Goal: Answer question/provide support: Share knowledge or assist other users

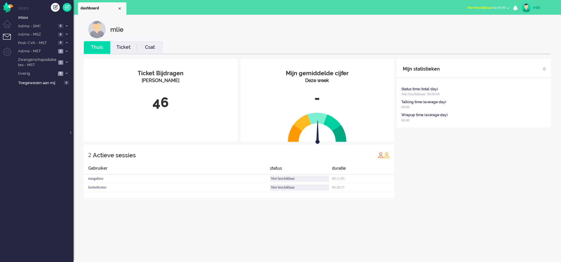
click at [123, 46] on link "Ticket" at bounding box center [123, 47] width 26 height 7
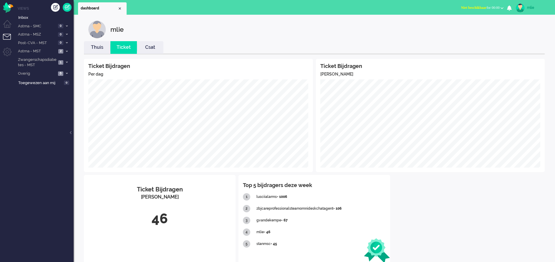
click at [479, 8] on span "Niet beschikbaar" at bounding box center [474, 8] width 26 height 4
click at [461, 25] on label "Online" at bounding box center [478, 26] width 46 height 5
click at [67, 24] on span at bounding box center [66, 25] width 4 height 3
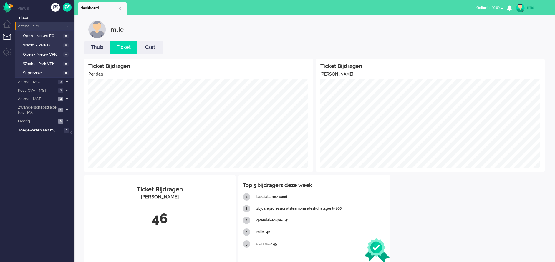
click at [67, 24] on span at bounding box center [66, 25] width 4 height 3
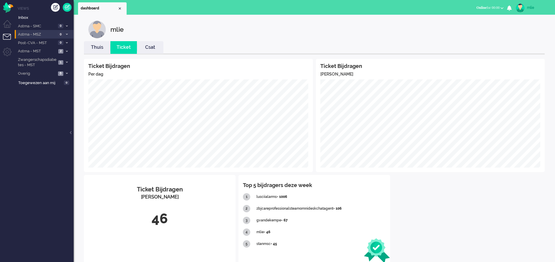
click at [69, 34] on li "Astma - MSZ 0" at bounding box center [44, 34] width 59 height 9
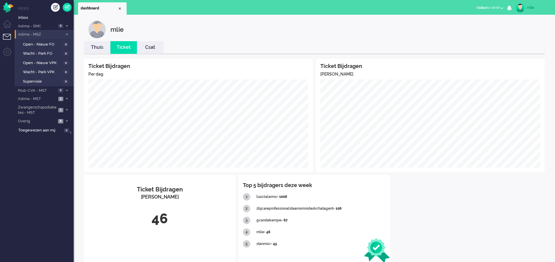
click at [66, 33] on li "Astma - MSZ 0" at bounding box center [44, 34] width 59 height 9
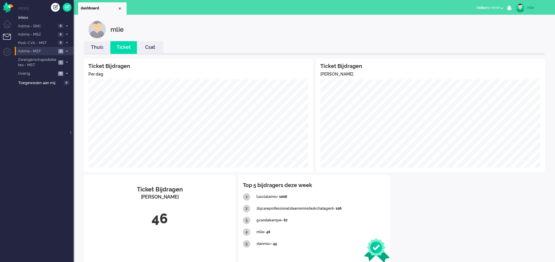
click at [65, 50] on span at bounding box center [66, 51] width 4 height 3
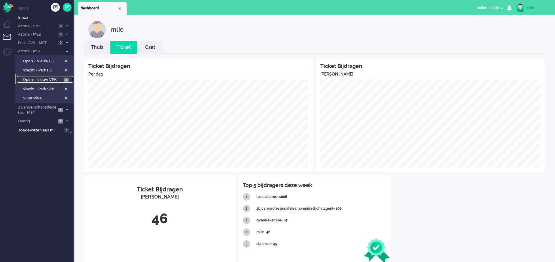
click at [39, 79] on span "Open - Nieuw VPK" at bounding box center [42, 80] width 39 height 6
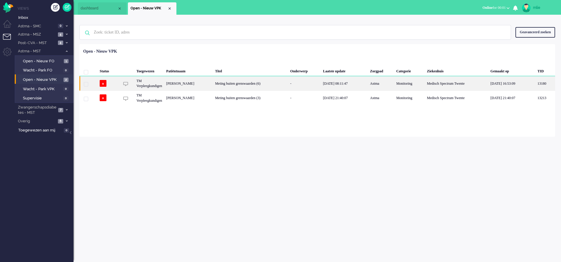
click at [321, 84] on div "-" at bounding box center [304, 83] width 33 height 14
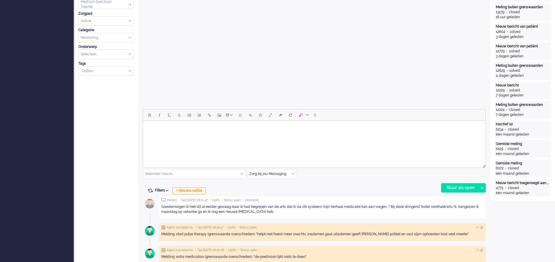
scroll to position [177, 0]
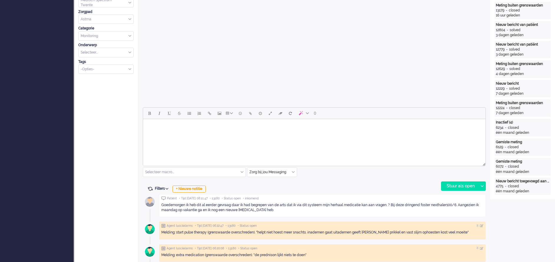
click at [175, 134] on html at bounding box center [314, 126] width 342 height 15
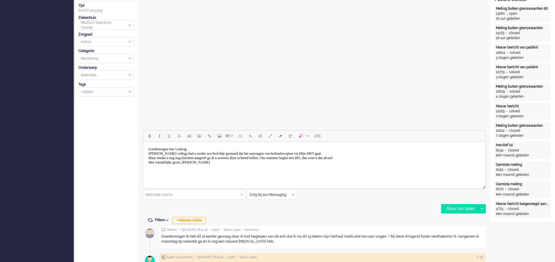
scroll to position [132, 0]
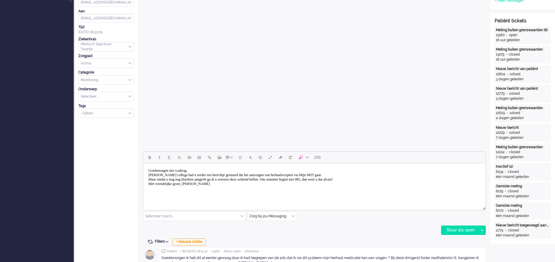
click at [463, 226] on div "Stuur als open Stuur als open Stuur als in afwachting Stuur als geparkeerd Stuu…" at bounding box center [463, 230] width 45 height 9
click at [460, 229] on div "Stuur als open" at bounding box center [459, 230] width 37 height 9
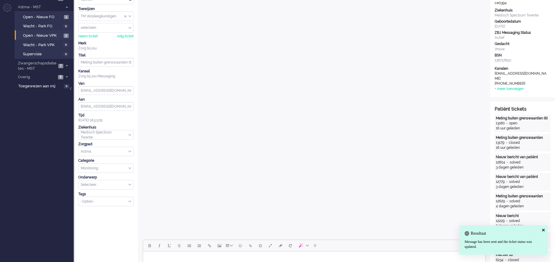
scroll to position [0, 0]
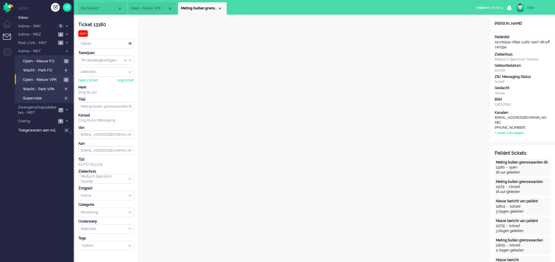
click at [133, 42] on div "Opties..." at bounding box center [106, 43] width 55 height 9
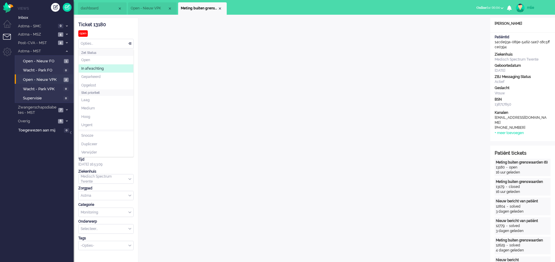
click at [89, 65] on li "In afwachting" at bounding box center [106, 68] width 55 height 9
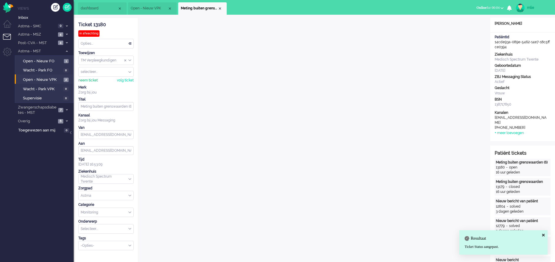
click at [83, 80] on div "neem ticket" at bounding box center [87, 80] width 19 height 5
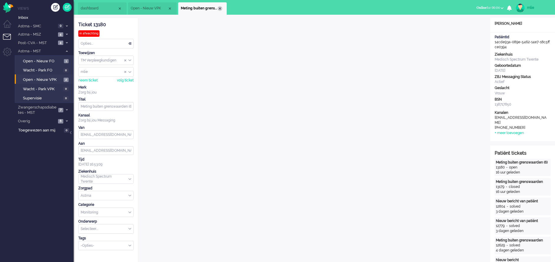
click at [219, 9] on div "Close tab" at bounding box center [219, 8] width 5 height 5
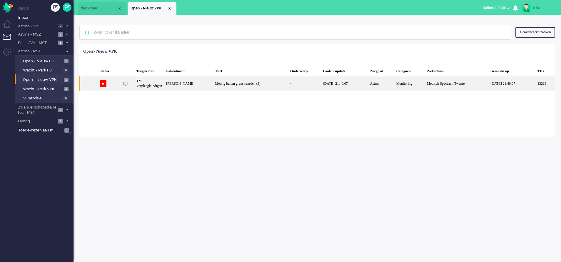
click at [267, 82] on div "Meting buiten grenswaarden (3)" at bounding box center [250, 83] width 75 height 14
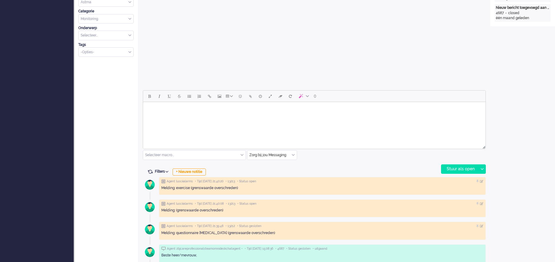
scroll to position [177, 0]
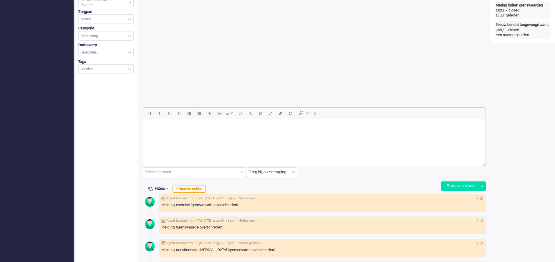
click at [241, 169] on input "text" at bounding box center [194, 172] width 102 height 9
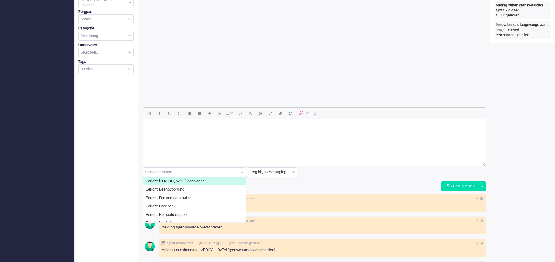
click at [185, 180] on span "Bericht: [PERSON_NAME] geen actie" at bounding box center [175, 181] width 59 height 5
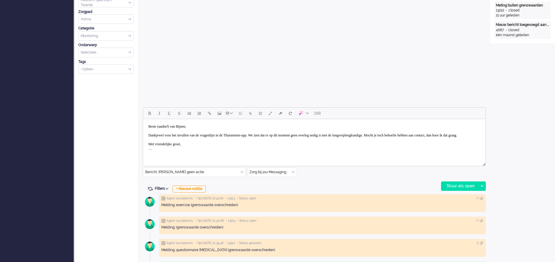
click at [175, 125] on body "Beste (aanhef) van Bijnen, Dankjewel voor het invullen van de vragenlijst in de…" at bounding box center [313, 138] width 337 height 32
click at [274, 135] on body "Beste mw van Bijnen, Dankjewel voor het invullen van de vragenlijst in de Thuis…" at bounding box center [313, 138] width 337 height 32
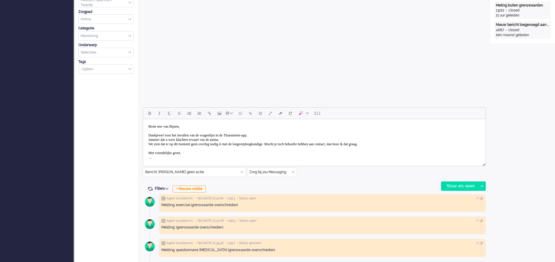
click at [164, 143] on body "Beste mw van Bijnen, Dankjewel voor het invullen van de vragenlijst in de Thuis…" at bounding box center [313, 142] width 337 height 41
click at [302, 143] on body "Beste mw van Bijnen, Dankjewel voor het invullen van de vragenlijst in de Thuis…" at bounding box center [313, 142] width 337 height 41
click at [288, 147] on body "Beste mw van Bijnen, Dankjewel voor het invullen van de vragenlijst in de Thuis…" at bounding box center [313, 145] width 337 height 46
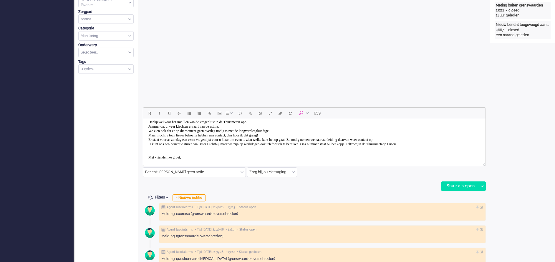
scroll to position [22, 0]
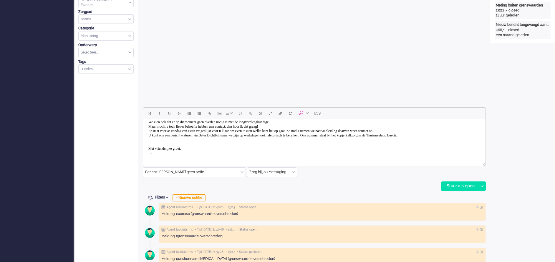
click at [161, 156] on body "Beste mw van Bijnen, Dankjewel voor het invullen van de vragenlijst in de Thuis…" at bounding box center [313, 128] width 337 height 59
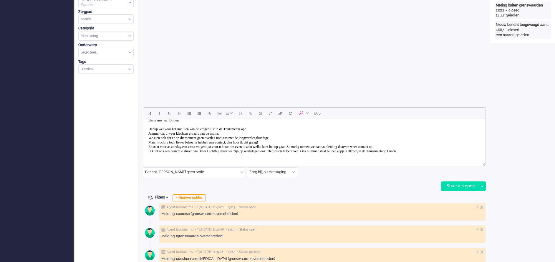
scroll to position [0, 0]
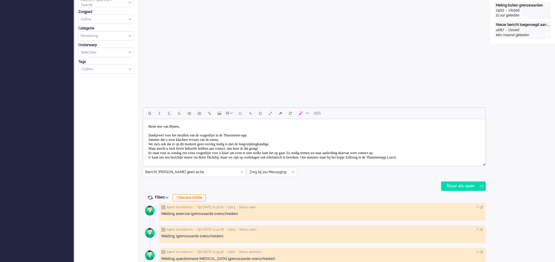
click at [162, 138] on body "Beste mw van Bijnen, Dankjewel voor het invullen van de vragenlijst in de Thuis…" at bounding box center [313, 149] width 337 height 54
click at [292, 147] on body "Beste mw van Bijnen, Dankjewel voor het invullen van de vragenlijst in de Thuis…" at bounding box center [313, 149] width 337 height 54
click at [264, 147] on body "Beste mw van Bijnen, Dankjewel voor het invullen van de vragenlijst in de Thuis…" at bounding box center [313, 149] width 337 height 54
click at [326, 152] on body "Beste mw van Bijnen, Dankjewel voor het invullen van de vragenlijst in de Thuis…" at bounding box center [313, 149] width 337 height 54
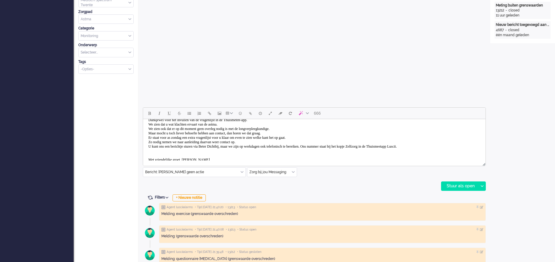
scroll to position [22, 0]
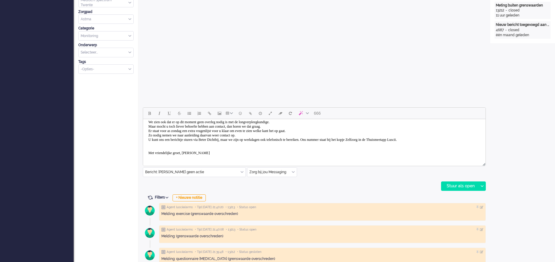
click at [340, 139] on body "Beste mw van Bijnen, Dankjewel voor het invullen van de vragenlijst in de Thuis…" at bounding box center [313, 128] width 337 height 59
click at [455, 183] on div "Stuur als open" at bounding box center [459, 186] width 37 height 9
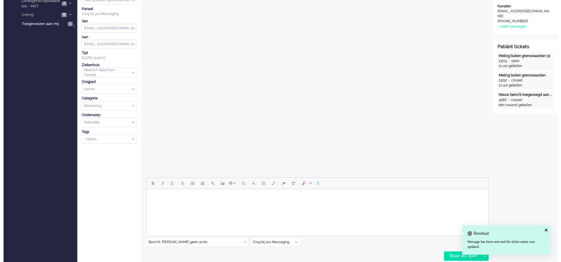
scroll to position [0, 0]
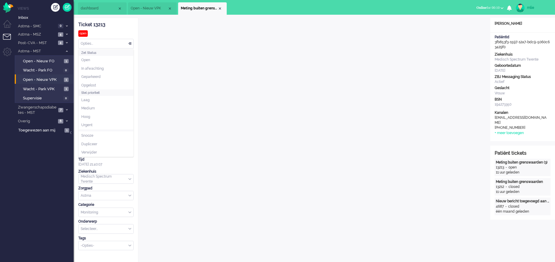
click at [128, 41] on div "Opties..." at bounding box center [106, 43] width 55 height 9
click at [101, 86] on li "Opgelost" at bounding box center [106, 85] width 55 height 9
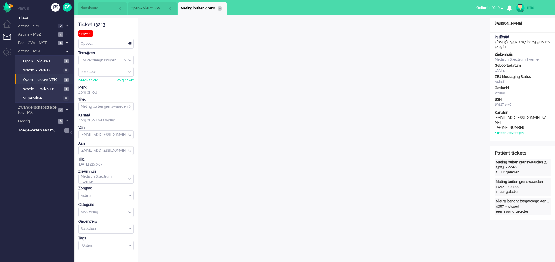
click at [220, 9] on div "Close tab" at bounding box center [219, 8] width 5 height 5
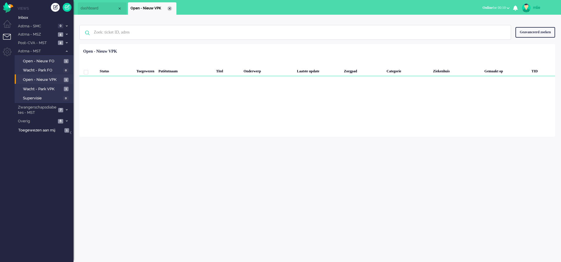
click at [169, 8] on div "Close tab" at bounding box center [169, 8] width 5 height 5
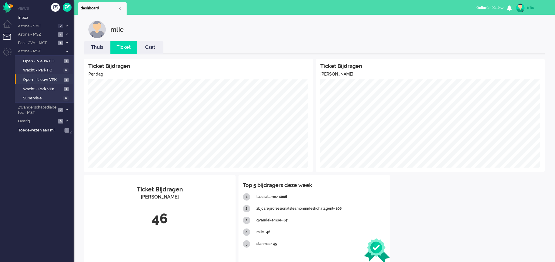
click at [98, 49] on link "Thuis" at bounding box center [97, 47] width 26 height 7
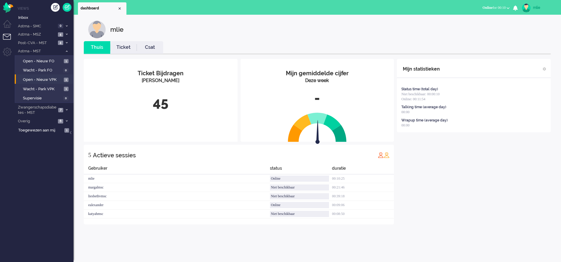
click at [124, 47] on link "Ticket" at bounding box center [123, 47] width 26 height 7
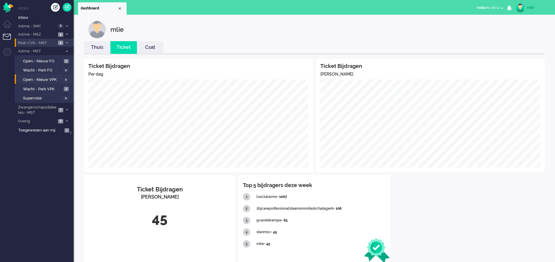
click at [68, 44] on span at bounding box center [66, 42] width 4 height 3
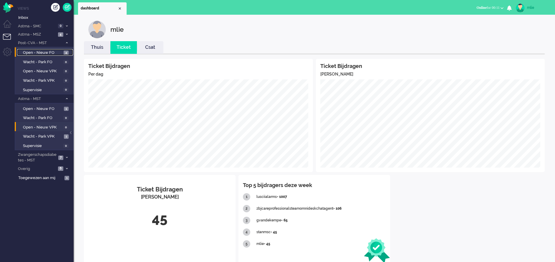
click at [46, 51] on span "Open - Nieuw FO" at bounding box center [42, 53] width 39 height 6
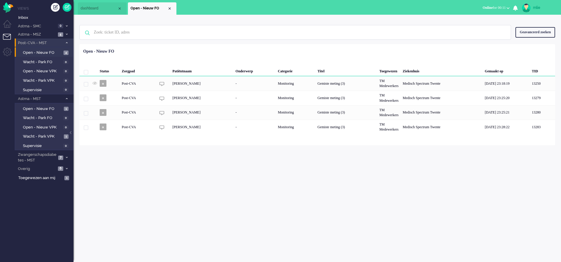
click at [67, 41] on span at bounding box center [66, 42] width 4 height 3
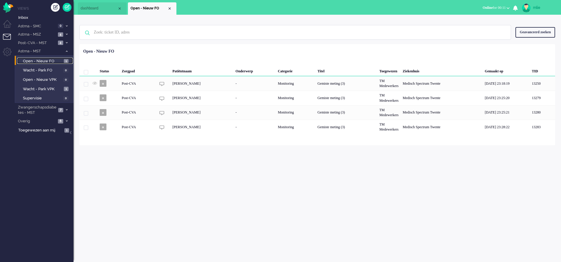
click at [56, 60] on span "Open - Nieuw FO" at bounding box center [42, 62] width 39 height 6
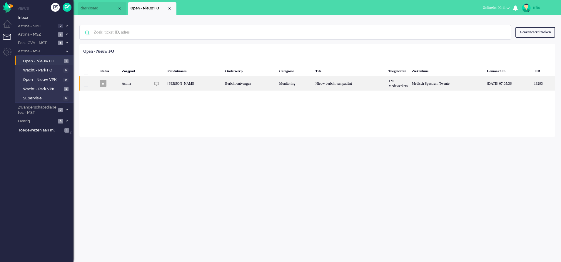
click at [223, 84] on div "Bericht ontvangen" at bounding box center [250, 83] width 54 height 14
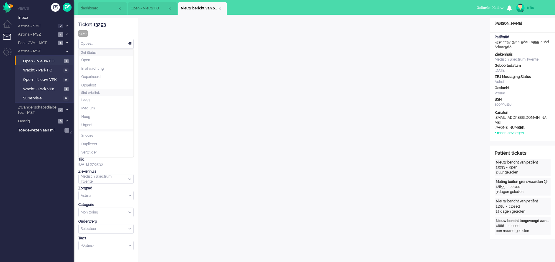
click at [131, 42] on div "Opties..." at bounding box center [106, 43] width 55 height 9
click at [94, 69] on span "In afwachting" at bounding box center [92, 68] width 22 height 5
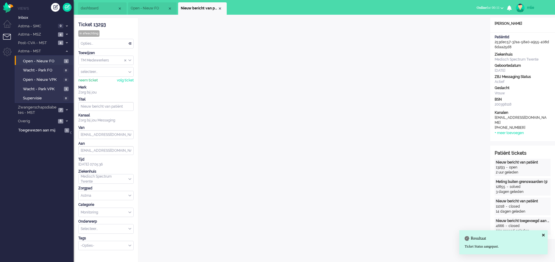
click at [85, 80] on div "neem ticket" at bounding box center [87, 80] width 19 height 5
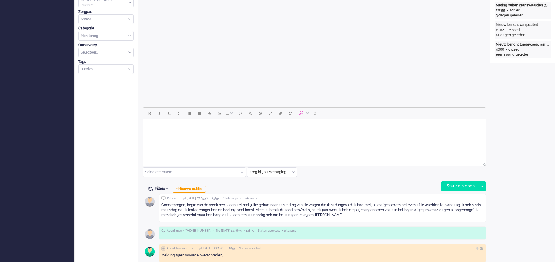
scroll to position [221, 0]
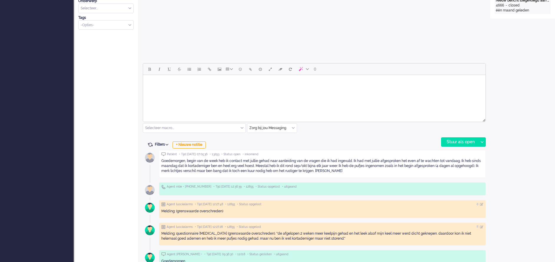
click at [189, 89] on html at bounding box center [314, 82] width 342 height 15
click at [232, 86] on body "Goedemorgen, Nathalie. Wat vervelend dat er nog steeds klachten zijn, ik neem d…" at bounding box center [313, 86] width 337 height 19
click at [456, 144] on div "Stuur als open" at bounding box center [459, 142] width 37 height 9
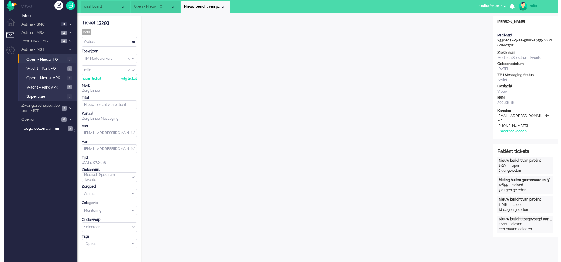
scroll to position [0, 0]
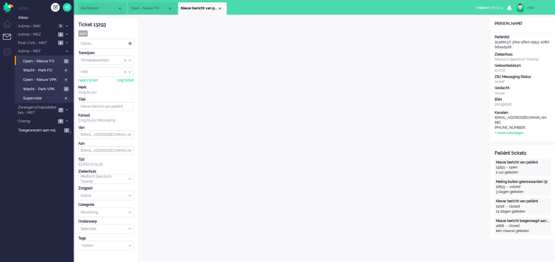
click at [222, 9] on div "Close tab" at bounding box center [219, 8] width 5 height 5
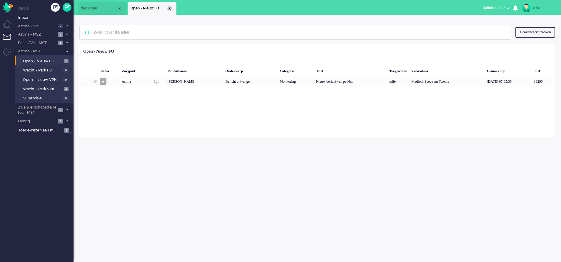
click at [170, 8] on div "Close tab" at bounding box center [169, 8] width 5 height 5
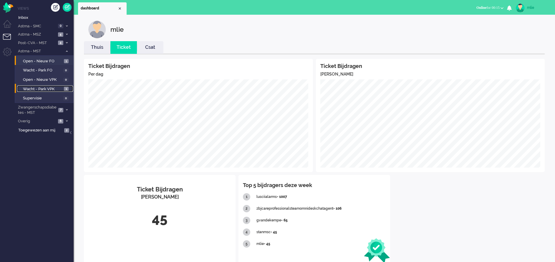
click at [45, 87] on span "Wacht - Park VPK" at bounding box center [42, 89] width 39 height 6
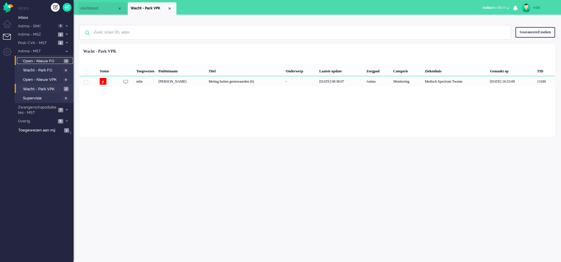
click at [37, 61] on span "Open - Nieuw FO" at bounding box center [42, 62] width 39 height 6
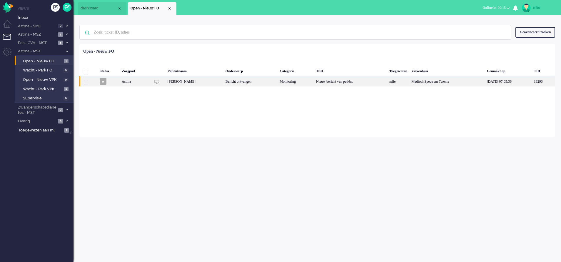
click at [266, 84] on div "Bericht ontvangen" at bounding box center [251, 81] width 54 height 10
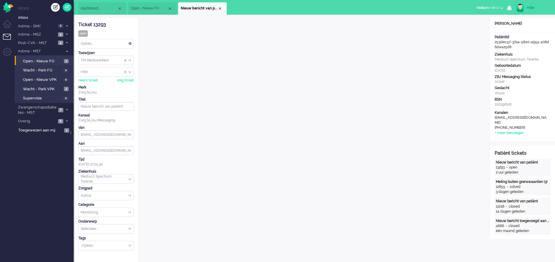
scroll to position [18, 0]
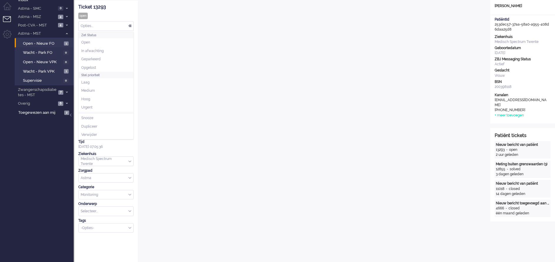
click at [131, 24] on div "Opties..." at bounding box center [106, 25] width 55 height 9
click at [91, 50] on span "In afwachting" at bounding box center [92, 51] width 22 height 5
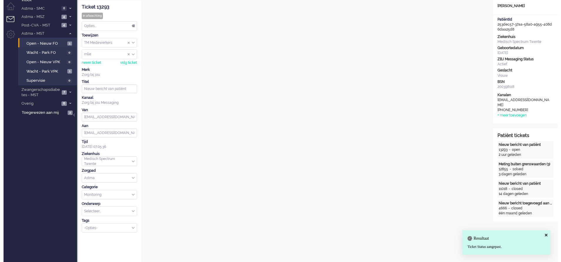
scroll to position [0, 0]
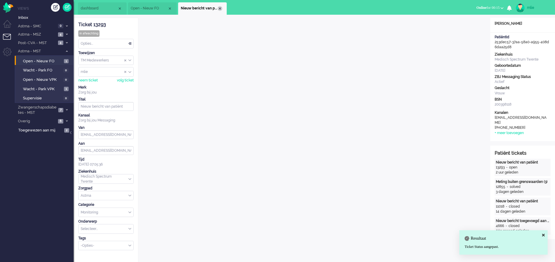
click at [221, 8] on div "Close tab" at bounding box center [219, 8] width 5 height 5
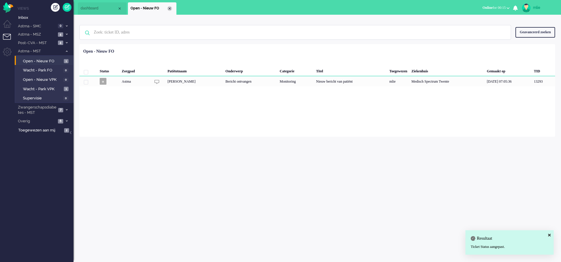
click at [172, 8] on div "Close tab" at bounding box center [169, 8] width 5 height 5
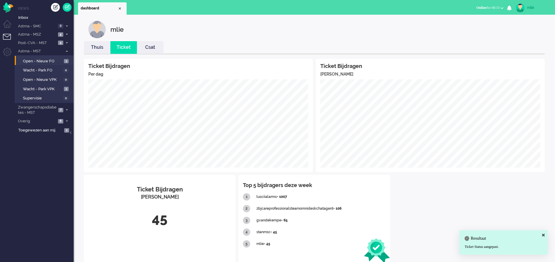
click at [96, 47] on link "Thuis" at bounding box center [97, 47] width 26 height 7
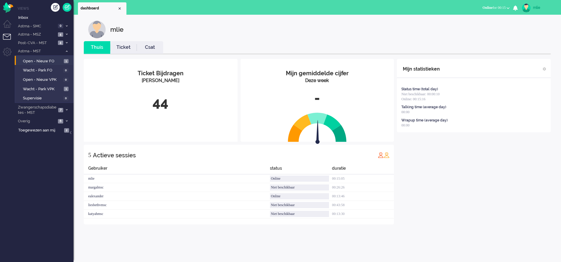
click at [117, 46] on link "Ticket" at bounding box center [123, 47] width 26 height 7
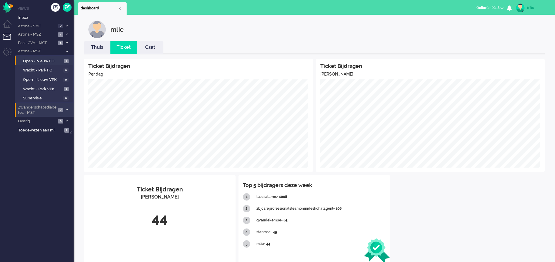
click at [68, 109] on span at bounding box center [66, 110] width 4 height 3
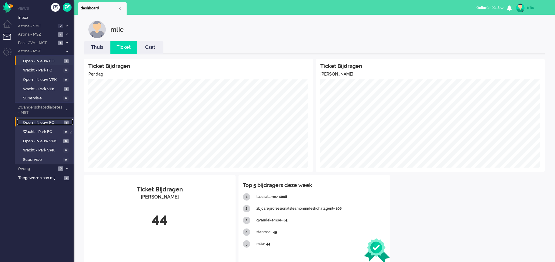
click at [33, 122] on span "Open - Nieuw FO" at bounding box center [42, 123] width 39 height 6
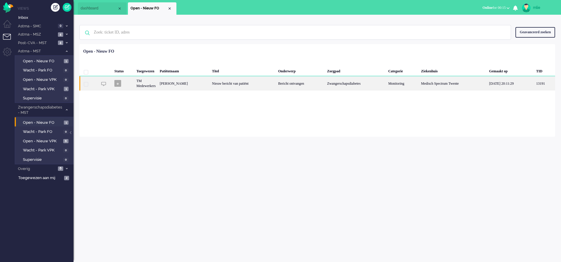
click at [233, 81] on div "Nieuw bericht van patiënt" at bounding box center [243, 83] width 66 height 14
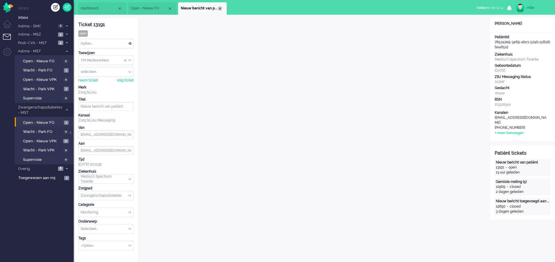
click at [221, 8] on div "Close tab" at bounding box center [219, 8] width 5 height 5
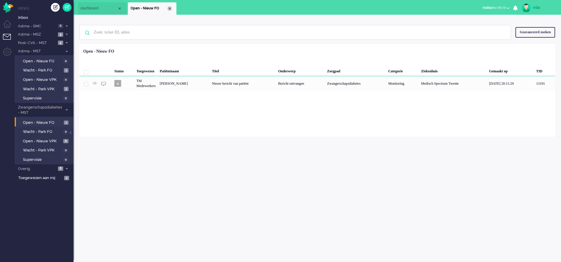
click at [169, 9] on div "Close tab" at bounding box center [169, 8] width 5 height 5
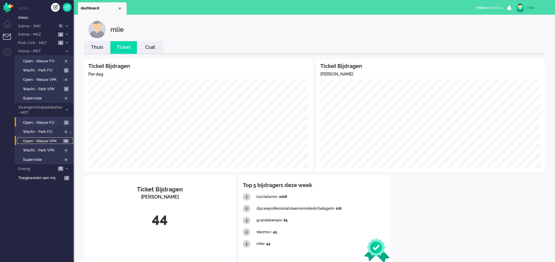
click at [48, 142] on span "Open - Nieuw VPK" at bounding box center [42, 142] width 39 height 6
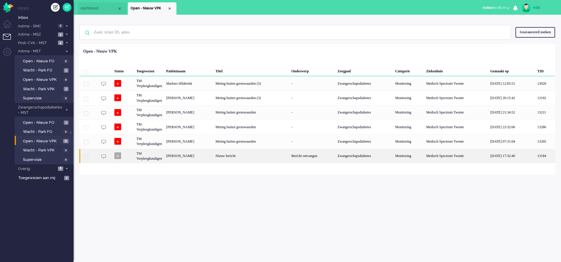
click at [318, 157] on div "Bericht ontvangen" at bounding box center [313, 156] width 46 height 14
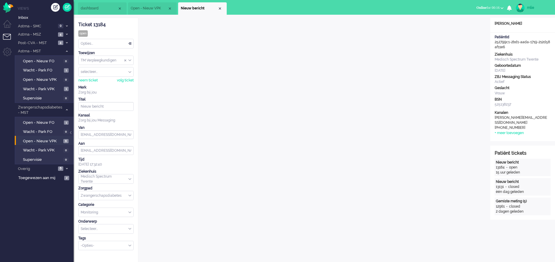
click at [130, 44] on div "Opties..." at bounding box center [106, 43] width 55 height 9
click at [96, 84] on span "Opgelost" at bounding box center [88, 85] width 15 height 5
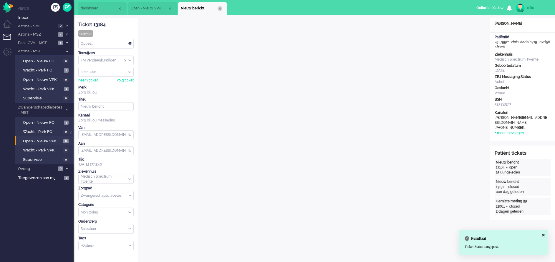
click at [219, 8] on div "Close tab" at bounding box center [219, 8] width 5 height 5
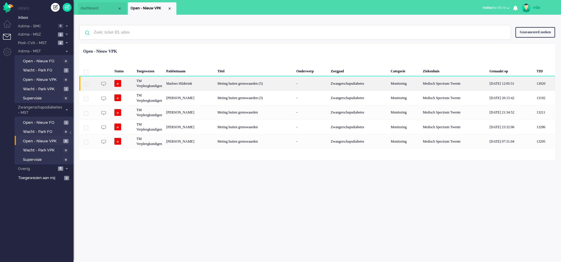
click at [333, 82] on div "Zwangerschapsdiabetes" at bounding box center [359, 83] width 60 height 14
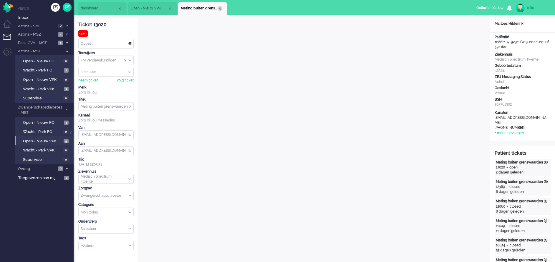
click at [219, 8] on div "Close tab" at bounding box center [219, 8] width 5 height 5
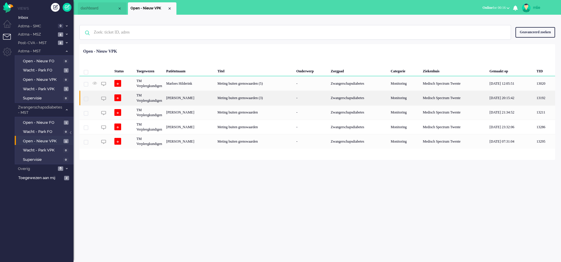
click at [285, 94] on div "Meting buiten grenswaarden (3)" at bounding box center [255, 98] width 79 height 14
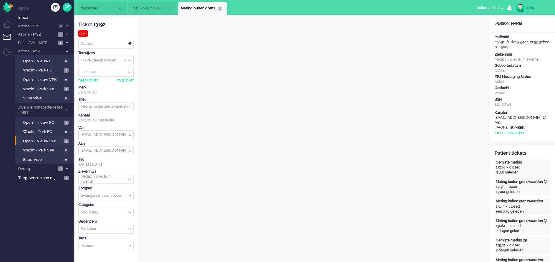
click at [221, 10] on div "Close tab" at bounding box center [219, 8] width 5 height 5
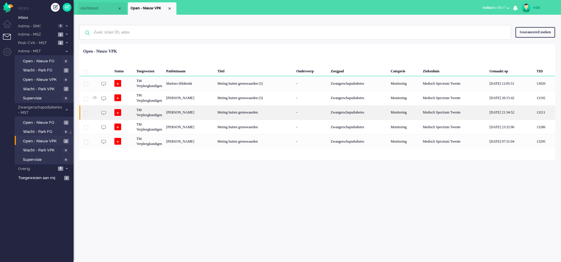
click at [282, 113] on div "Meting buiten grenswaarden" at bounding box center [255, 112] width 79 height 14
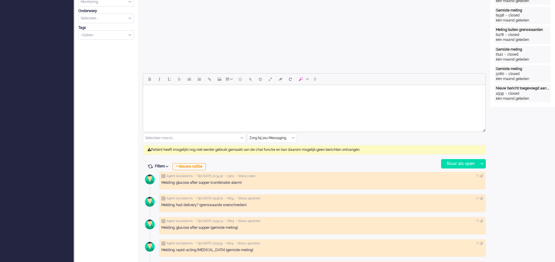
scroll to position [197, 0]
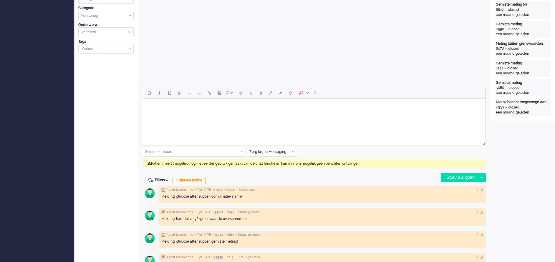
click at [178, 114] on html at bounding box center [314, 106] width 342 height 15
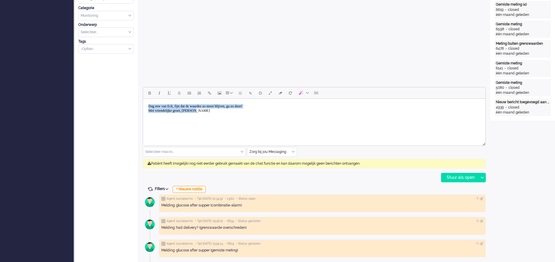
drag, startPoint x: 147, startPoint y: 105, endPoint x: 224, endPoint y: 116, distance: 77.5
click at [225, 116] on body "Dag mw van Eck, fijn dat de waardes zo mooi blijven, ga zo door! Met vriendelij…" at bounding box center [313, 108] width 337 height 15
copy body "Dag mw van Eck, fijn dat de waardes zo mooi blijven, ga zo door! Met vriendelij…"
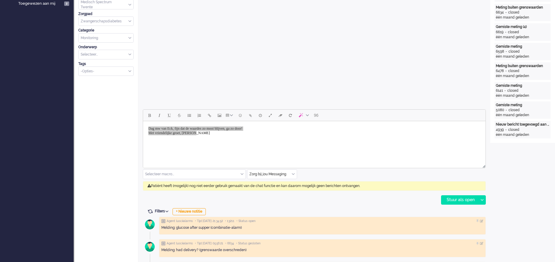
scroll to position [177, 0]
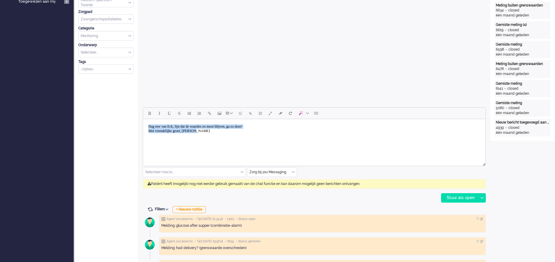
click at [209, 134] on body "Dag mw van Eck, fijn dat de waardes zo mooi blijven, ga zo door! Met vriendelij…" at bounding box center [313, 129] width 337 height 15
drag, startPoint x: 147, startPoint y: 125, endPoint x: 213, endPoint y: 137, distance: 67.6
click at [213, 137] on html "Dag mw van Eck, fijn dat de waardes zo mooi blijven, ga zo door! Met vriendelij…" at bounding box center [314, 128] width 342 height 19
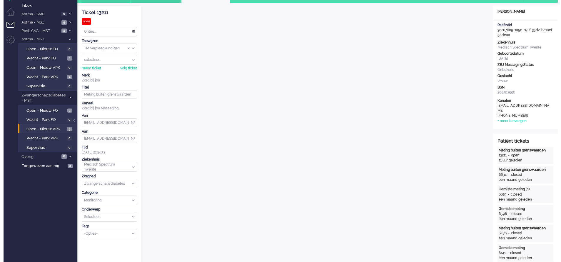
scroll to position [0, 0]
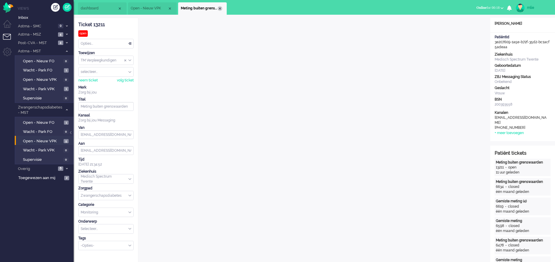
click at [220, 9] on div "Close tab" at bounding box center [219, 8] width 5 height 5
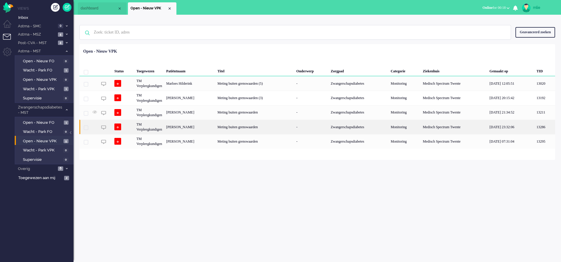
click at [332, 124] on div "Zwangerschapsdiabetes" at bounding box center [359, 127] width 60 height 14
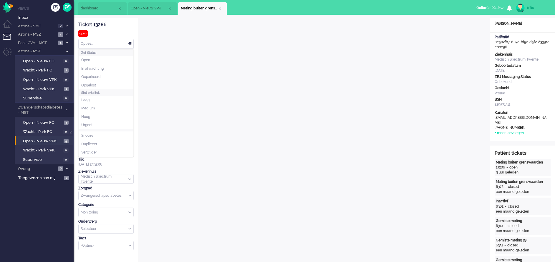
click at [130, 44] on div "Opties..." at bounding box center [106, 43] width 55 height 9
click at [99, 86] on li "Opgelost" at bounding box center [106, 85] width 55 height 9
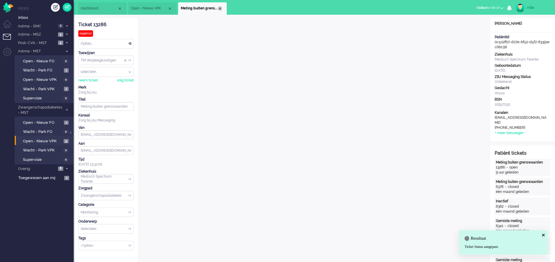
click at [220, 9] on div "Close tab" at bounding box center [219, 8] width 5 height 5
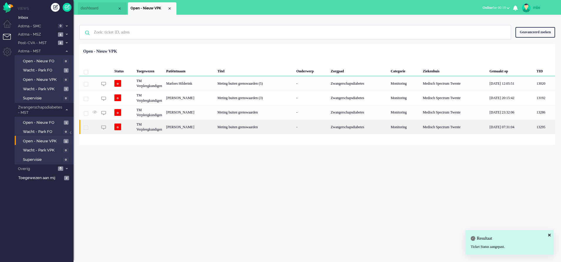
click at [277, 126] on div "Meting buiten grenswaarden" at bounding box center [255, 127] width 79 height 14
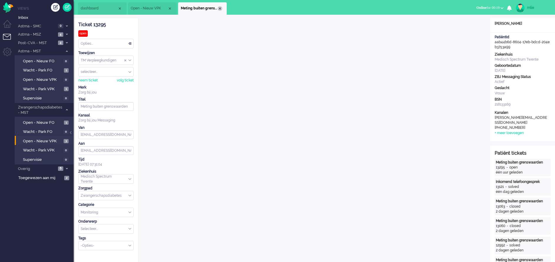
click at [219, 10] on div "Close tab" at bounding box center [219, 8] width 5 height 5
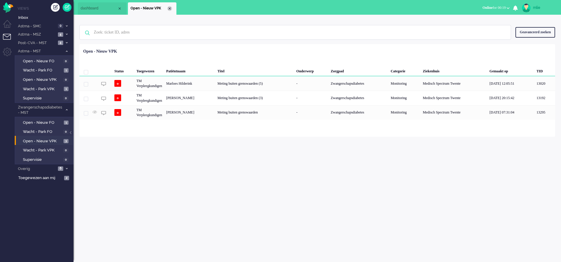
click at [169, 8] on div "Close tab" at bounding box center [169, 8] width 5 height 5
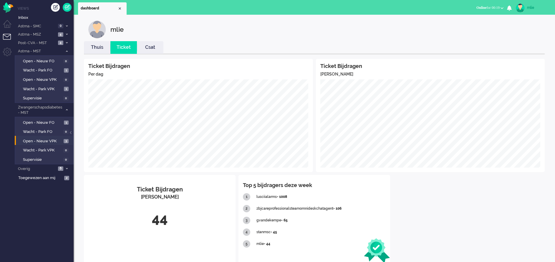
click at [96, 48] on link "Thuis" at bounding box center [97, 47] width 26 height 7
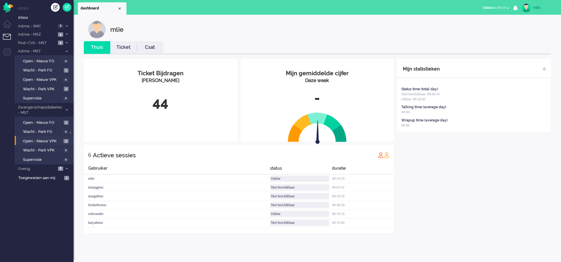
click at [126, 49] on link "Ticket" at bounding box center [123, 47] width 26 height 7
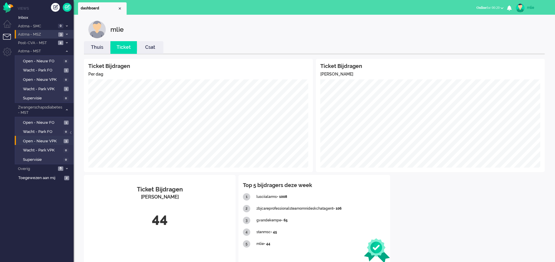
click at [68, 33] on span at bounding box center [66, 34] width 4 height 3
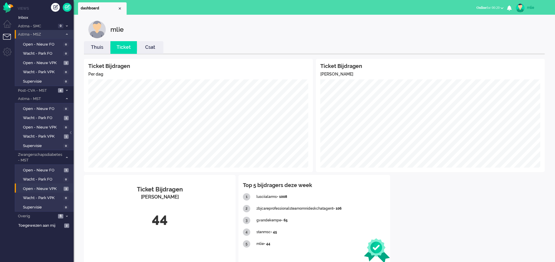
click at [68, 33] on span at bounding box center [66, 34] width 4 height 3
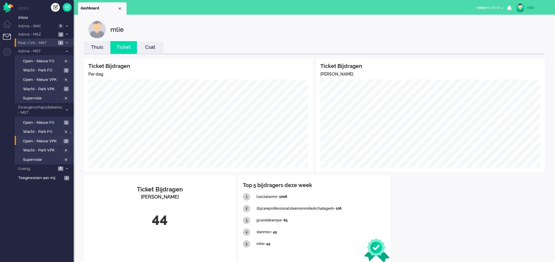
click at [65, 41] on span at bounding box center [66, 42] width 4 height 3
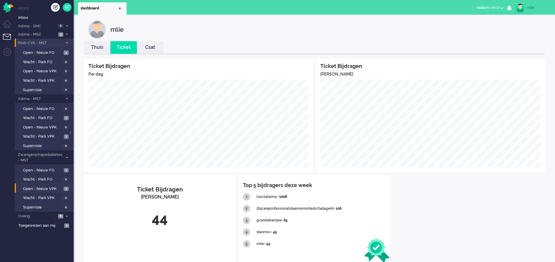
click at [66, 41] on li "Post-CVA - MST 4" at bounding box center [44, 43] width 59 height 9
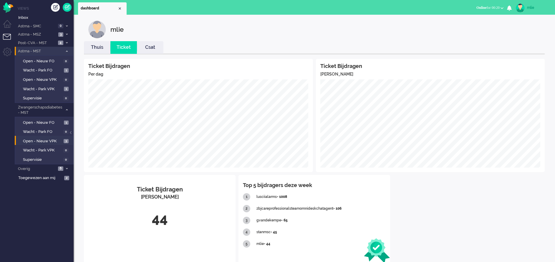
click at [66, 50] on icon at bounding box center [67, 51] width 2 height 2
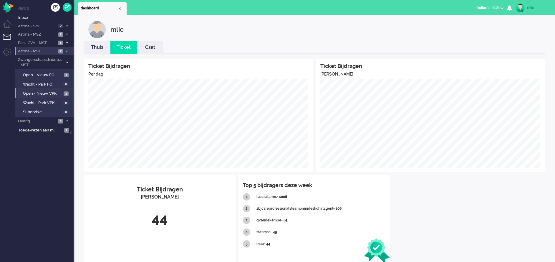
click at [98, 51] on li "Thuis" at bounding box center [97, 47] width 26 height 13
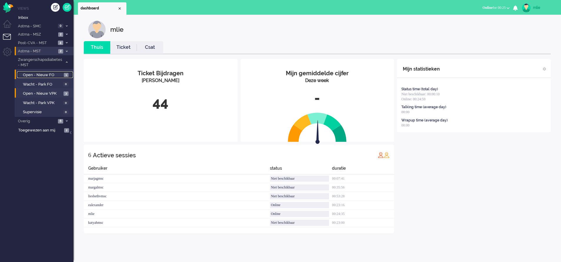
click at [45, 75] on span "Open - Nieuw FO" at bounding box center [42, 75] width 39 height 6
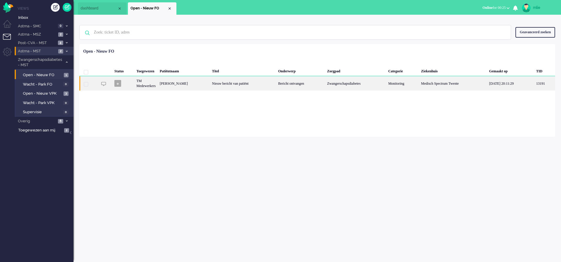
click at [270, 86] on div "Nieuw bericht van patiënt" at bounding box center [243, 83] width 66 height 14
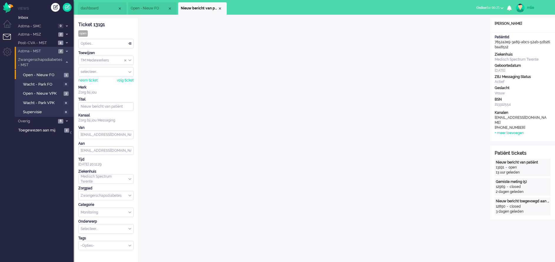
click at [67, 61] on icon at bounding box center [67, 62] width 2 height 2
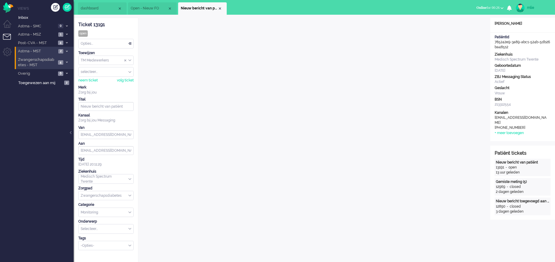
click at [222, 8] on li "Nieuw bericht van patiënt" at bounding box center [202, 8] width 49 height 12
click at [220, 8] on div "Close tab" at bounding box center [219, 8] width 5 height 5
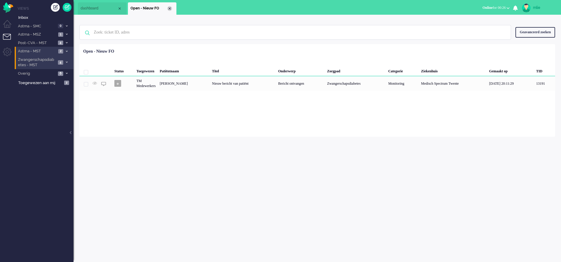
click at [169, 9] on div "Close tab" at bounding box center [169, 8] width 5 height 5
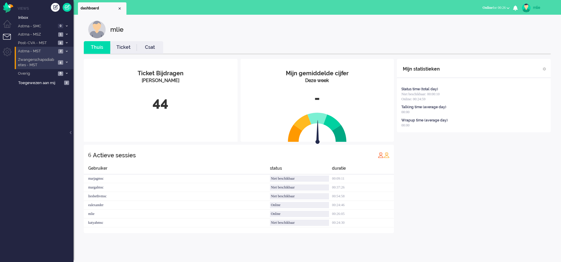
click at [67, 51] on icon at bounding box center [67, 51] width 2 height 2
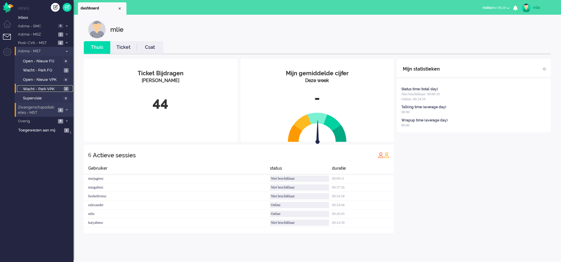
click at [40, 88] on span "Wacht - Park VPK" at bounding box center [42, 89] width 39 height 6
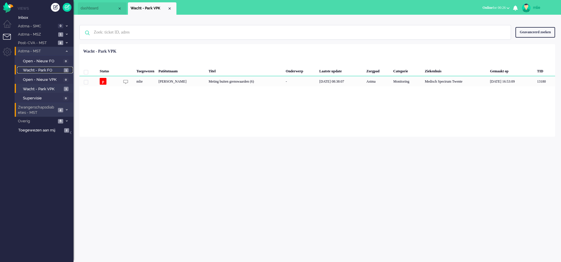
click at [34, 69] on span "Wacht - Park FO" at bounding box center [42, 71] width 39 height 6
click at [245, 81] on div "Nieuw bericht van patiënt" at bounding box center [239, 81] width 64 height 10
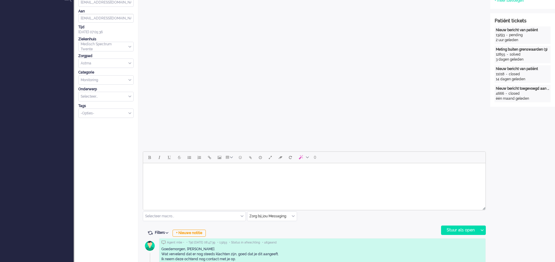
scroll to position [177, 0]
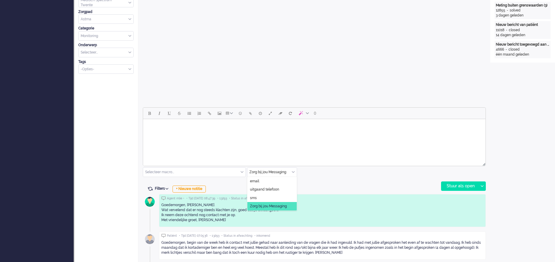
click at [292, 171] on div "Zorg bij jou Messaging" at bounding box center [271, 172] width 49 height 9
click at [267, 186] on li "uitgaand telefoon" at bounding box center [271, 189] width 49 height 9
click at [457, 185] on div "Stuur als open" at bounding box center [459, 186] width 37 height 9
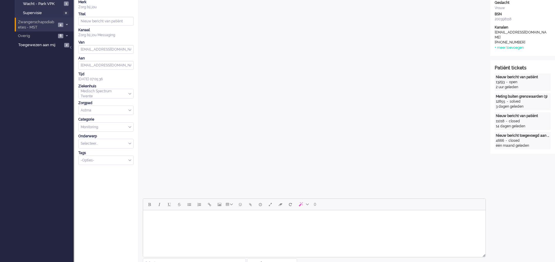
scroll to position [221, 0]
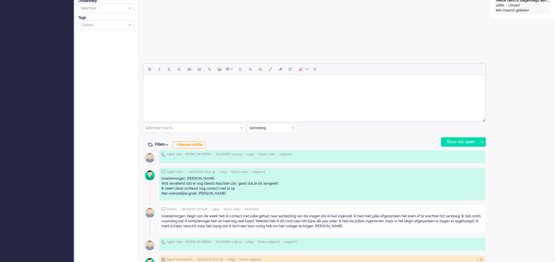
click at [163, 90] on html at bounding box center [314, 82] width 342 height 15
click at [192, 85] on body "Elkaar zojuist gesproken, ik ga contact opnemen met de longverpleegkundige en z…" at bounding box center [313, 84] width 337 height 15
click at [453, 140] on div "Stuur als open" at bounding box center [459, 142] width 37 height 9
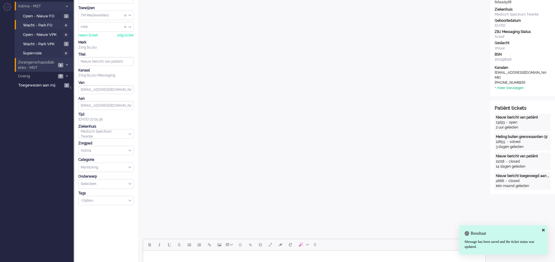
scroll to position [0, 0]
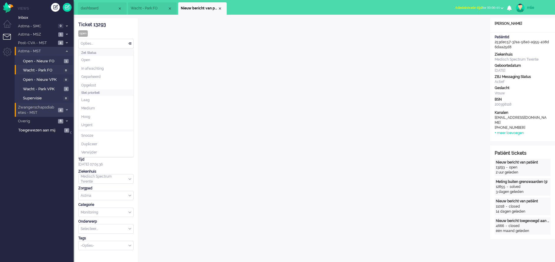
click at [129, 44] on div "Opties..." at bounding box center [106, 43] width 55 height 9
click at [106, 70] on li "In afwachting" at bounding box center [106, 68] width 55 height 9
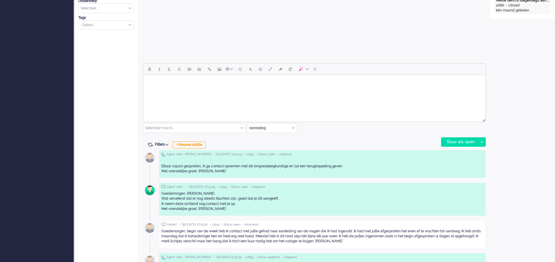
scroll to position [265, 0]
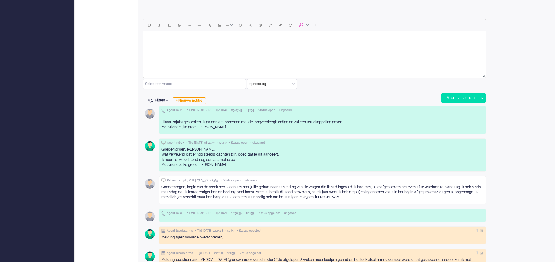
drag, startPoint x: 161, startPoint y: 187, endPoint x: 355, endPoint y: 201, distance: 194.4
click at [355, 201] on div "Patiënt • Tijd 26/09/2025 07:05:36 • 13293 • Status open • inkomend Goedemorgen…" at bounding box center [322, 190] width 327 height 28
drag, startPoint x: 355, startPoint y: 201, endPoint x: 308, endPoint y: 189, distance: 48.0
copy div "Goedemorgen, begin van de week heb ik contact met jullie gehad naar aanleiding …"
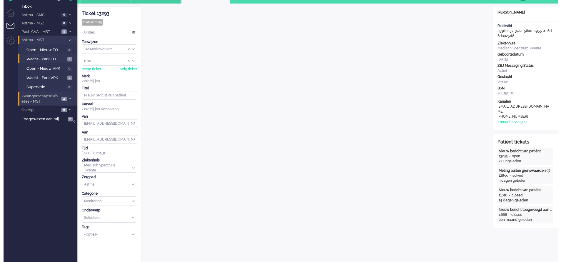
scroll to position [0, 0]
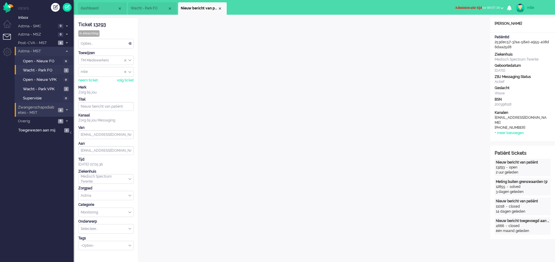
click at [462, 6] on span "Administratie tijd" at bounding box center [468, 8] width 27 height 4
click at [463, 27] on label "Online" at bounding box center [478, 26] width 46 height 5
click at [33, 69] on span "Wacht - Park FO" at bounding box center [42, 71] width 39 height 6
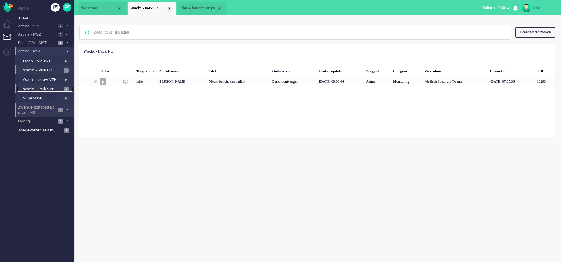
click at [36, 88] on span "Wacht - Park VPK" at bounding box center [42, 89] width 39 height 6
click at [317, 86] on div "-" at bounding box center [301, 81] width 34 height 10
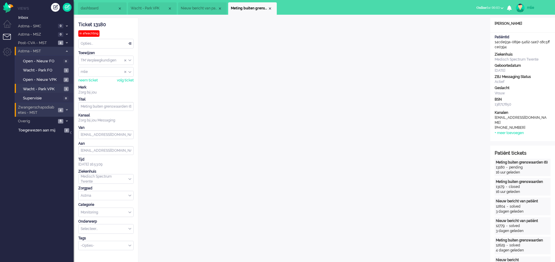
click at [480, 8] on span "Online" at bounding box center [481, 8] width 10 height 4
click at [470, 17] on label "Niet beschikbaar" at bounding box center [478, 19] width 46 height 5
click at [490, 8] on span "Select status" at bounding box center [491, 8] width 18 height 4
click at [480, 21] on label "Niet beschikbaar" at bounding box center [478, 19] width 46 height 5
drag, startPoint x: 561, startPoint y: 125, endPoint x: 194, endPoint y: 41, distance: 376.3
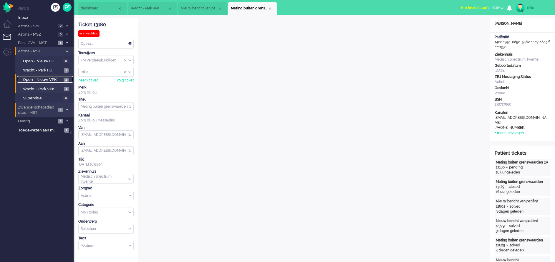
click at [34, 79] on span "Open - Nieuw VPK" at bounding box center [42, 80] width 39 height 6
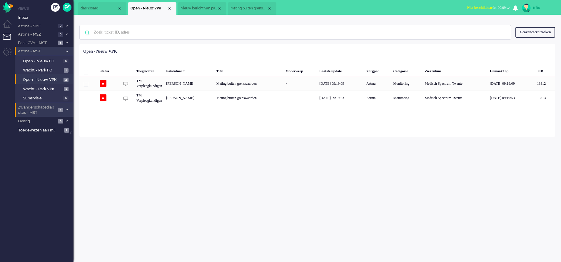
click at [472, 8] on span "Niet beschikbaar" at bounding box center [481, 8] width 26 height 4
click at [470, 26] on label "Online" at bounding box center [485, 26] width 46 height 5
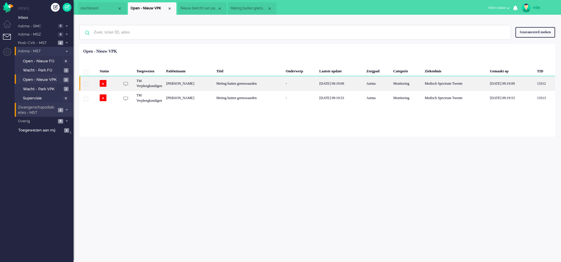
click at [348, 81] on div "26/09/2025 09:19:09" at bounding box center [340, 83] width 47 height 14
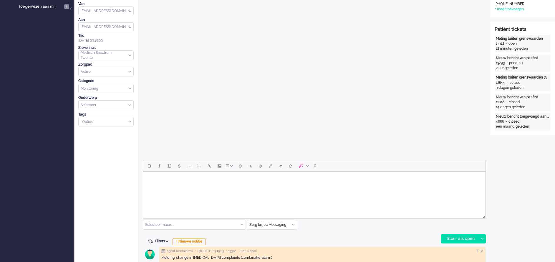
scroll to position [20, 0]
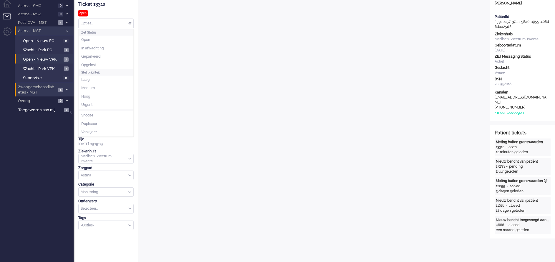
click at [131, 23] on div "Opties..." at bounding box center [106, 23] width 55 height 9
click at [96, 49] on span "In afwachting" at bounding box center [92, 48] width 22 height 5
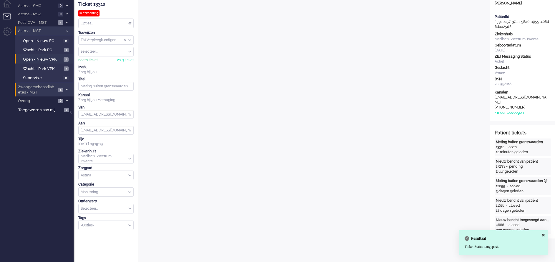
click at [88, 60] on div "neem ticket" at bounding box center [87, 60] width 19 height 5
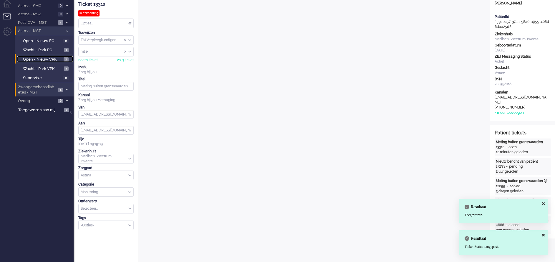
click at [32, 60] on span "Open - Nieuw VPK" at bounding box center [42, 60] width 39 height 6
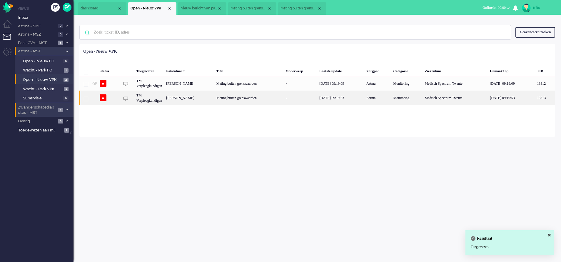
click at [263, 100] on div "Meting buiten grenswaarden" at bounding box center [248, 98] width 69 height 14
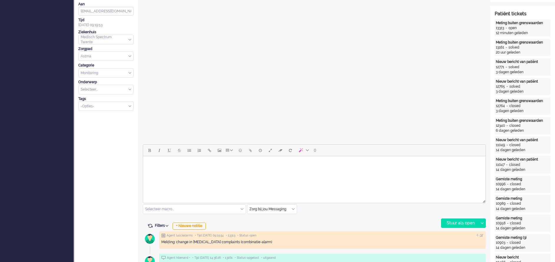
scroll to position [153, 0]
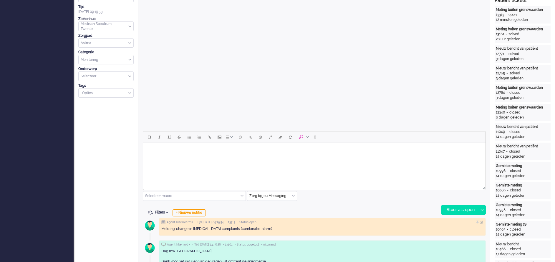
click at [183, 158] on html at bounding box center [314, 150] width 342 height 15
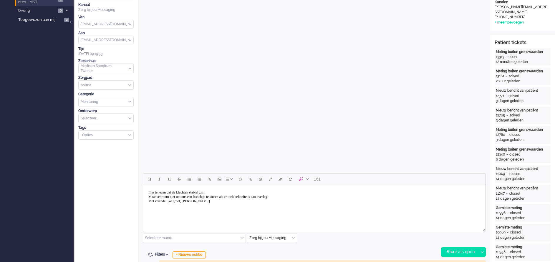
scroll to position [132, 0]
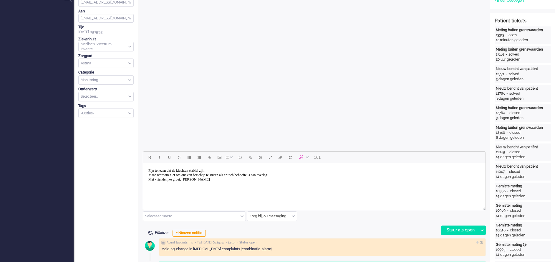
click at [222, 170] on body "Fijn te lezen dat de klachten stabiel zijn. Maar schroom niet om ons een berich…" at bounding box center [313, 175] width 337 height 19
click at [455, 233] on div "Stuur als open" at bounding box center [459, 230] width 37 height 9
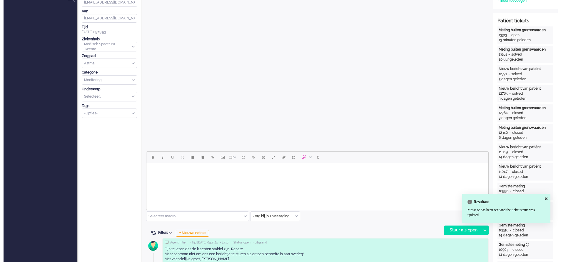
scroll to position [0, 0]
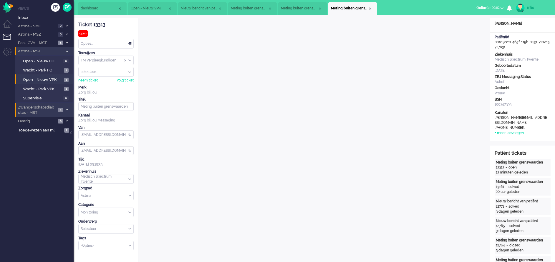
click at [132, 44] on div "Opties..." at bounding box center [106, 43] width 55 height 9
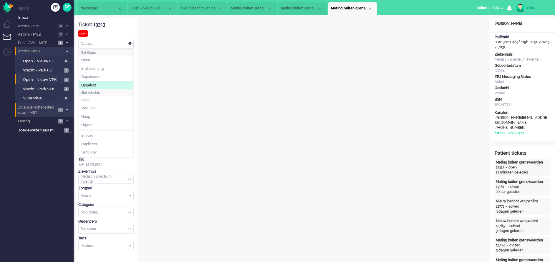
click at [104, 86] on li "Opgelost" at bounding box center [106, 85] width 55 height 9
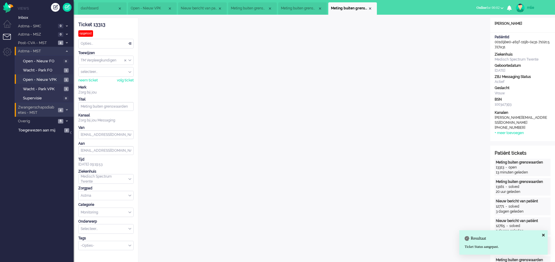
click at [372, 8] on li "Meting buiten grenswaarden" at bounding box center [352, 8] width 49 height 12
click at [369, 8] on div "Close tab" at bounding box center [369, 8] width 5 height 5
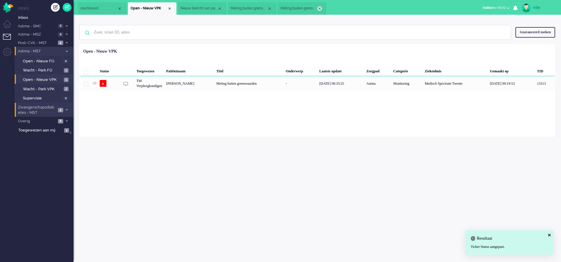
click at [321, 8] on div "Close tab" at bounding box center [319, 8] width 5 height 5
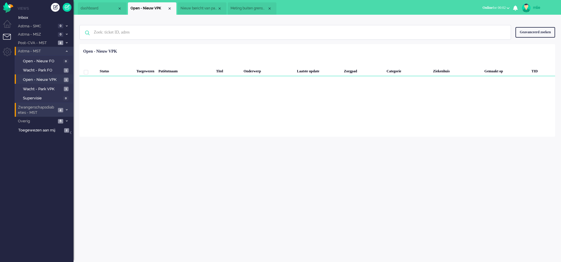
click at [247, 8] on span "Meting buiten grenswaarden (6)" at bounding box center [249, 8] width 37 height 5
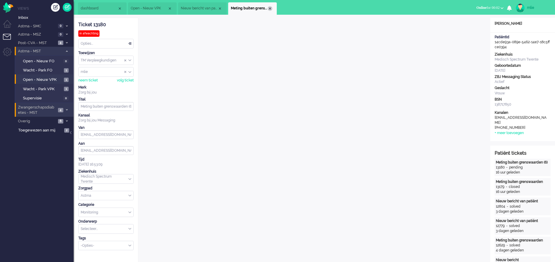
click at [269, 7] on div "Close tab" at bounding box center [269, 8] width 5 height 5
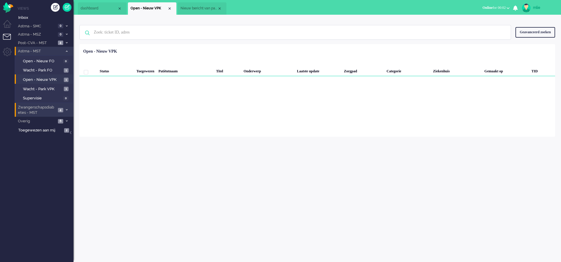
click at [206, 9] on span "Nieuw bericht van patiënt" at bounding box center [199, 8] width 37 height 5
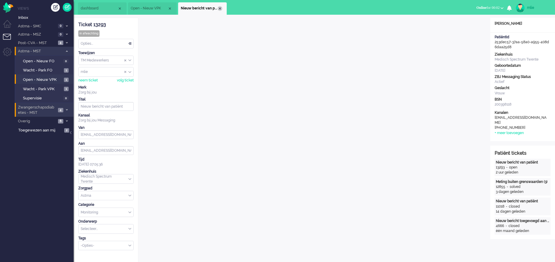
click at [219, 9] on div "Close tab" at bounding box center [219, 8] width 5 height 5
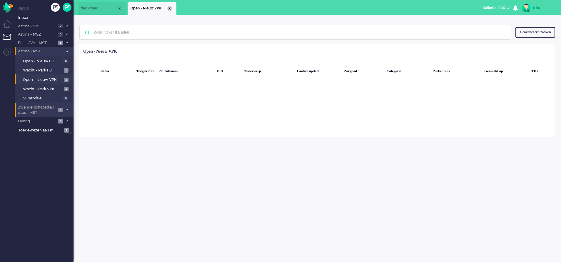
click at [169, 6] on div "Close tab" at bounding box center [169, 8] width 5 height 5
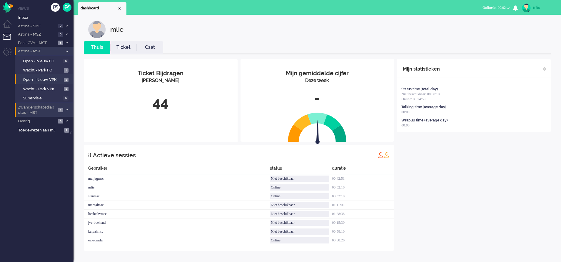
click at [122, 45] on link "Ticket" at bounding box center [123, 47] width 26 height 7
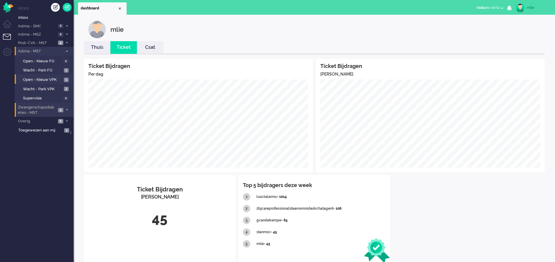
click at [97, 45] on link "Thuis" at bounding box center [97, 47] width 26 height 7
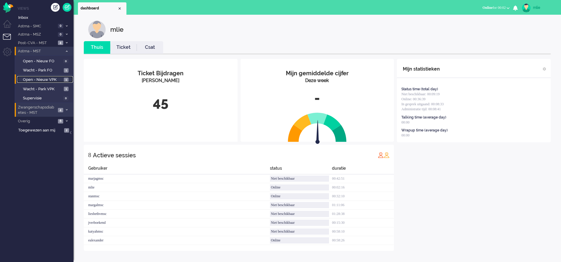
click at [37, 76] on link "Open - Nieuw VPK 1" at bounding box center [45, 79] width 56 height 6
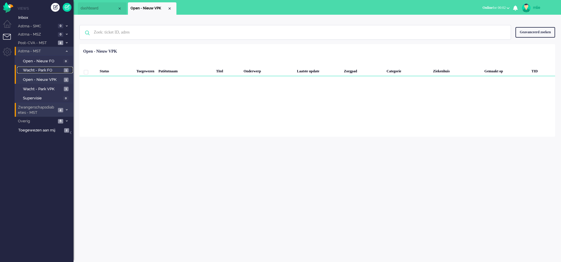
click at [33, 68] on span "Wacht - Park FO" at bounding box center [42, 71] width 39 height 6
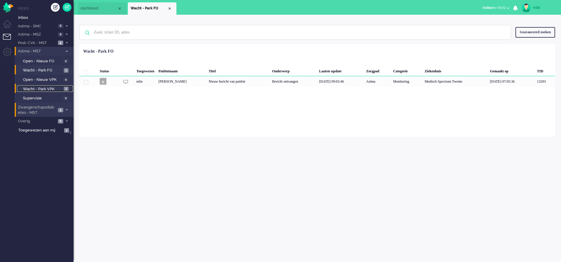
click at [42, 88] on span "Wacht - Park VPK" at bounding box center [42, 89] width 39 height 6
click at [259, 83] on div "Meting buiten grenswaarden (6)" at bounding box center [245, 81] width 77 height 10
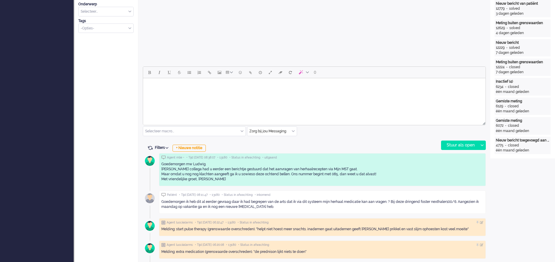
scroll to position [221, 0]
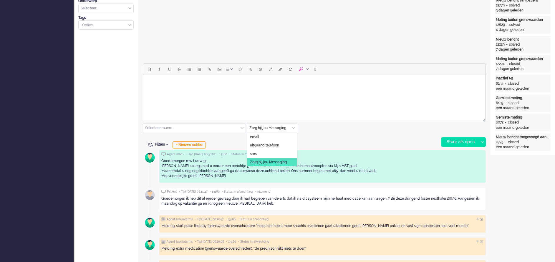
click at [292, 128] on div "Zorg bij jou Messaging" at bounding box center [271, 128] width 49 height 9
click at [269, 145] on span "uitgaand telefoon" at bounding box center [264, 145] width 29 height 5
click at [455, 142] on div "Stuur als open" at bounding box center [459, 142] width 37 height 9
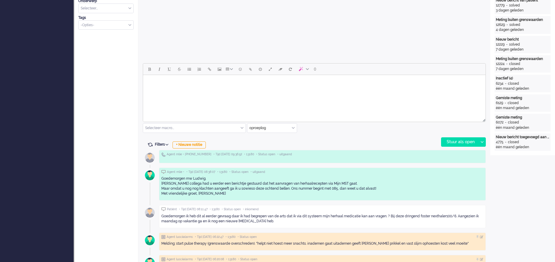
click at [179, 89] on html at bounding box center [314, 82] width 342 height 15
click at [451, 143] on div "Stuur als open" at bounding box center [459, 142] width 37 height 9
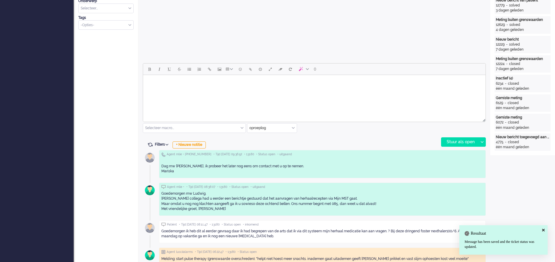
scroll to position [0, 0]
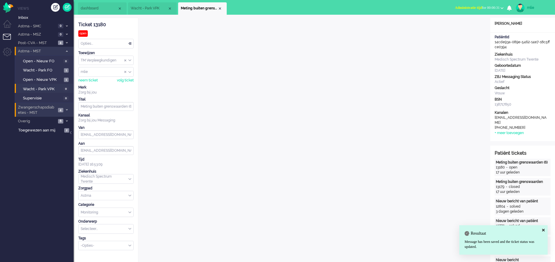
click at [457, 8] on span "Administratie tijd" at bounding box center [468, 8] width 27 height 4
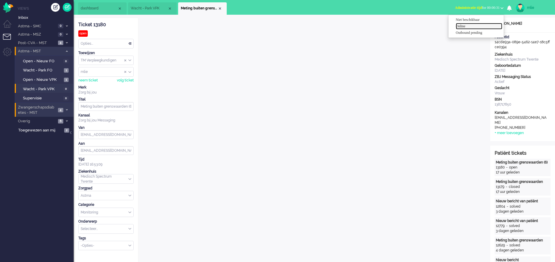
click at [460, 26] on label "Online" at bounding box center [478, 26] width 46 height 5
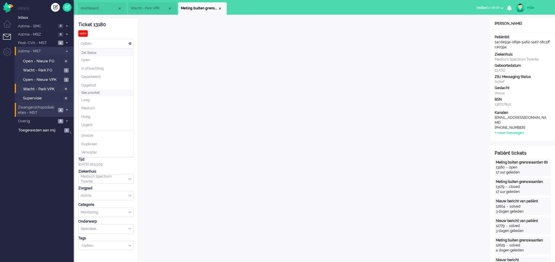
click at [129, 44] on div "Opties..." at bounding box center [106, 43] width 55 height 9
click at [98, 70] on span "In afwachting" at bounding box center [92, 68] width 22 height 5
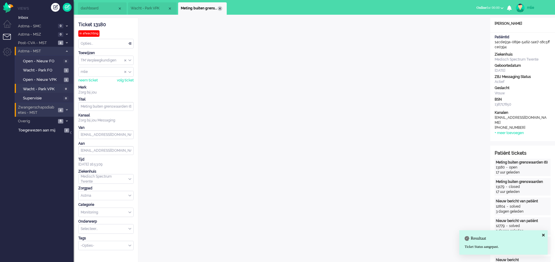
click at [220, 7] on div "Close tab" at bounding box center [219, 8] width 5 height 5
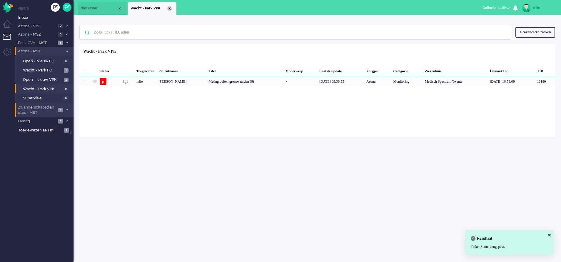
click at [170, 8] on div "Close tab" at bounding box center [169, 8] width 5 height 5
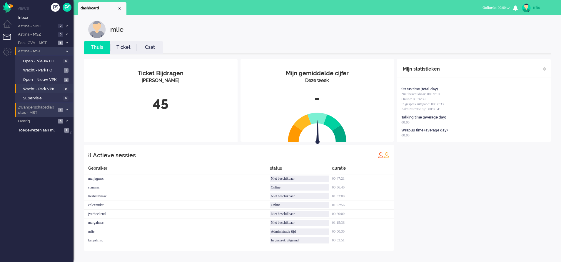
click at [124, 46] on link "Ticket" at bounding box center [123, 47] width 26 height 7
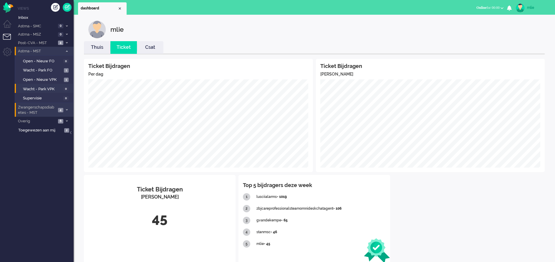
click at [94, 48] on link "Thuis" at bounding box center [97, 47] width 26 height 7
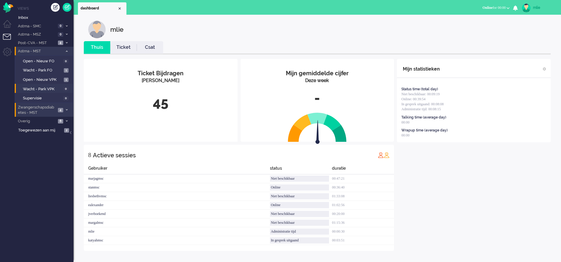
click at [124, 47] on link "Ticket" at bounding box center [123, 47] width 26 height 7
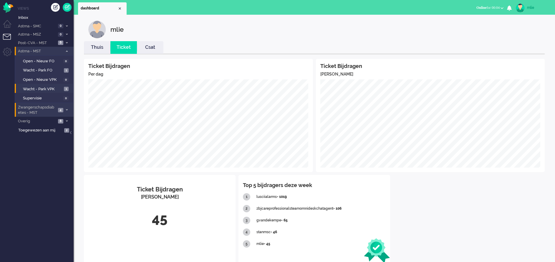
click at [96, 50] on link "Thuis" at bounding box center [97, 47] width 26 height 7
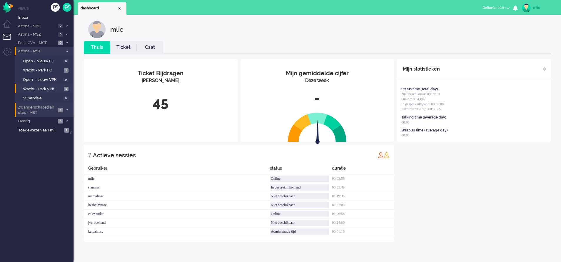
click at [128, 46] on link "Ticket" at bounding box center [123, 47] width 26 height 7
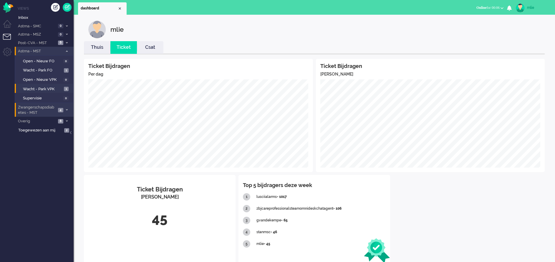
click at [101, 51] on li "Thuis" at bounding box center [97, 47] width 26 height 13
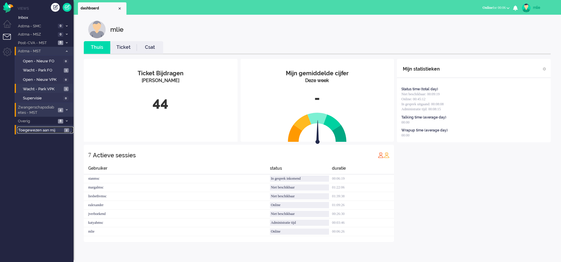
click at [34, 129] on span "Toegewezen aan mij" at bounding box center [40, 131] width 44 height 6
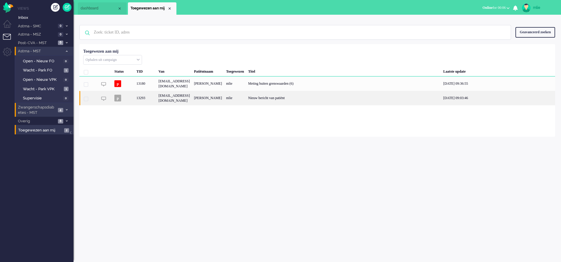
click at [246, 100] on div "mlie" at bounding box center [235, 98] width 22 height 14
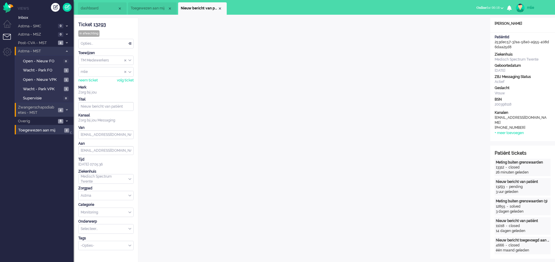
click at [222, 8] on li "Nieuw bericht van patiënt" at bounding box center [202, 8] width 49 height 12
click at [221, 8] on div "Close tab" at bounding box center [219, 8] width 5 height 5
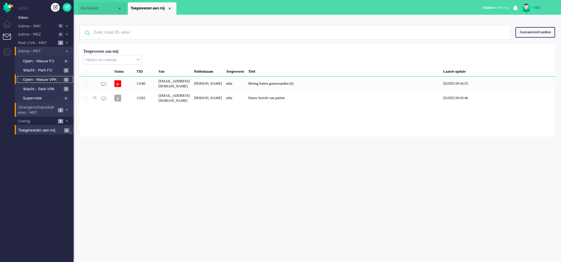
click at [42, 79] on span "Open - Nieuw VPK" at bounding box center [42, 80] width 39 height 6
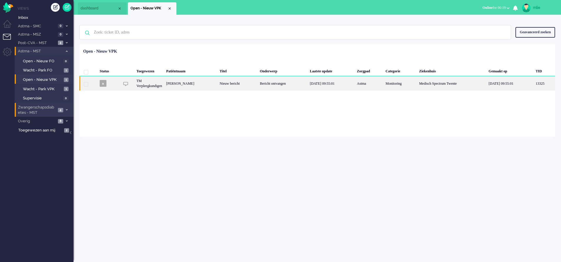
click at [308, 84] on div "Bericht ontvangen" at bounding box center [283, 83] width 50 height 14
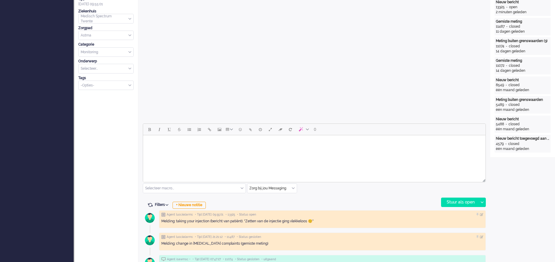
scroll to position [229, 0]
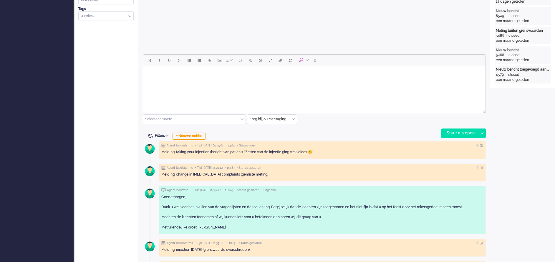
click at [171, 81] on html at bounding box center [314, 73] width 342 height 15
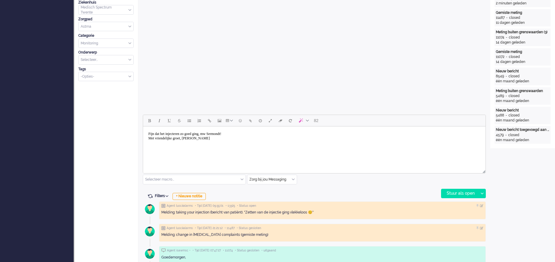
scroll to position [177, 0]
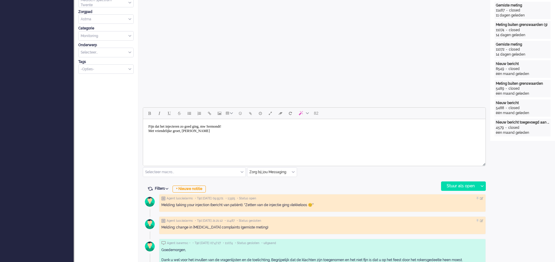
click at [221, 126] on body "Fijn dat het injecteren zo goed ging, mw Sermondt! Met vriendelijke groet, Mari…" at bounding box center [313, 129] width 337 height 15
click at [460, 184] on div "Stuur als open" at bounding box center [459, 186] width 37 height 9
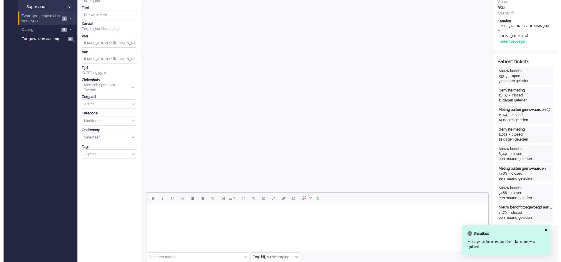
scroll to position [0, 0]
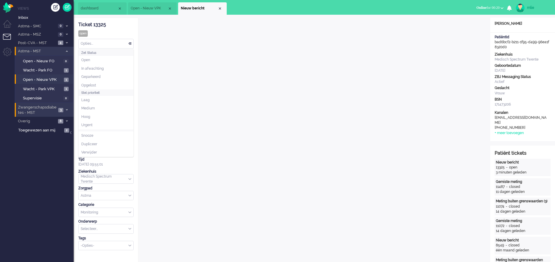
click at [130, 44] on div "Opties..." at bounding box center [106, 43] width 55 height 9
click at [98, 83] on li "Opgelost" at bounding box center [106, 85] width 55 height 9
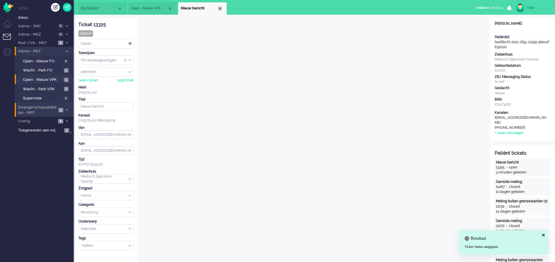
click at [219, 8] on div "Close tab" at bounding box center [219, 8] width 5 height 5
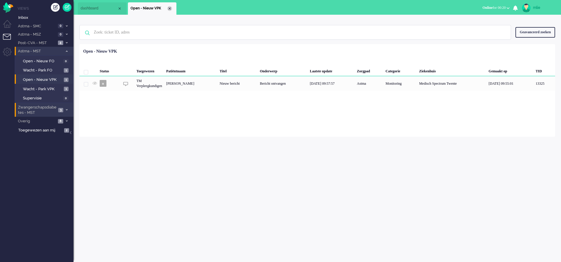
click at [168, 7] on div "Close tab" at bounding box center [169, 8] width 5 height 5
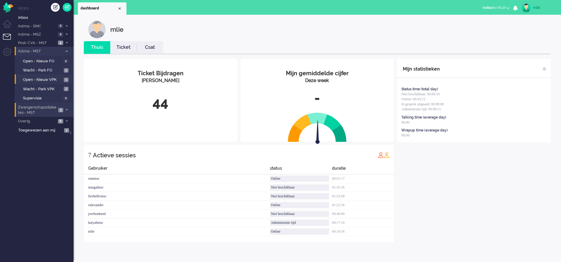
click at [122, 48] on link "Ticket" at bounding box center [123, 47] width 26 height 7
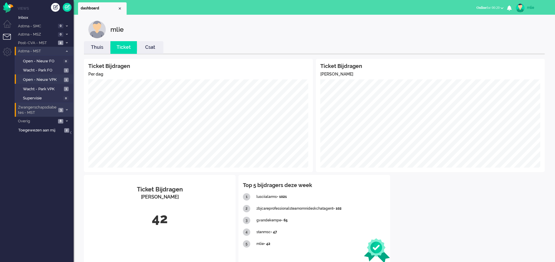
click at [100, 49] on link "Thuis" at bounding box center [97, 47] width 26 height 7
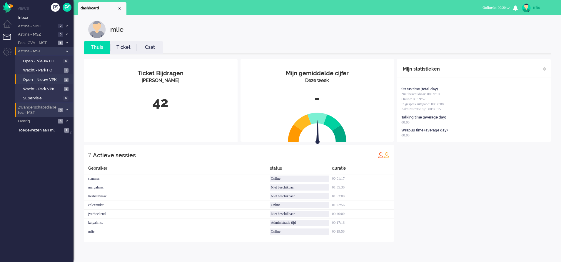
click at [120, 45] on link "Ticket" at bounding box center [123, 47] width 26 height 7
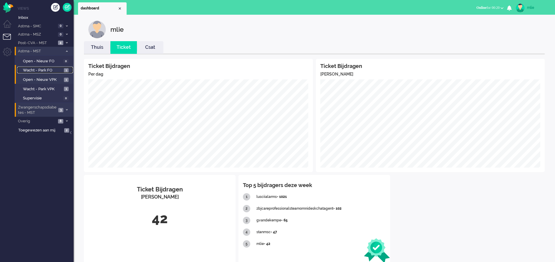
click at [36, 69] on span "Wacht - Park FO" at bounding box center [42, 71] width 39 height 6
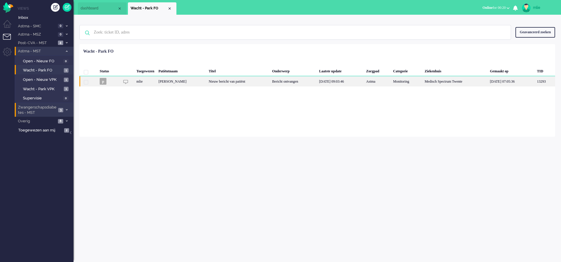
click at [311, 81] on div "Bericht ontvangen" at bounding box center [293, 81] width 47 height 10
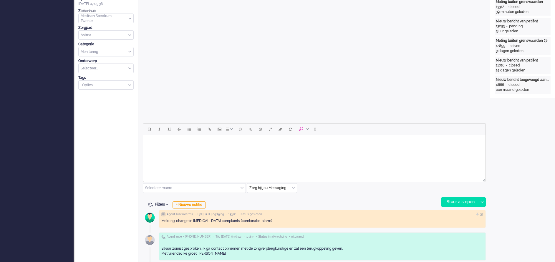
scroll to position [20, 0]
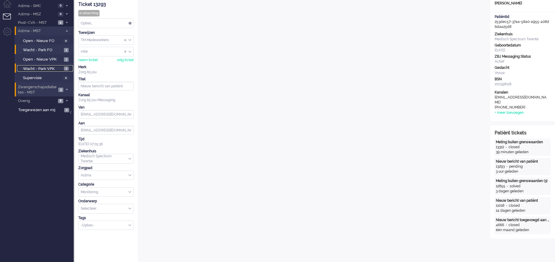
click at [31, 68] on span "Wacht - Park VPK" at bounding box center [42, 69] width 39 height 6
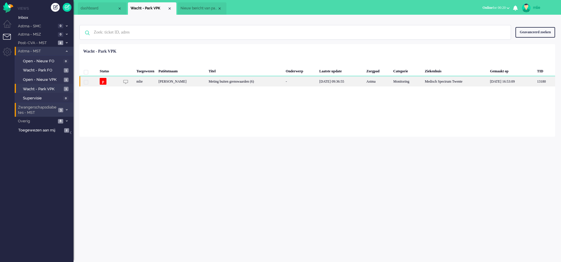
click at [241, 83] on div "Meting buiten grenswaarden (6)" at bounding box center [245, 81] width 77 height 10
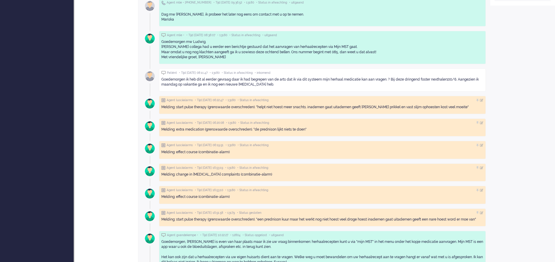
scroll to position [425, 0]
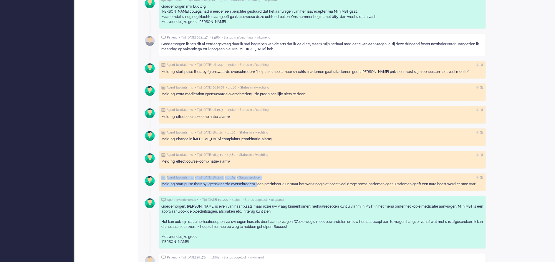
drag, startPoint x: 258, startPoint y: 183, endPoint x: 412, endPoint y: 179, distance: 154.2
click at [412, 179] on div "Agent lusciialarms • Tijd 25/09/2025 16:51:58 • 13179 • Status gesloten Melding…" at bounding box center [322, 182] width 327 height 18
click at [533, 106] on div "Open custom software Patiëntnaam Linda Jeanette Ludwig PatiëntId 14cde93a-089e-…" at bounding box center [522, 173] width 65 height 1163
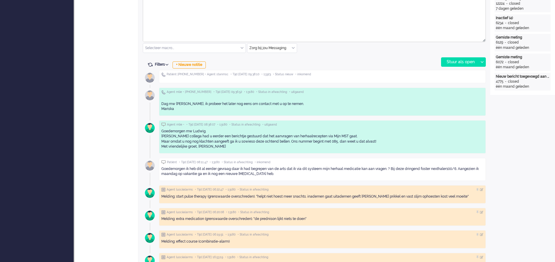
scroll to position [0, 0]
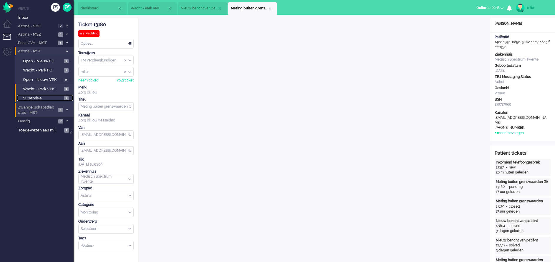
click at [28, 97] on span "Supervisie" at bounding box center [42, 99] width 39 height 6
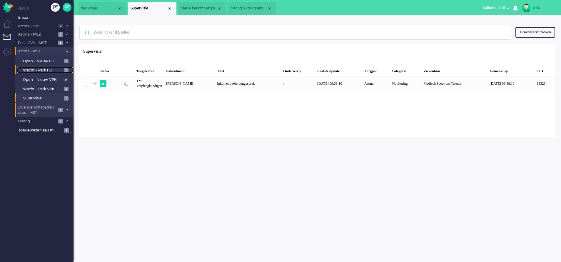
click at [40, 72] on span "Wacht - Park FO" at bounding box center [42, 71] width 39 height 6
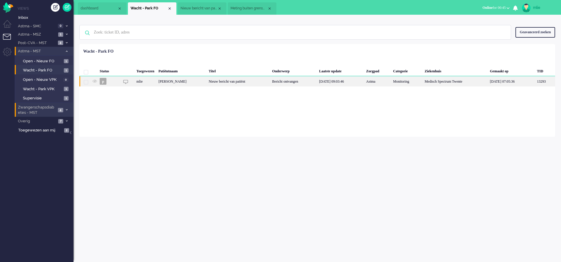
click at [286, 81] on div "Bericht ontvangen" at bounding box center [293, 81] width 47 height 10
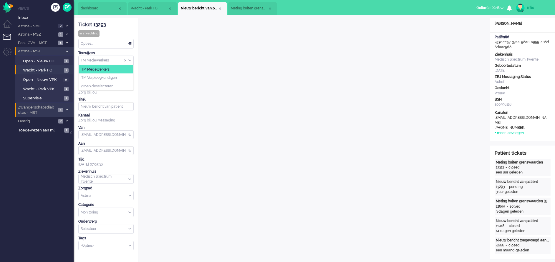
click at [131, 59] on div "TM Medewerkers" at bounding box center [106, 60] width 55 height 9
click at [131, 59] on span "Assign Group" at bounding box center [129, 60] width 3 height 4
click at [84, 60] on input "Assign Group" at bounding box center [106, 60] width 55 height 9
click at [100, 86] on span "groep deselecteren" at bounding box center [97, 86] width 32 height 5
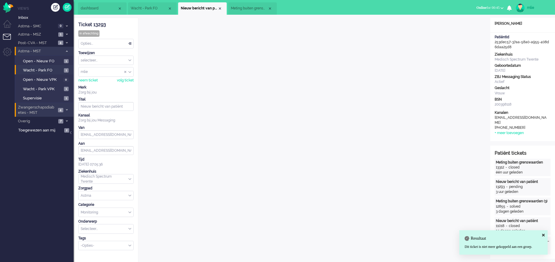
click at [129, 60] on div "selecteer..." at bounding box center [106, 60] width 55 height 9
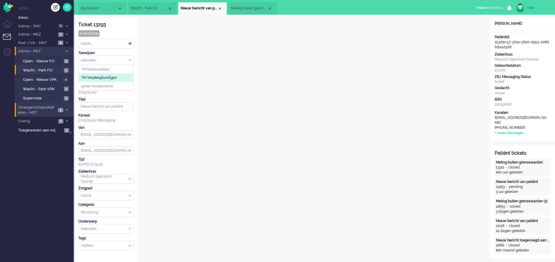
click at [115, 76] on span "TM Verpleegkundigen" at bounding box center [99, 77] width 36 height 5
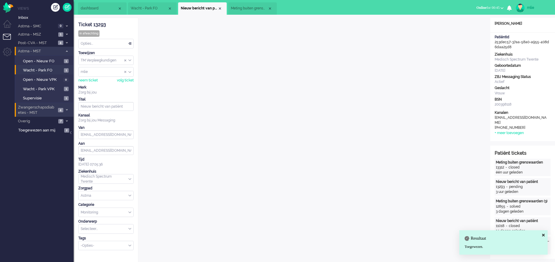
scroll to position [344, 0]
click at [131, 71] on div "mlie" at bounding box center [106, 71] width 55 height 9
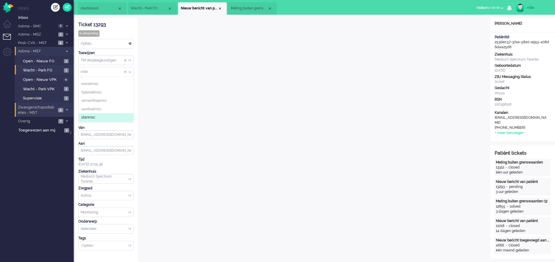
scroll to position [377, 0]
click at [132, 27] on div "Ticket 13293" at bounding box center [105, 24] width 55 height 7
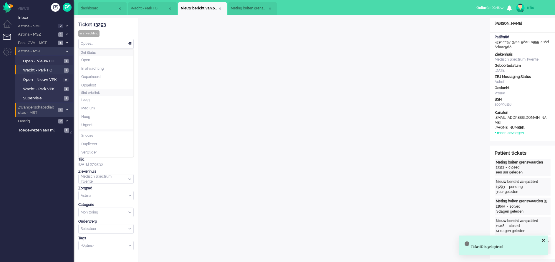
click at [129, 43] on div "Opties..." at bounding box center [106, 43] width 55 height 9
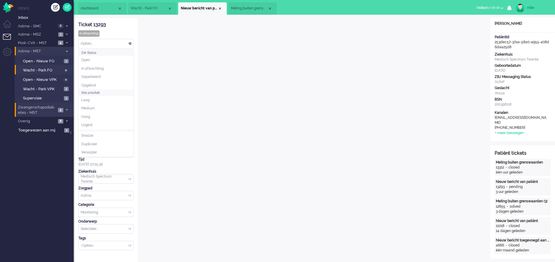
click at [129, 43] on span at bounding box center [130, 44] width 6 height 4
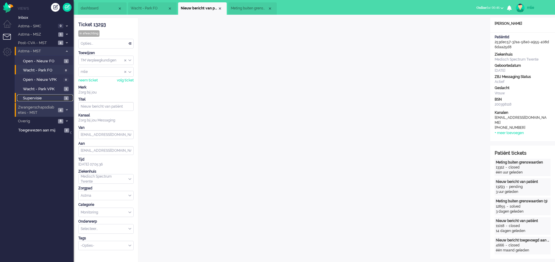
click at [42, 99] on span "Supervisie" at bounding box center [42, 99] width 39 height 6
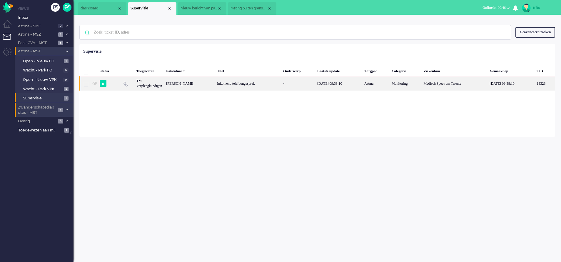
click at [225, 83] on div "Inkomend telefoongesprek" at bounding box center [248, 83] width 66 height 14
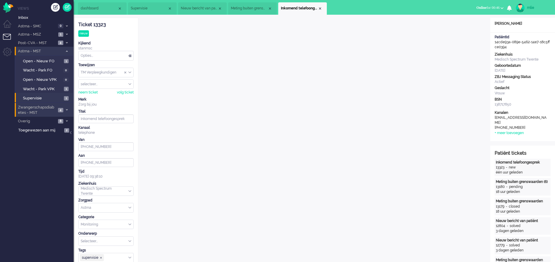
scroll to position [18, 0]
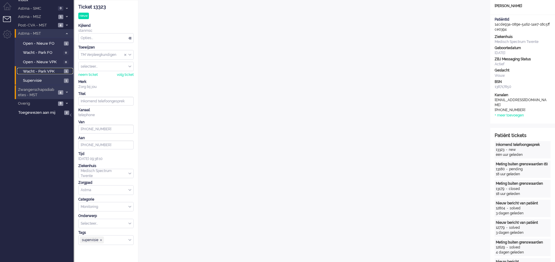
click at [39, 70] on span "Wacht - Park VPK" at bounding box center [42, 72] width 39 height 6
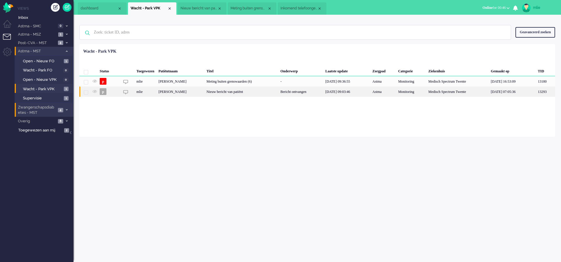
click at [273, 90] on div "Nieuw bericht van patiënt" at bounding box center [241, 91] width 74 height 10
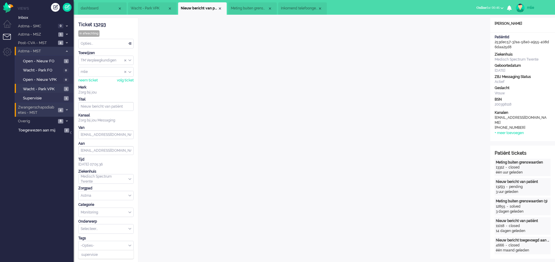
click at [129, 245] on div "-Opties-" at bounding box center [106, 245] width 55 height 9
click at [96, 254] on span "supervisie" at bounding box center [89, 254] width 16 height 5
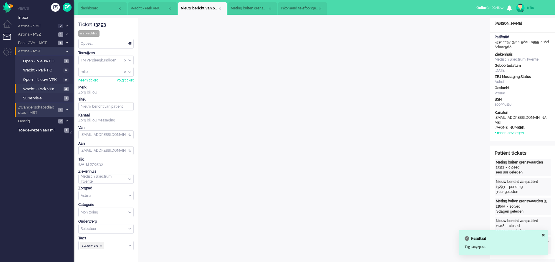
click at [301, 6] on li "Inkomend telefoongesprek" at bounding box center [302, 8] width 49 height 12
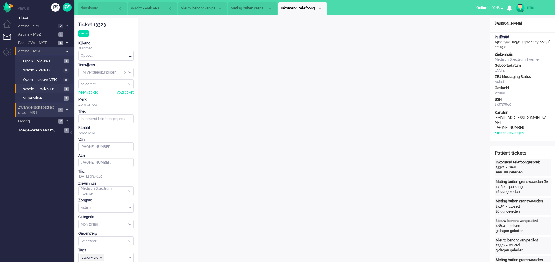
click at [321, 9] on div "Close tab" at bounding box center [319, 8] width 5 height 5
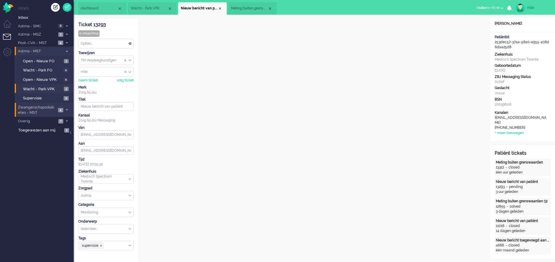
click at [256, 11] on span "Meting buiten grenswaarden (6)" at bounding box center [249, 8] width 37 height 5
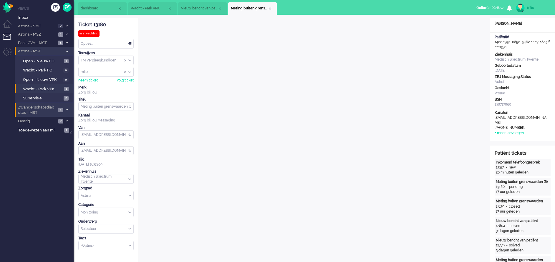
click at [270, 6] on li "Meting buiten grenswaarden (6)" at bounding box center [252, 8] width 49 height 12
click at [270, 7] on div "Close tab" at bounding box center [269, 8] width 5 height 5
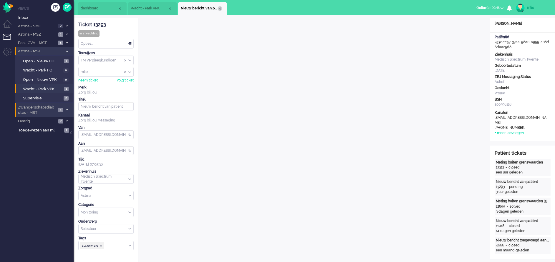
click at [219, 7] on div "Close tab" at bounding box center [219, 8] width 5 height 5
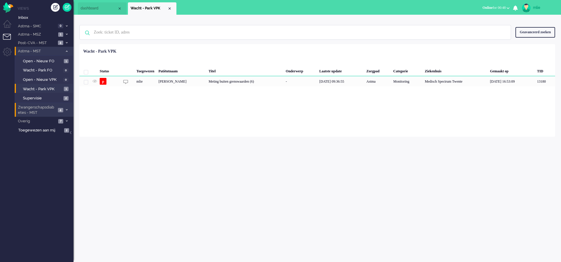
click at [172, 10] on li "Wacht - Park VPK" at bounding box center [152, 8] width 49 height 12
click at [171, 9] on div "Close tab" at bounding box center [169, 8] width 5 height 5
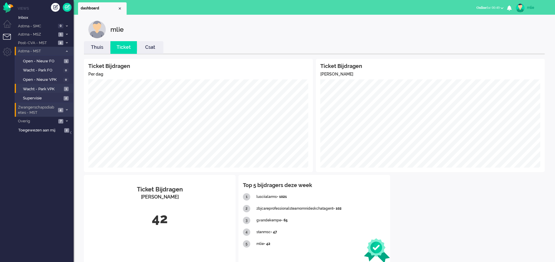
click at [480, 6] on span "Online" at bounding box center [481, 8] width 10 height 4
click at [475, 19] on label "Niet beschikbaar" at bounding box center [478, 19] width 46 height 5
click at [44, 119] on span "Overig" at bounding box center [36, 122] width 39 height 6
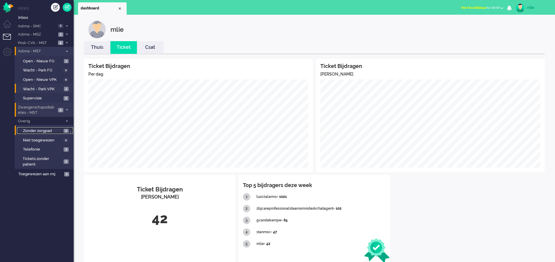
click at [34, 131] on span "Zonder zorgpad" at bounding box center [42, 131] width 39 height 6
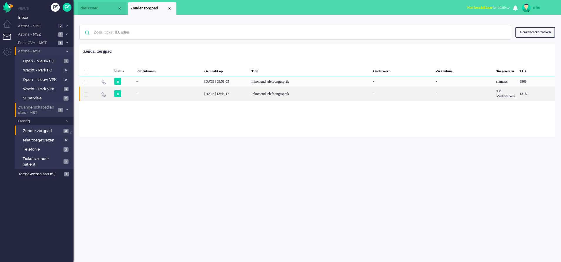
click at [261, 94] on div "Inkomend telefoongesprek" at bounding box center [310, 93] width 122 height 14
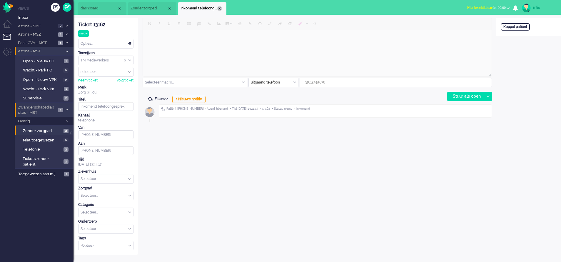
click at [221, 7] on div "Close tab" at bounding box center [219, 8] width 5 height 5
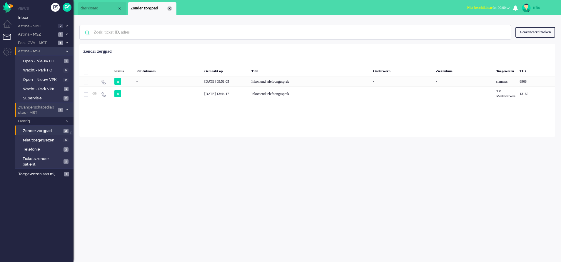
click at [171, 9] on div "Close tab" at bounding box center [169, 8] width 5 height 5
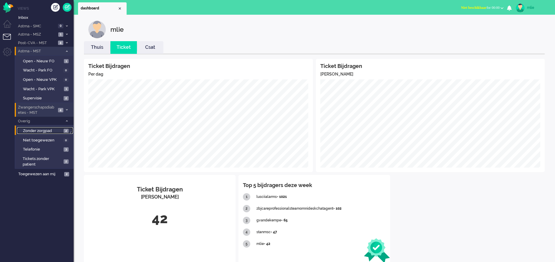
click at [29, 129] on span "Zonder zorgpad" at bounding box center [42, 131] width 39 height 6
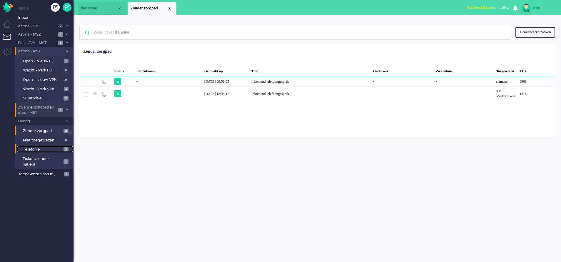
click at [34, 147] on link "Telefonie 3" at bounding box center [45, 149] width 56 height 6
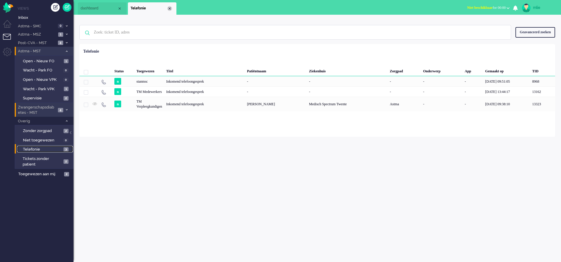
click at [169, 6] on div "Close tab" at bounding box center [169, 8] width 5 height 5
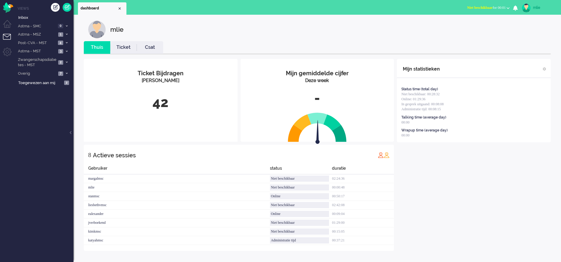
click at [126, 49] on link "Ticket" at bounding box center [123, 47] width 26 height 7
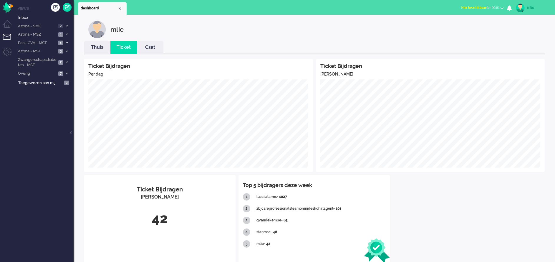
click at [370, 5] on button "Niet beschikbaar for 00:01" at bounding box center [481, 8] width 49 height 9
click at [370, 26] on label "Online" at bounding box center [478, 26] width 46 height 5
click at [66, 52] on icon at bounding box center [67, 51] width 2 height 2
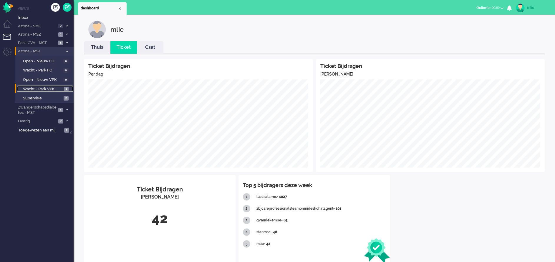
click at [31, 88] on span "Wacht - Park VPK" at bounding box center [42, 89] width 39 height 6
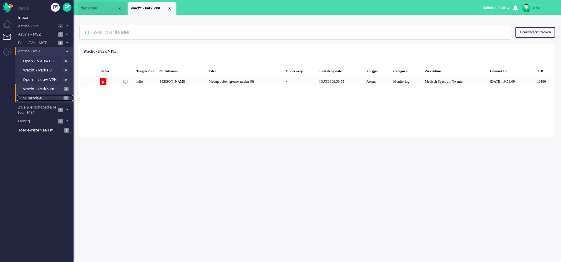
click at [51, 98] on span "Supervisie" at bounding box center [42, 99] width 39 height 6
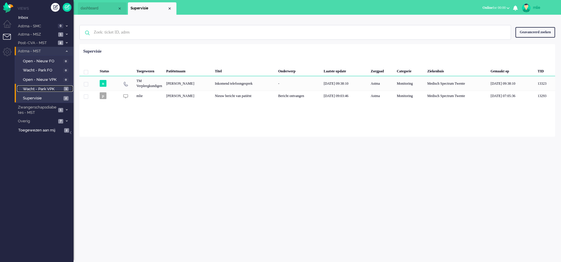
click at [41, 87] on span "Wacht - Park VPK" at bounding box center [42, 89] width 39 height 6
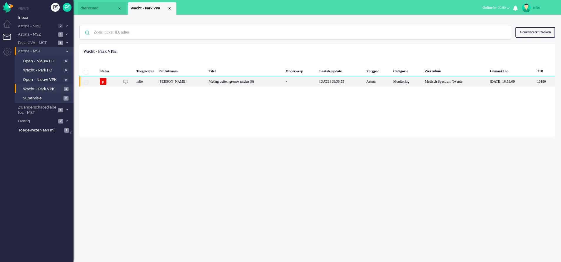
click at [279, 79] on div "Meting buiten grenswaarden (6)" at bounding box center [245, 81] width 77 height 10
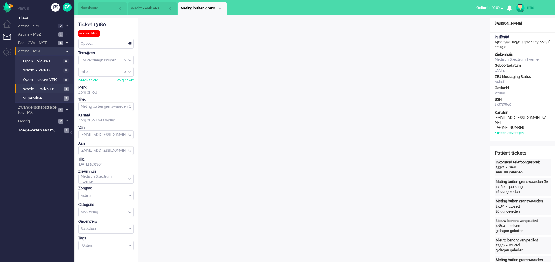
scroll to position [18, 0]
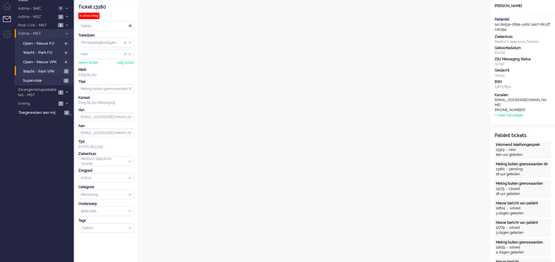
click at [128, 24] on div "Opties..." at bounding box center [106, 25] width 55 height 9
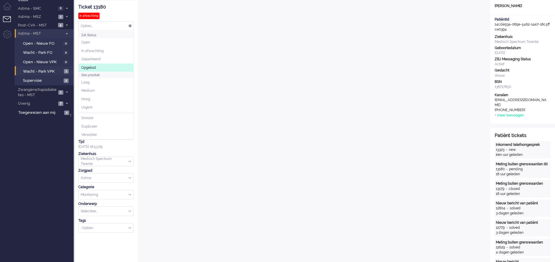
click at [93, 66] on span "Opgelost" at bounding box center [88, 67] width 15 height 5
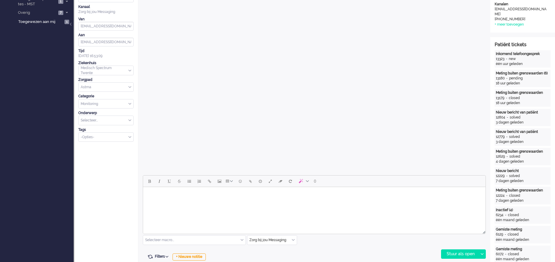
scroll to position [0, 0]
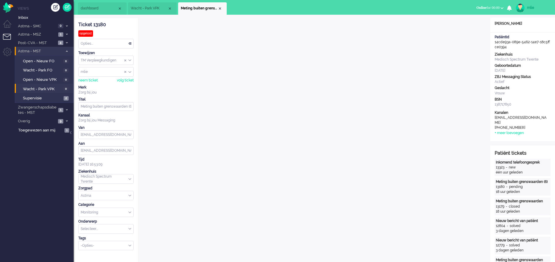
click at [219, 6] on li "Meting buiten grenswaarden (6)" at bounding box center [202, 8] width 49 height 12
click at [219, 7] on div "Close tab" at bounding box center [219, 8] width 5 height 5
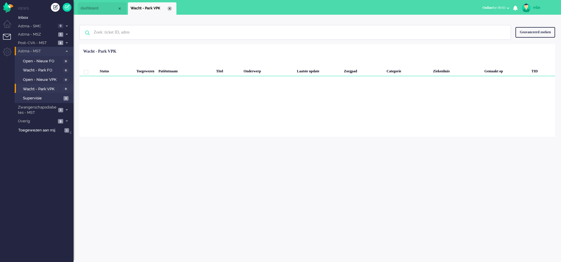
click at [170, 6] on div "Close tab" at bounding box center [169, 8] width 5 height 5
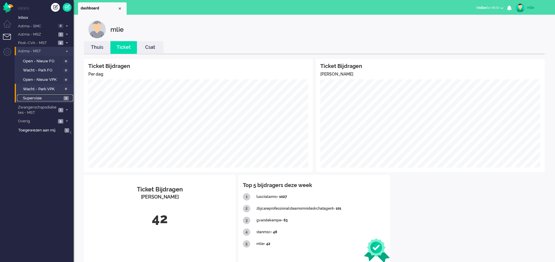
click at [30, 96] on span "Supervisie" at bounding box center [42, 99] width 39 height 6
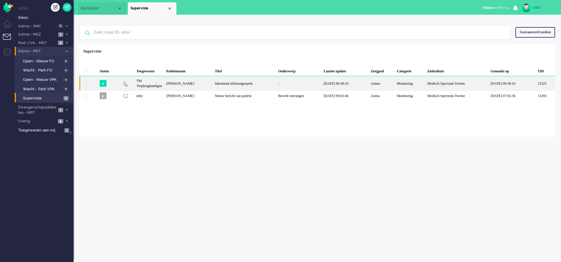
click at [276, 82] on div "Inkomend telefoongesprek" at bounding box center [244, 83] width 63 height 14
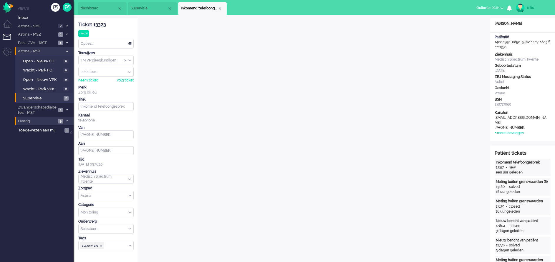
click at [68, 120] on span at bounding box center [66, 121] width 4 height 3
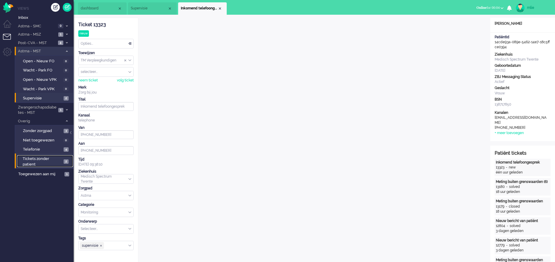
click at [39, 162] on span "Tickets zonder patient" at bounding box center [42, 161] width 39 height 11
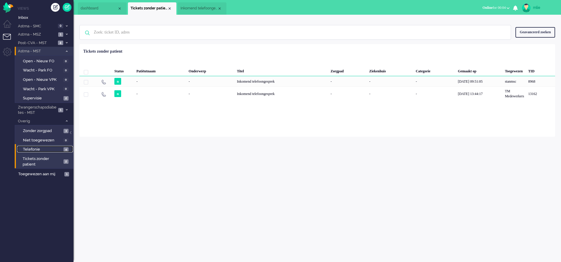
click at [33, 149] on span "Telefonie" at bounding box center [42, 150] width 39 height 6
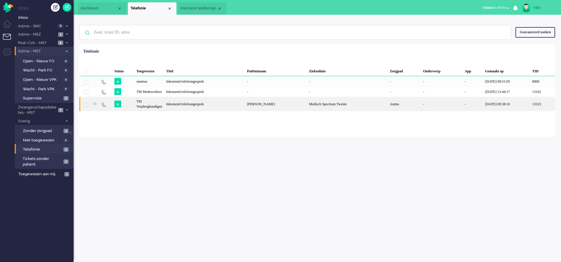
click at [347, 104] on div "Medisch Spectrum Twente" at bounding box center [347, 104] width 81 height 14
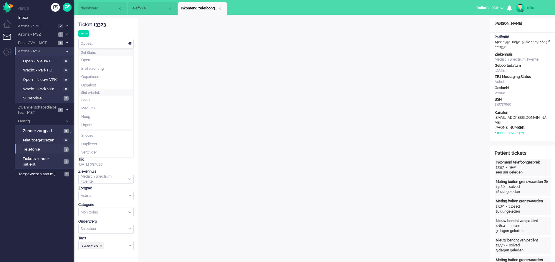
click at [131, 41] on div "Opties..." at bounding box center [106, 43] width 55 height 9
click at [89, 86] on span "Opgelost" at bounding box center [88, 85] width 15 height 5
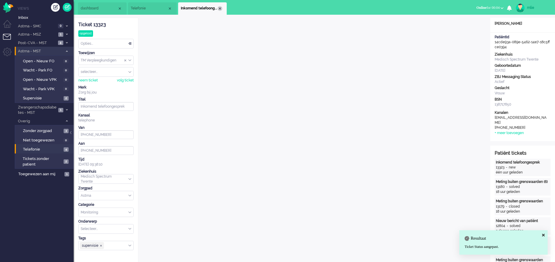
click at [221, 8] on div "Close tab" at bounding box center [219, 8] width 5 height 5
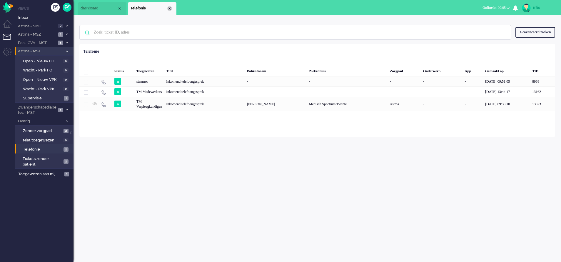
click at [170, 8] on div "Close tab" at bounding box center [169, 8] width 5 height 5
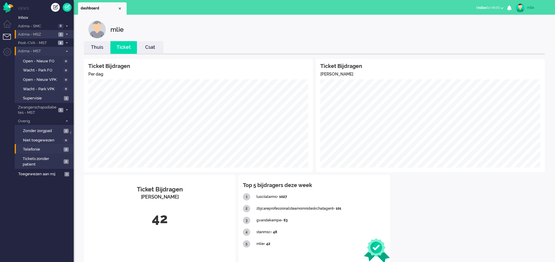
click at [67, 36] on span at bounding box center [66, 34] width 4 height 3
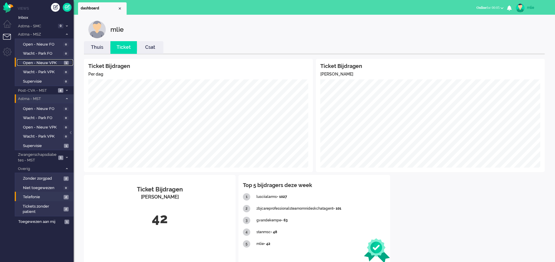
click at [36, 60] on span "Open - Nieuw VPK" at bounding box center [42, 63] width 39 height 6
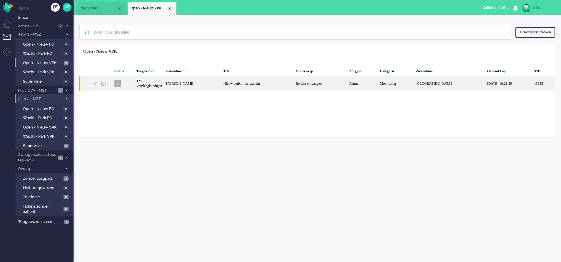
click at [221, 85] on div "[PERSON_NAME]" at bounding box center [192, 83] width 57 height 14
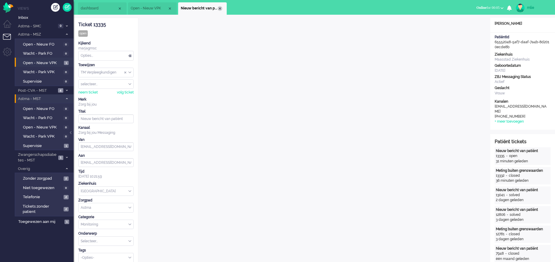
click at [222, 9] on div "Close tab" at bounding box center [219, 8] width 5 height 5
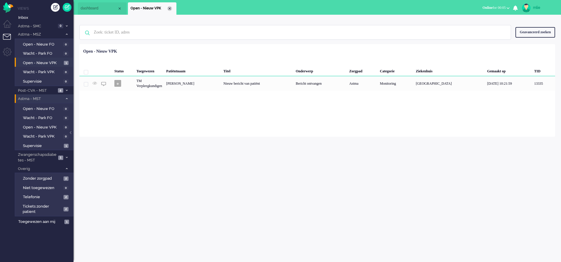
click at [171, 9] on div "Close tab" at bounding box center [169, 8] width 5 height 5
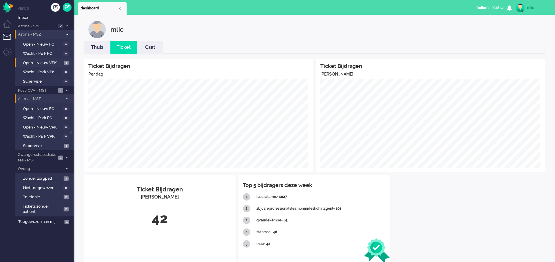
click at [66, 33] on span at bounding box center [66, 34] width 4 height 3
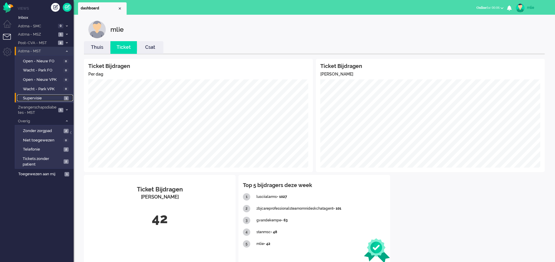
click at [32, 96] on span "Supervisie" at bounding box center [42, 99] width 39 height 6
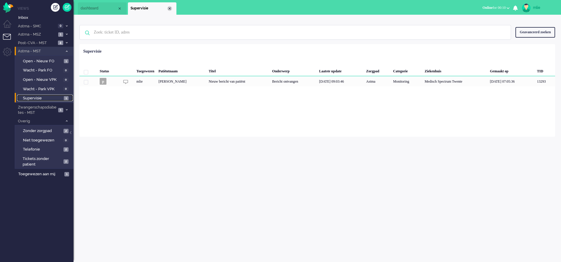
click at [171, 10] on div "Close tab" at bounding box center [169, 8] width 5 height 5
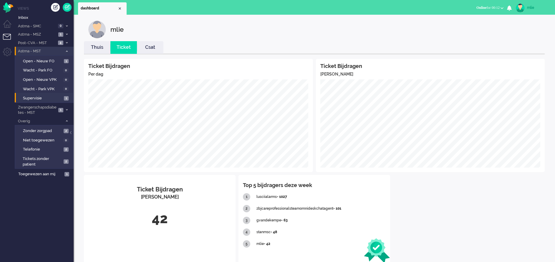
click at [370, 174] on div "Ticket Bijdragen Per dag Ticket Bijdragen Per Kanaal Ticket Bijdragen Per Kanaa…" at bounding box center [314, 161] width 460 height 204
click at [96, 48] on link "Thuis" at bounding box center [97, 47] width 26 height 7
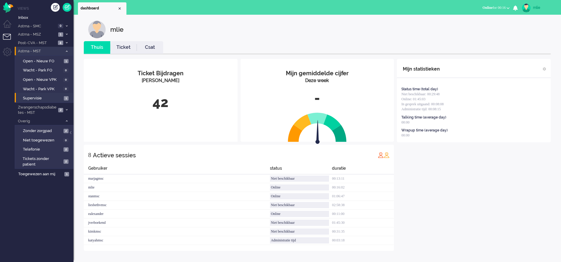
click at [121, 49] on link "Ticket" at bounding box center [123, 47] width 26 height 7
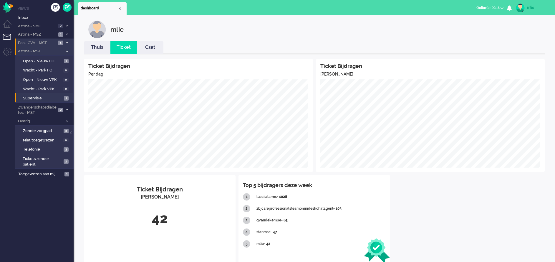
click at [63, 43] on span "4" at bounding box center [60, 43] width 5 height 4
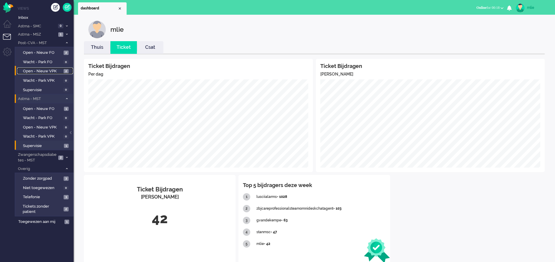
click at [41, 71] on span "Open - Nieuw VPK" at bounding box center [42, 72] width 39 height 6
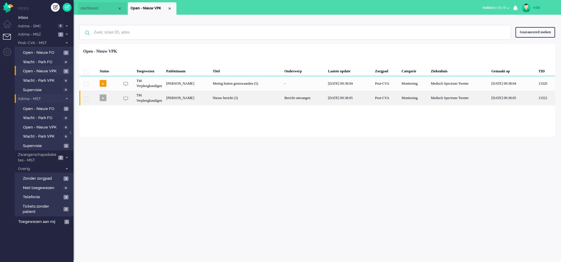
click at [297, 95] on div "Bericht ontvangen" at bounding box center [304, 98] width 44 height 14
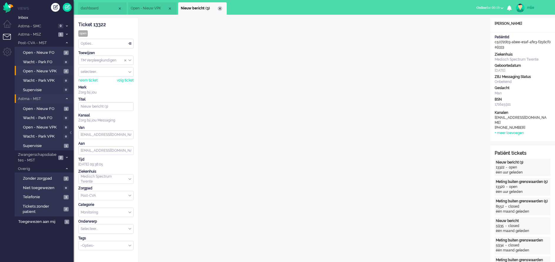
click at [219, 8] on div "Close tab" at bounding box center [219, 8] width 5 height 5
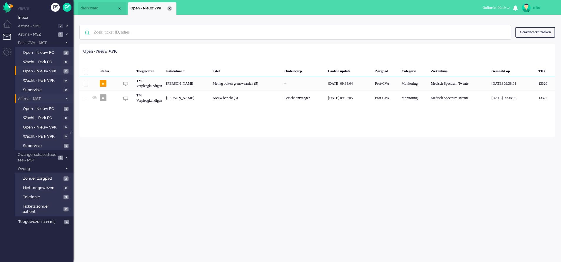
click at [170, 7] on div "Close tab" at bounding box center [169, 8] width 5 height 5
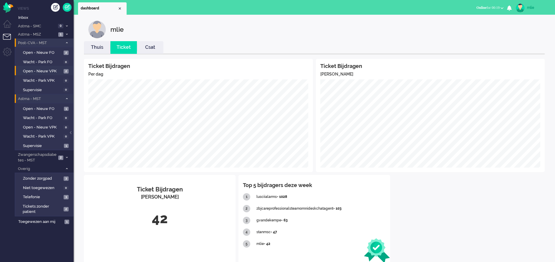
click at [66, 40] on li "Post-CVA - MST 4" at bounding box center [44, 43] width 59 height 9
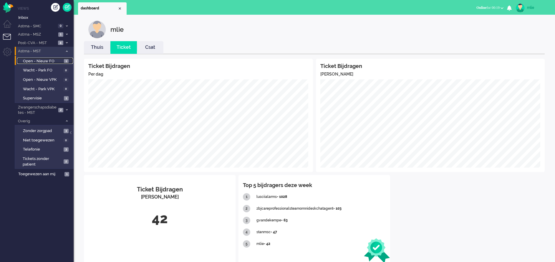
click at [44, 59] on span "Open - Nieuw FO" at bounding box center [42, 62] width 39 height 6
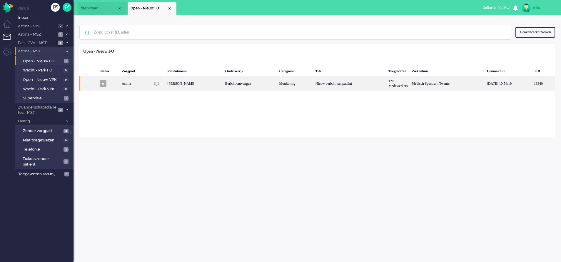
click at [297, 83] on div "Monitoring" at bounding box center [295, 83] width 36 height 14
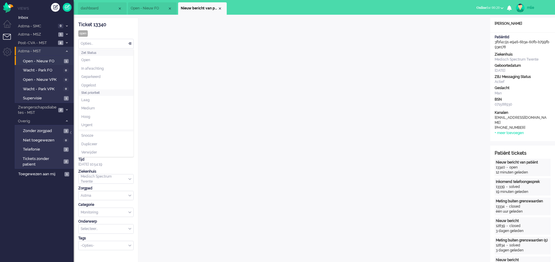
click at [130, 43] on div "Opties..." at bounding box center [106, 43] width 55 height 9
click at [100, 69] on span "In afwachting" at bounding box center [92, 68] width 22 height 5
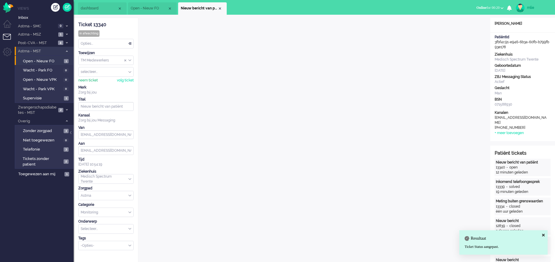
click at [83, 80] on div "neem ticket" at bounding box center [87, 80] width 19 height 5
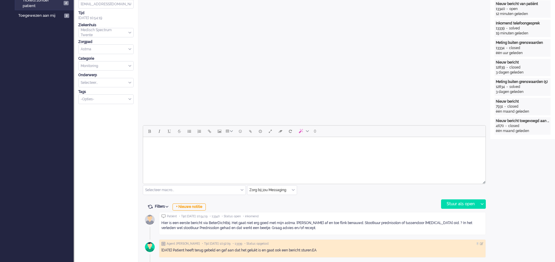
scroll to position [177, 0]
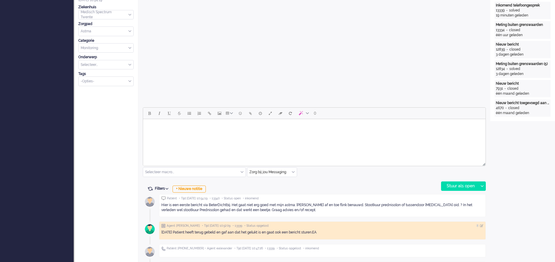
click at [192, 134] on html at bounding box center [314, 126] width 342 height 15
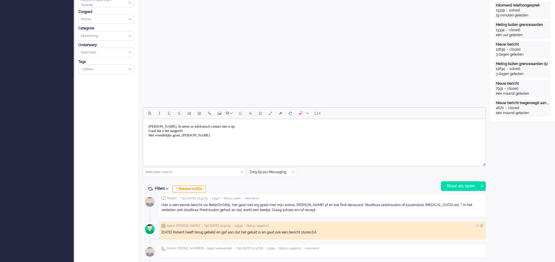
click at [370, 174] on div "Stuur als open" at bounding box center [459, 186] width 37 height 9
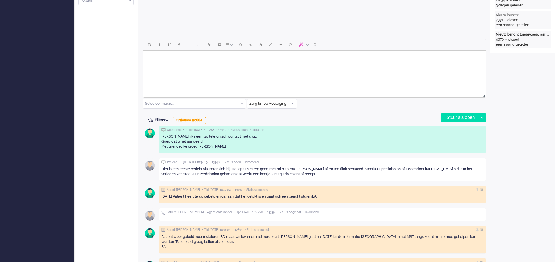
scroll to position [265, 0]
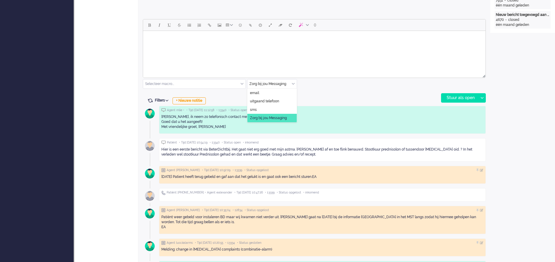
click at [293, 82] on div "Zorg bij jou Messaging" at bounding box center [271, 83] width 49 height 9
click at [280, 99] on li "uitgaand telefoon" at bounding box center [271, 101] width 49 height 9
click at [370, 98] on div "Stuur als open" at bounding box center [459, 98] width 37 height 9
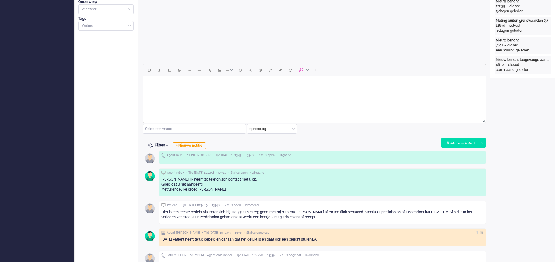
scroll to position [221, 0]
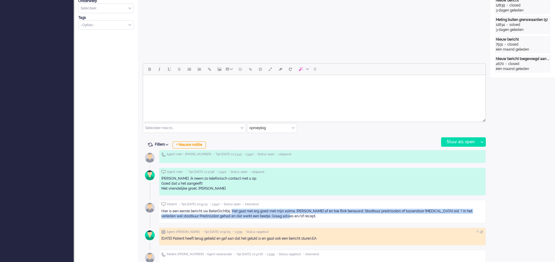
drag, startPoint x: 232, startPoint y: 211, endPoint x: 280, endPoint y: 217, distance: 48.9
click at [280, 174] on div "Hier is een eerste bericht via BeterDichtbij. Het gaat niet erg goed met mijn a…" at bounding box center [322, 214] width 322 height 10
drag, startPoint x: 280, startPoint y: 217, endPoint x: 267, endPoint y: 216, distance: 13.9
copy div "Het gaat niet erg goed met mijn astma. [PERSON_NAME] af en toe flink benauwd. S…"
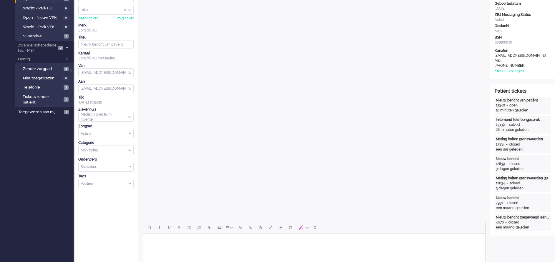
scroll to position [0, 0]
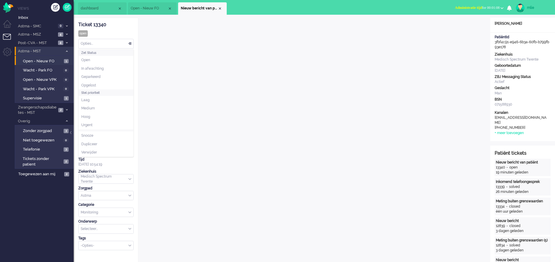
click at [130, 41] on div "Opties..." at bounding box center [106, 43] width 55 height 9
click at [100, 70] on span "In afwachting" at bounding box center [92, 68] width 22 height 5
click at [221, 9] on div "Close tab" at bounding box center [219, 8] width 5 height 5
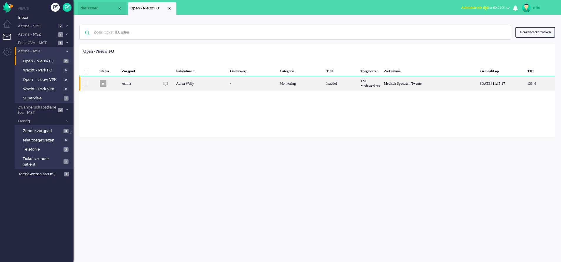
click at [295, 84] on div "Monitoring" at bounding box center [301, 83] width 46 height 14
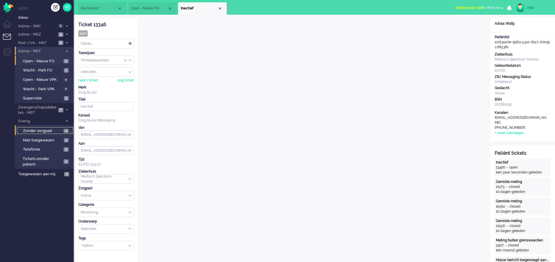
click at [34, 129] on span "Zonder zorgpad" at bounding box center [42, 131] width 39 height 6
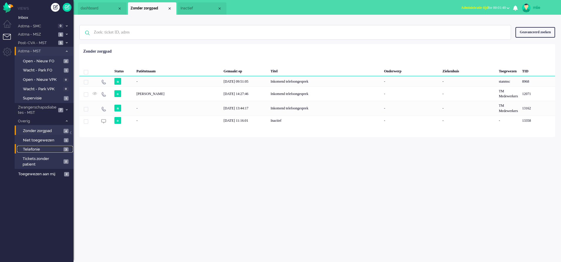
click at [36, 149] on span "Telefonie" at bounding box center [42, 150] width 39 height 6
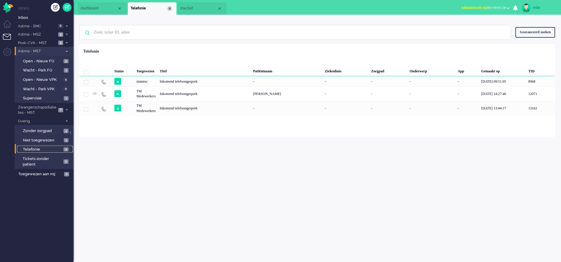
click at [170, 8] on div "Close tab" at bounding box center [169, 8] width 5 height 5
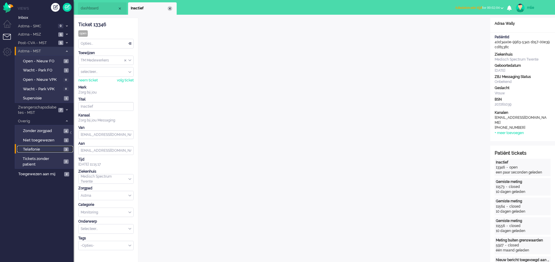
click at [170, 7] on div "Close tab" at bounding box center [169, 8] width 5 height 5
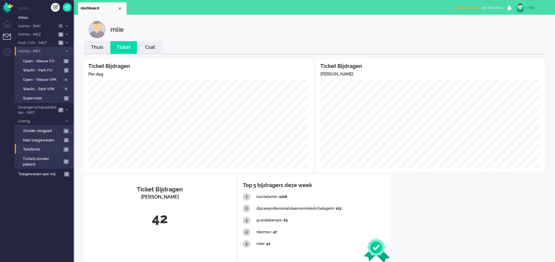
click at [97, 48] on link "Thuis" at bounding box center [97, 47] width 26 height 7
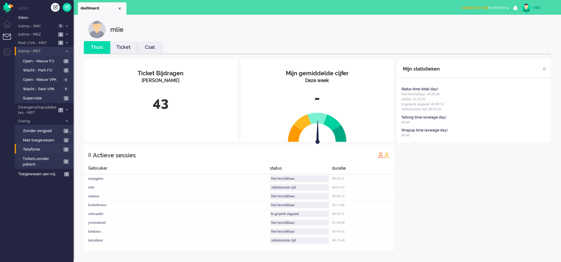
click at [122, 45] on link "Ticket" at bounding box center [123, 47] width 26 height 7
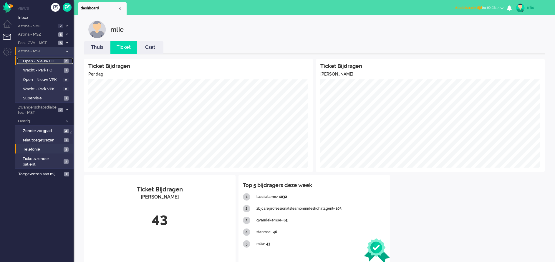
click at [41, 60] on span "Open - Nieuw FO" at bounding box center [42, 62] width 39 height 6
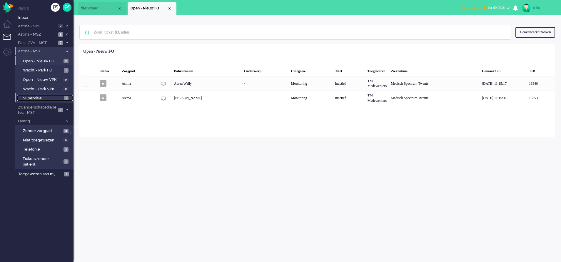
click at [35, 96] on span "Supervisie" at bounding box center [42, 99] width 39 height 6
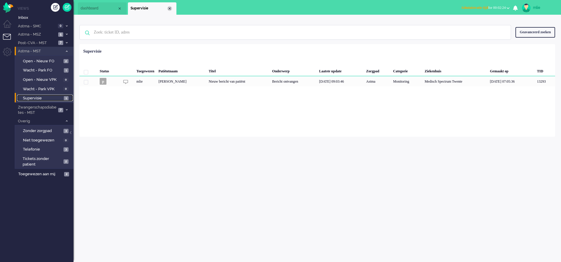
click at [169, 9] on div "Close tab" at bounding box center [169, 8] width 5 height 5
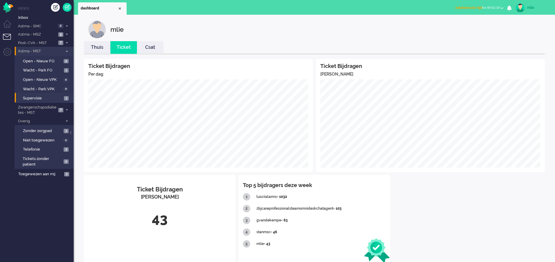
click at [370, 8] on span "Administratie tijd" at bounding box center [468, 8] width 27 height 4
click at [370, 26] on label "Online" at bounding box center [478, 26] width 46 height 5
click at [36, 60] on span "Open - Nieuw FO" at bounding box center [42, 62] width 39 height 6
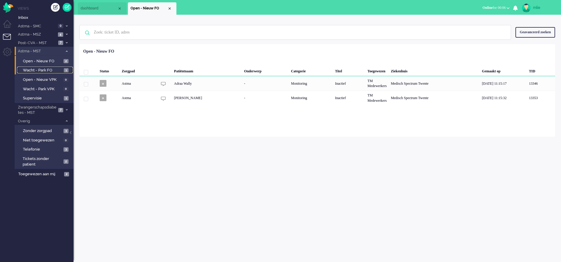
click at [37, 70] on span "Wacht - Park FO" at bounding box center [42, 71] width 39 height 6
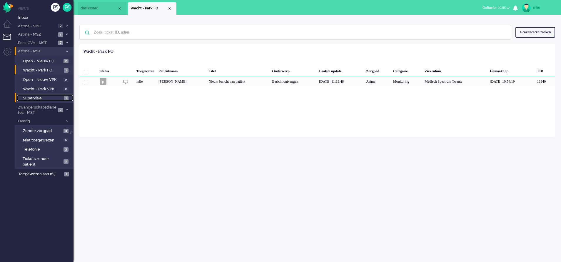
click at [33, 95] on link "Supervisie 1" at bounding box center [45, 98] width 56 height 6
click at [66, 122] on icon at bounding box center [67, 121] width 2 height 2
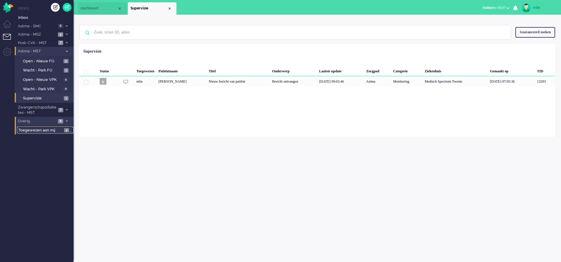
click at [49, 128] on span "Toegewezen aan mij" at bounding box center [40, 131] width 44 height 6
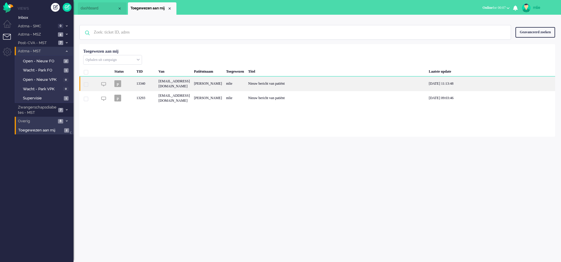
click at [303, 84] on div "Nieuw bericht van patiënt" at bounding box center [336, 83] width 181 height 14
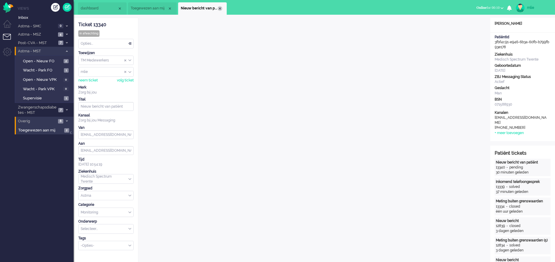
click at [220, 9] on div "Close tab" at bounding box center [219, 8] width 5 height 5
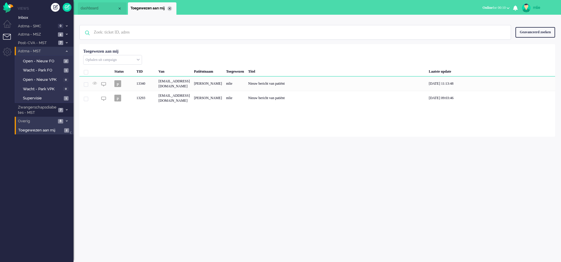
click at [171, 10] on div "Close tab" at bounding box center [169, 8] width 5 height 5
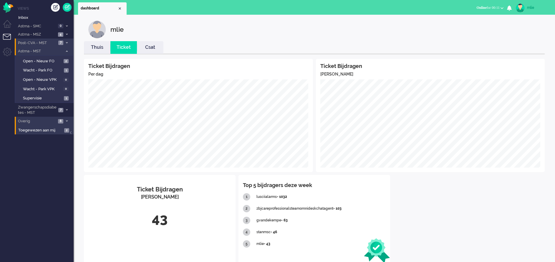
click at [39, 39] on li "Post-CVA - MST 7" at bounding box center [44, 43] width 59 height 9
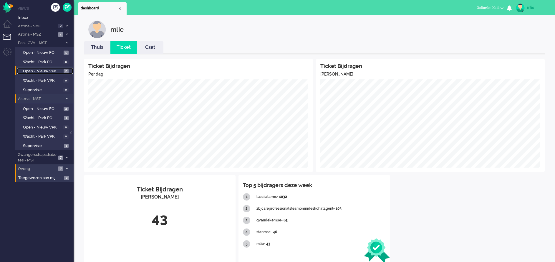
click at [45, 69] on span "Open - Nieuw VPK" at bounding box center [42, 72] width 39 height 6
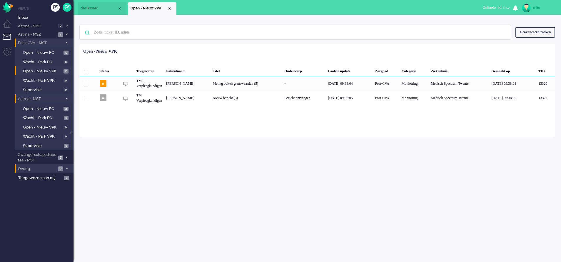
click at [65, 39] on li "Post-CVA - MST 7" at bounding box center [44, 43] width 59 height 9
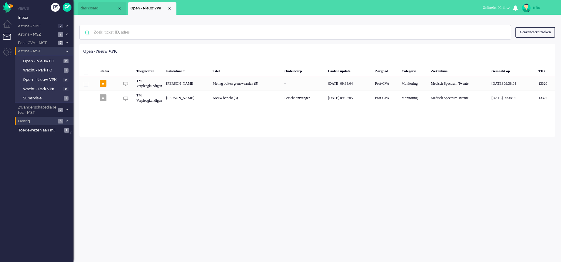
click at [169, 9] on div "Close tab" at bounding box center [169, 8] width 5 height 5
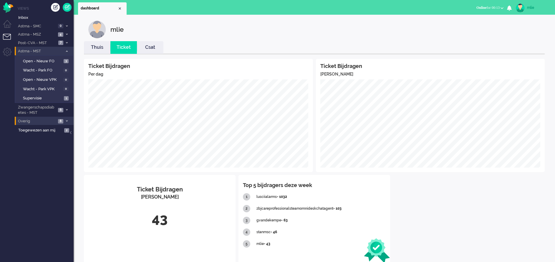
click at [370, 174] on div "Ticket Bijdragen Per dag Ticket Bijdragen Per Kanaal Ticket Bijdragen Per Kanaa…" at bounding box center [314, 161] width 460 height 204
click at [98, 50] on link "Thuis" at bounding box center [97, 47] width 26 height 7
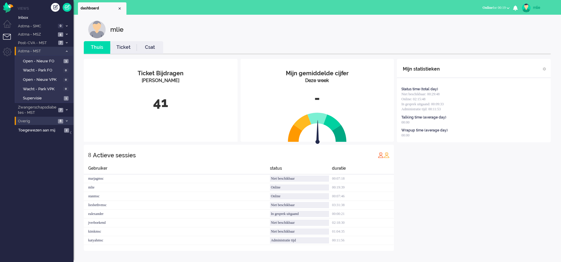
click at [126, 49] on link "Ticket" at bounding box center [123, 47] width 26 height 7
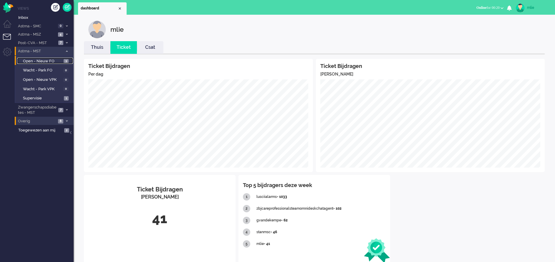
click at [39, 62] on span "Open - Nieuw FO" at bounding box center [42, 62] width 39 height 6
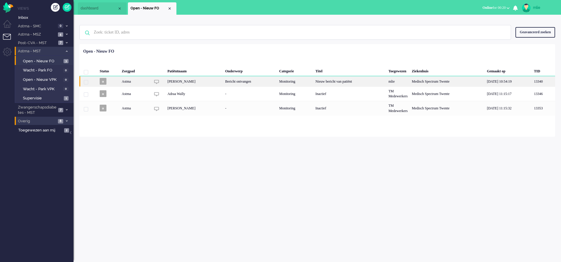
click at [309, 82] on div "Monitoring" at bounding box center [295, 81] width 36 height 10
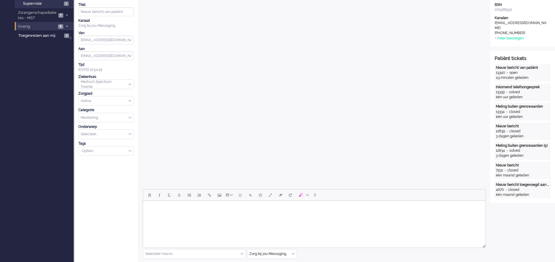
scroll to position [197, 0]
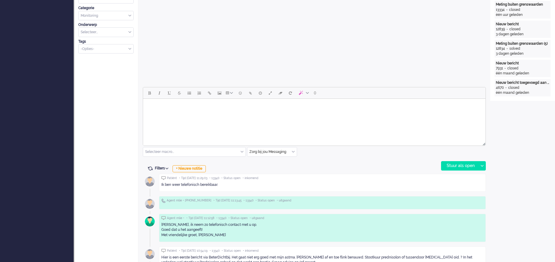
click at [166, 111] on body "Rich Text Area. Press ALT-0 for help." at bounding box center [313, 106] width 337 height 10
click at [211, 106] on body "Ik ga het weer proberen, [PERSON_NAME]. [GEOGRAPHIC_DATA]" at bounding box center [313, 108] width 337 height 15
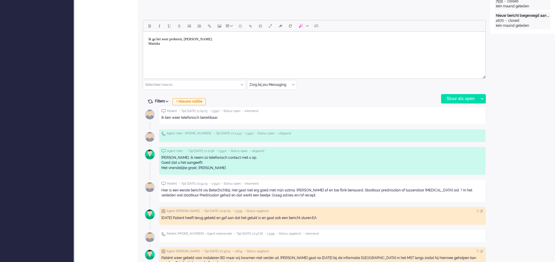
scroll to position [265, 0]
click at [370, 96] on div "Stuur als open" at bounding box center [459, 98] width 37 height 9
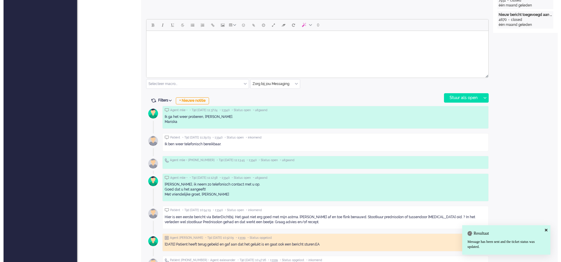
scroll to position [0, 0]
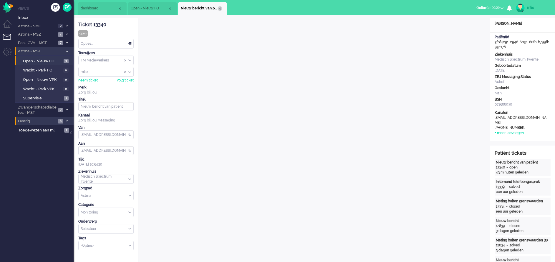
click at [219, 10] on div "Close tab" at bounding box center [219, 8] width 5 height 5
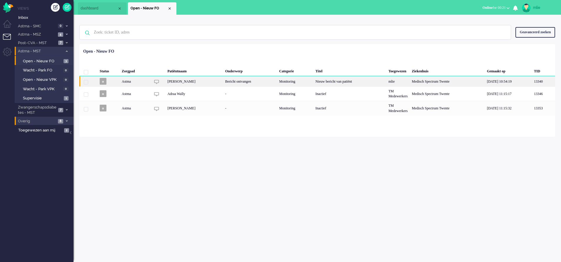
click at [305, 81] on div "Monitoring" at bounding box center [295, 81] width 36 height 10
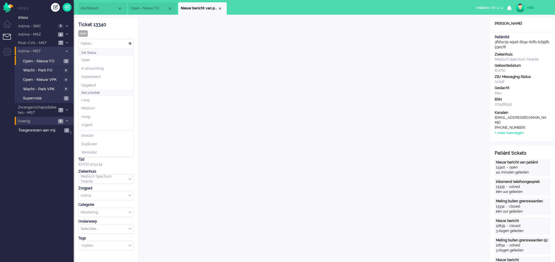
click at [128, 43] on div "Opties..." at bounding box center [106, 43] width 55 height 9
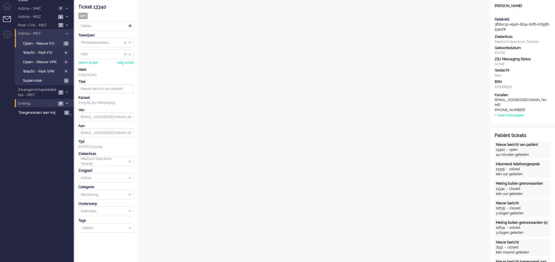
click at [131, 24] on div "Opties..." at bounding box center [106, 25] width 55 height 9
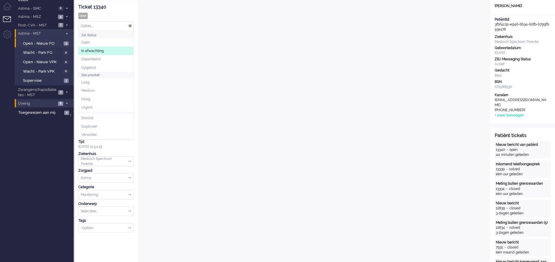
click at [104, 51] on li "In afwachting" at bounding box center [106, 51] width 55 height 9
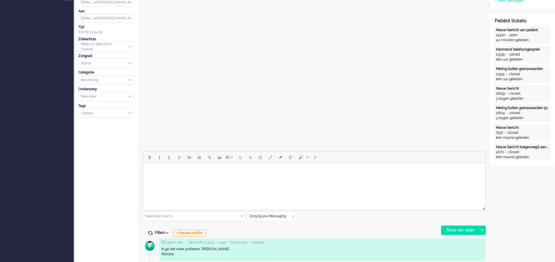
scroll to position [177, 0]
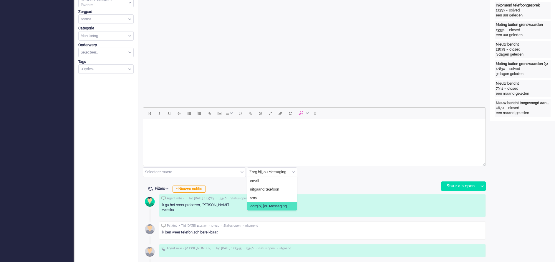
click at [293, 169] on input "text" at bounding box center [271, 172] width 49 height 9
click at [264, 174] on span "uitgaand telefoon" at bounding box center [264, 189] width 29 height 5
click at [370, 174] on div "Stuur als open" at bounding box center [459, 186] width 37 height 9
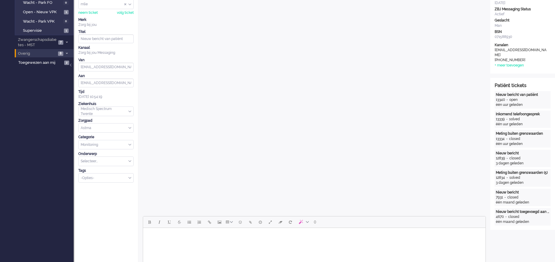
scroll to position [88, 0]
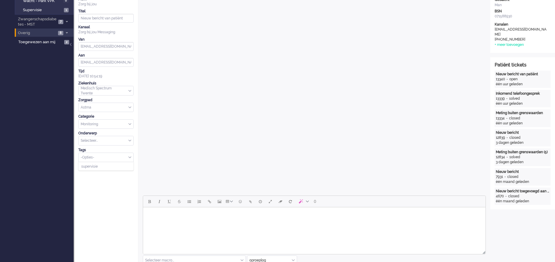
click at [130, 154] on div "-Opties-" at bounding box center [106, 157] width 55 height 9
click at [101, 165] on li "supervisie" at bounding box center [106, 166] width 55 height 9
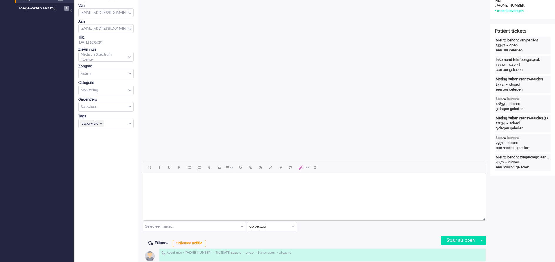
scroll to position [132, 0]
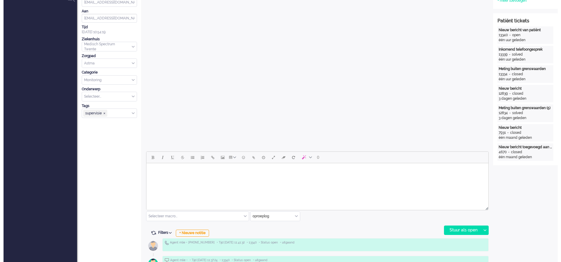
scroll to position [0, 0]
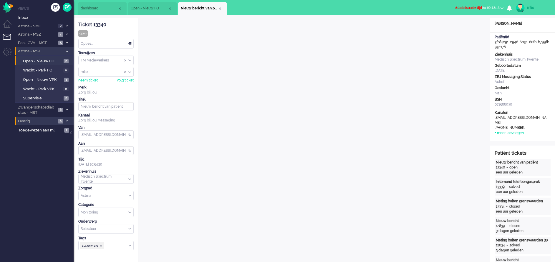
click at [370, 5] on button "Administratie tijd for 00:18:13" at bounding box center [479, 8] width 56 height 9
click at [370, 26] on label "Online" at bounding box center [478, 26] width 46 height 5
click at [222, 7] on div "Close tab" at bounding box center [219, 8] width 5 height 5
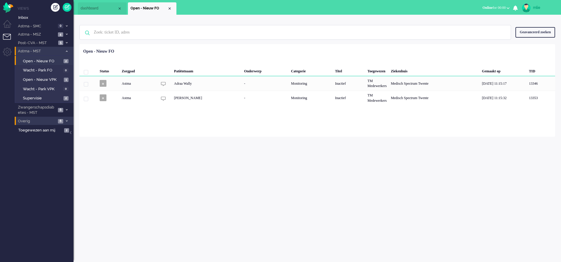
click at [171, 6] on li "Open - Nieuw FO" at bounding box center [152, 8] width 49 height 12
click at [32, 79] on span "Open - Nieuw VPK" at bounding box center [42, 80] width 39 height 6
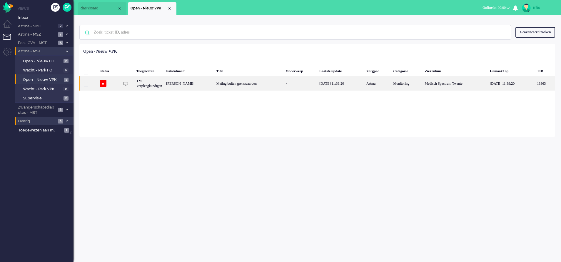
click at [301, 83] on div "-" at bounding box center [301, 83] width 34 height 14
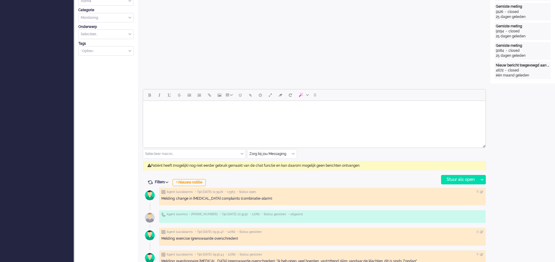
scroll to position [221, 0]
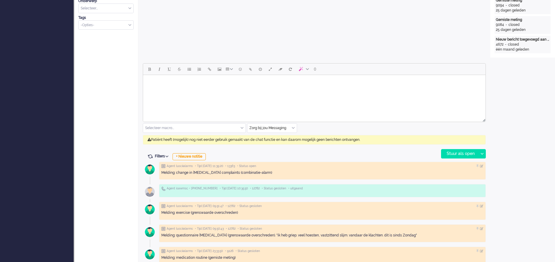
click at [293, 127] on div "Zorg bij jou Messaging" at bounding box center [271, 128] width 49 height 9
click at [274, 146] on span "uitgaand telefoon" at bounding box center [264, 145] width 29 height 5
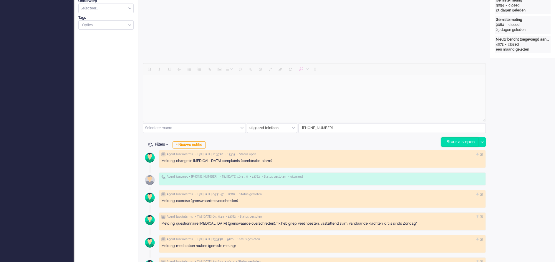
click at [370, 141] on div "Stuur als open" at bounding box center [459, 142] width 37 height 9
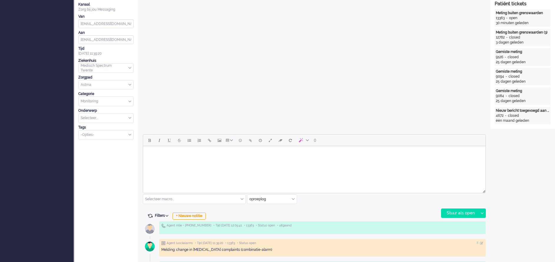
scroll to position [177, 0]
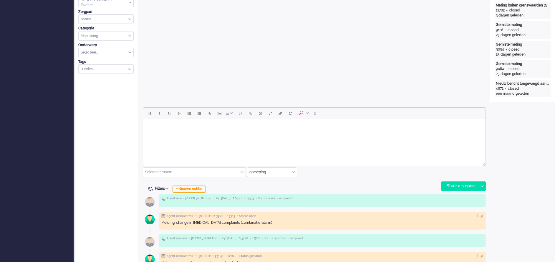
click at [179, 134] on html at bounding box center [314, 126] width 342 height 15
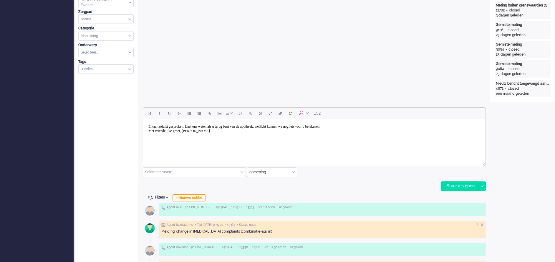
click at [370, 174] on div "Stuur als open" at bounding box center [459, 186] width 37 height 9
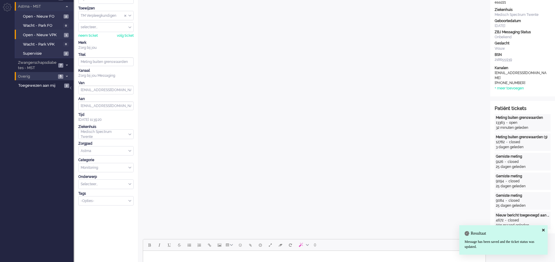
scroll to position [44, 0]
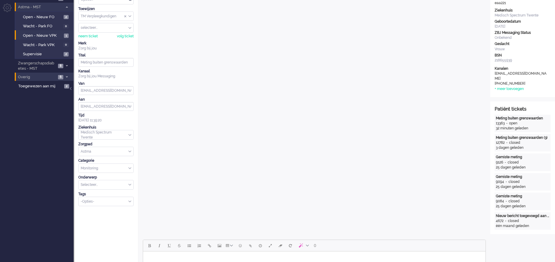
click at [128, 174] on div "-Opties-" at bounding box center [106, 201] width 55 height 9
click at [114, 174] on li "supervisie" at bounding box center [106, 210] width 55 height 9
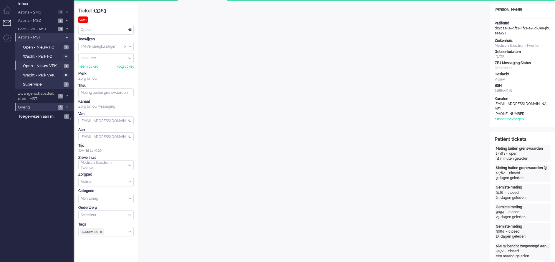
scroll to position [0, 0]
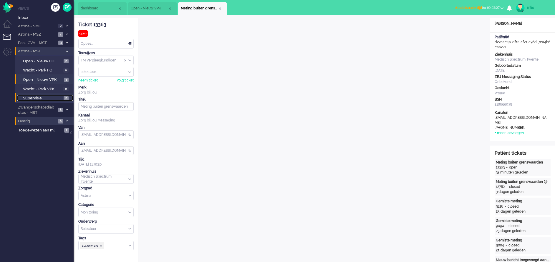
click at [31, 98] on span "Supervisie" at bounding box center [42, 99] width 39 height 6
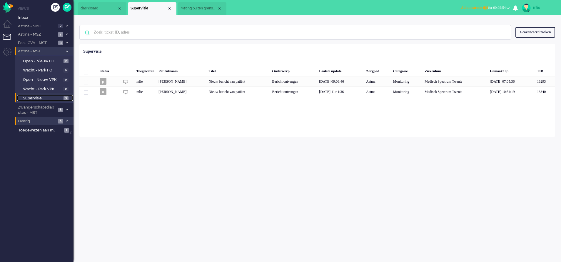
click at [201, 9] on span "Meting buiten grenswaarden" at bounding box center [199, 8] width 37 height 5
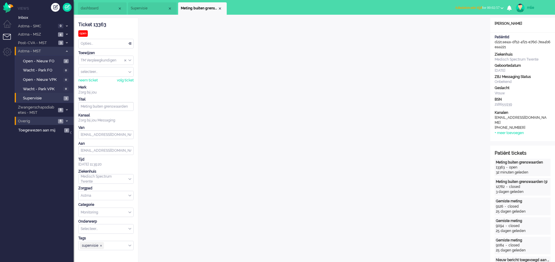
click at [131, 41] on div "Opties..." at bounding box center [106, 43] width 55 height 9
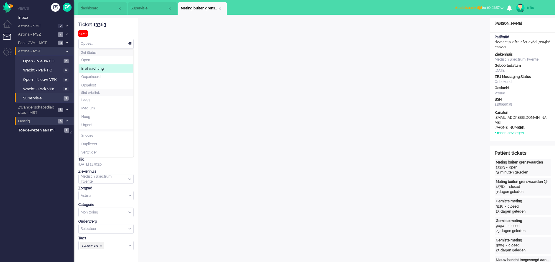
click at [103, 69] on span "In afwachting" at bounding box center [92, 68] width 22 height 5
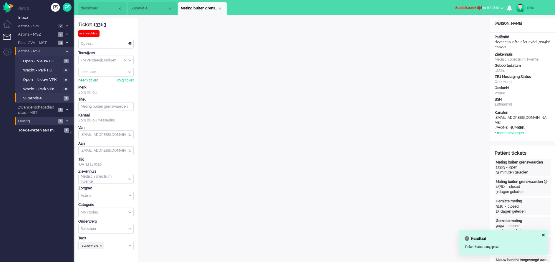
click at [90, 79] on div "neem ticket" at bounding box center [87, 80] width 19 height 5
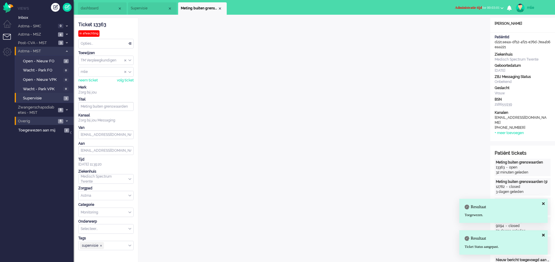
click at [370, 6] on span "Administratie tijd" at bounding box center [468, 8] width 27 height 4
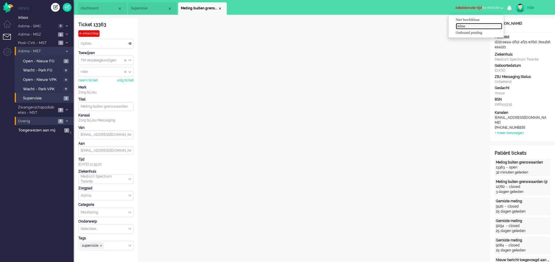
click at [370, 25] on label "Online" at bounding box center [478, 26] width 46 height 5
click at [34, 16] on span "Inbox" at bounding box center [45, 18] width 55 height 6
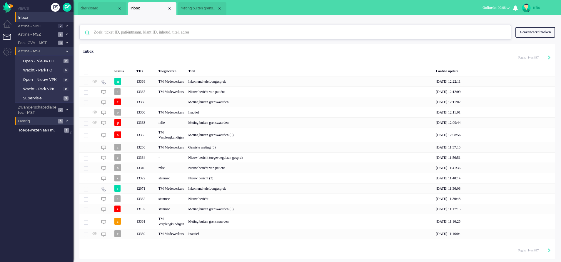
click at [164, 31] on input "text" at bounding box center [296, 32] width 414 height 14
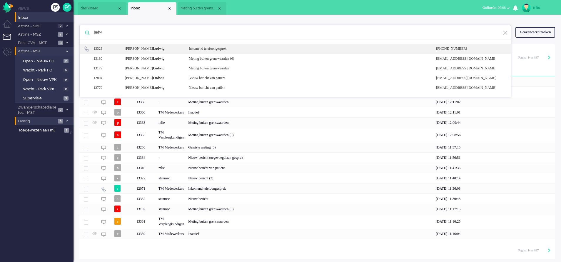
type input "ludw"
click at [217, 49] on div "Inkomend telefoongesprek" at bounding box center [307, 48] width 247 height 5
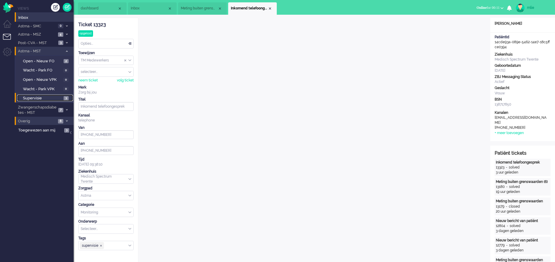
click at [42, 97] on span "Supervisie" at bounding box center [42, 99] width 39 height 6
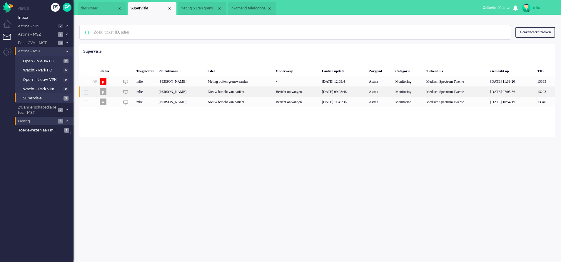
click at [246, 91] on div "Nieuw bericht van patiënt" at bounding box center [240, 91] width 68 height 10
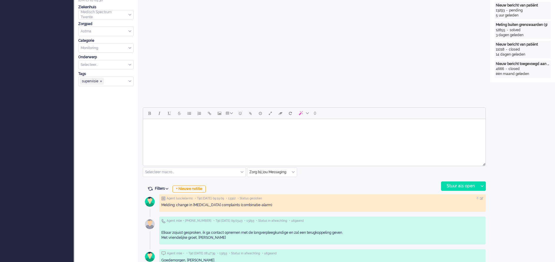
scroll to position [221, 0]
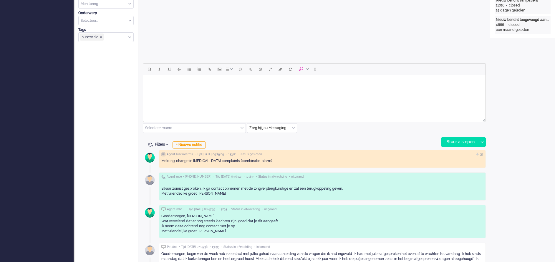
click at [158, 89] on html at bounding box center [314, 82] width 342 height 15
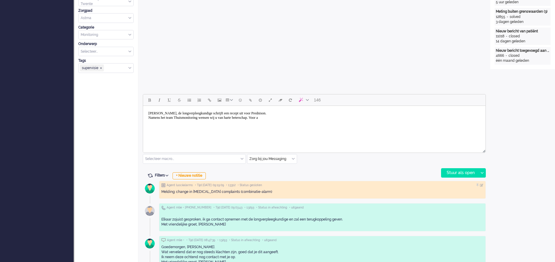
scroll to position [194, 0]
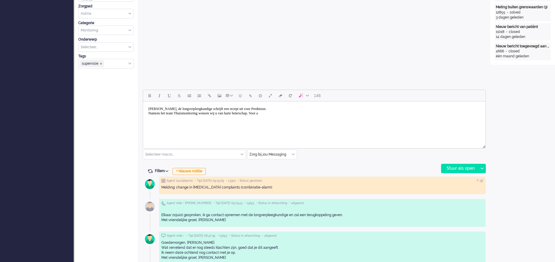
click at [290, 116] on body "[PERSON_NAME], de longverpleegkundige schrijft een recept uit voor Prednison. N…" at bounding box center [313, 111] width 337 height 15
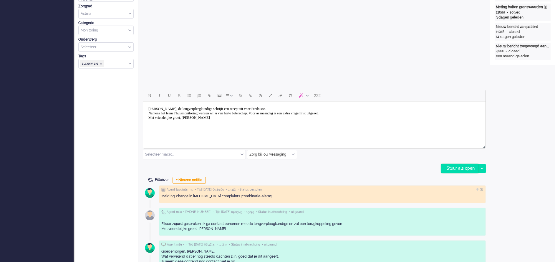
click at [370, 168] on div "Stuur als open" at bounding box center [459, 168] width 37 height 9
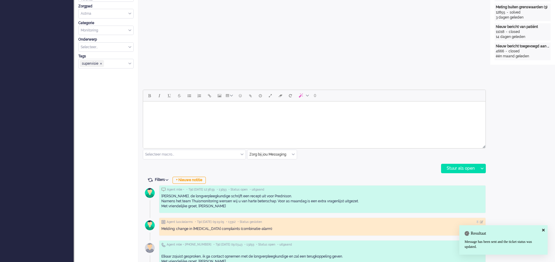
scroll to position [0, 0]
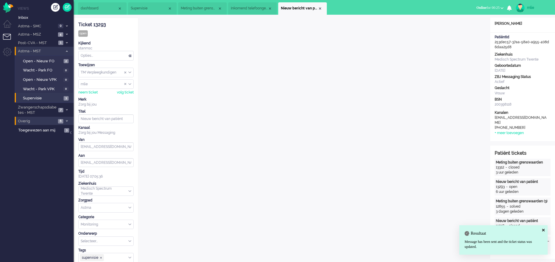
click at [129, 54] on div "Opties..." at bounding box center [106, 55] width 55 height 9
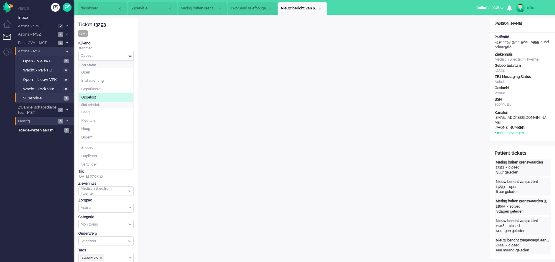
click at [102, 98] on li "Opgelost" at bounding box center [106, 97] width 55 height 9
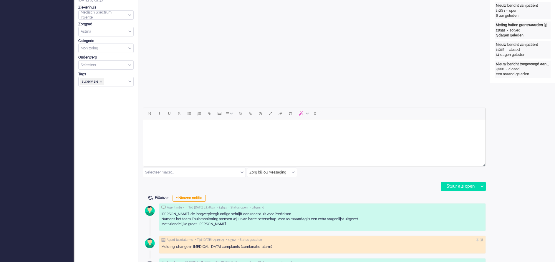
scroll to position [177, 0]
click at [129, 79] on div "supervisie" at bounding box center [106, 81] width 55 height 9
click at [107, 89] on div "No results found" at bounding box center [106, 90] width 55 height 9
click at [101, 80] on span "supervisie ❎" at bounding box center [101, 81] width 3 height 3
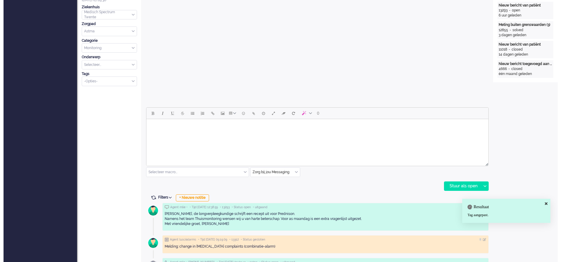
scroll to position [0, 0]
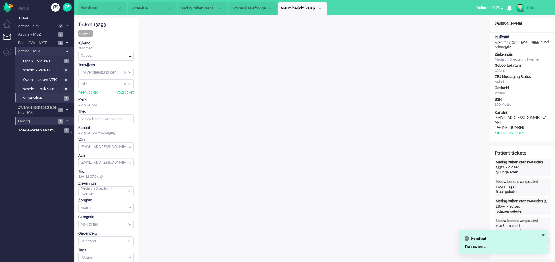
click at [322, 7] on li "Nieuw bericht van patiënt" at bounding box center [302, 8] width 49 height 12
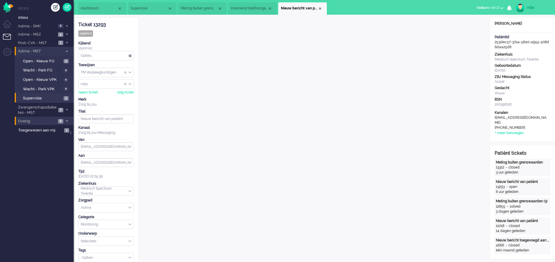
click at [321, 7] on div "Close tab" at bounding box center [319, 8] width 5 height 5
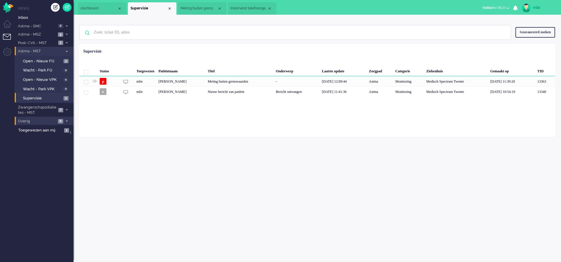
click at [251, 9] on span "Inkomend telefoongesprek" at bounding box center [249, 8] width 37 height 5
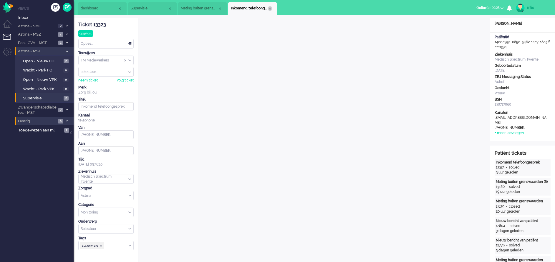
click at [270, 8] on div "Close tab" at bounding box center [269, 8] width 5 height 5
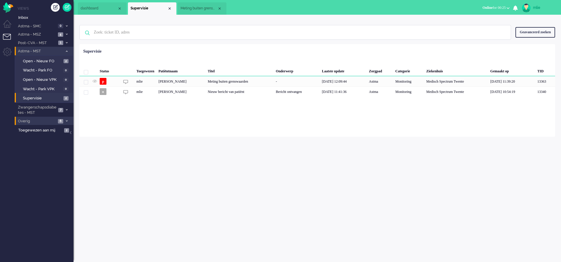
click at [209, 8] on span "Meting buiten grenswaarden" at bounding box center [199, 8] width 37 height 5
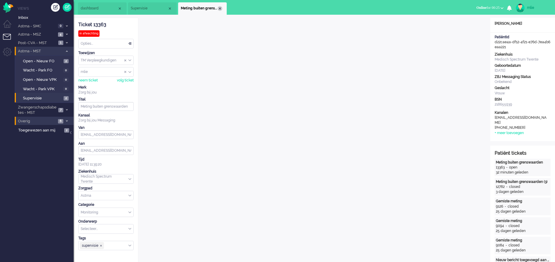
click at [221, 8] on div "Close tab" at bounding box center [219, 8] width 5 height 5
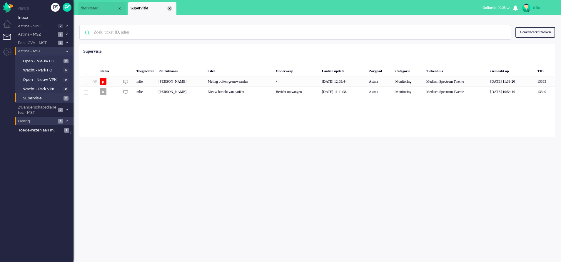
click at [171, 9] on div "Close tab" at bounding box center [169, 8] width 5 height 5
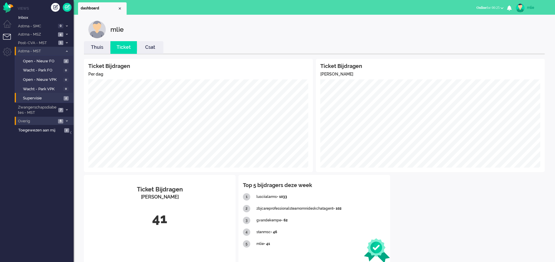
click at [96, 49] on link "Thuis" at bounding box center [97, 47] width 26 height 7
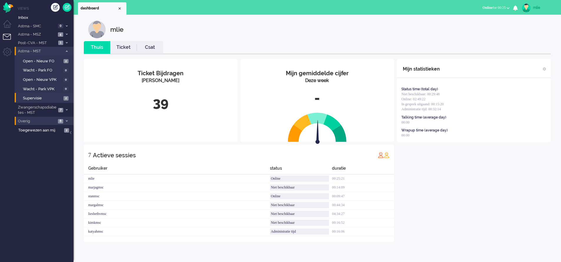
click at [122, 49] on link "Ticket" at bounding box center [123, 47] width 26 height 7
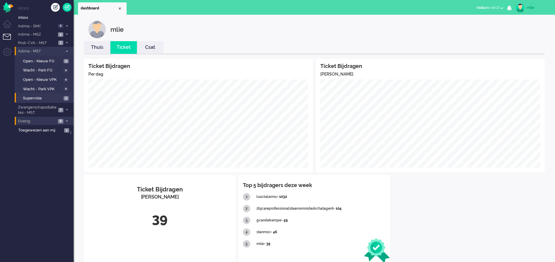
click at [370, 10] on span "Online for 00:25" at bounding box center [487, 8] width 23 height 4
click at [370, 20] on label "Niet beschikbaar" at bounding box center [478, 19] width 46 height 5
click at [370, 5] on div "mlie" at bounding box center [538, 8] width 22 height 6
click at [370, 47] on link "Uitloggen" at bounding box center [531, 47] width 41 height 6
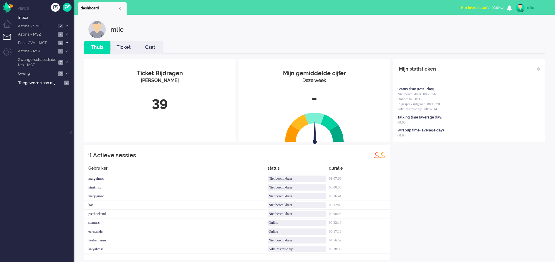
click at [489, 5] on button "Niet beschikbaar for 00:00" at bounding box center [481, 8] width 49 height 9
click at [462, 25] on label "Online" at bounding box center [478, 26] width 46 height 5
click at [125, 49] on link "Ticket" at bounding box center [123, 47] width 26 height 7
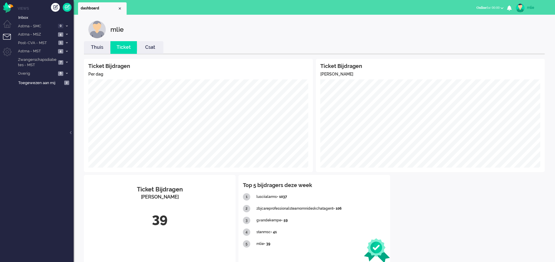
click at [96, 50] on link "Thuis" at bounding box center [97, 47] width 26 height 7
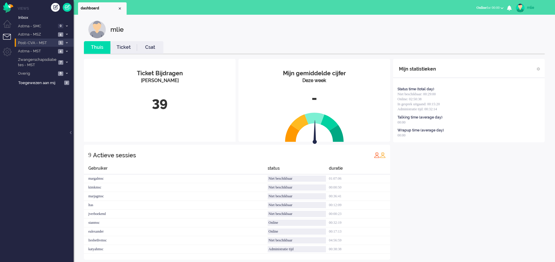
click at [68, 41] on span at bounding box center [66, 42] width 4 height 3
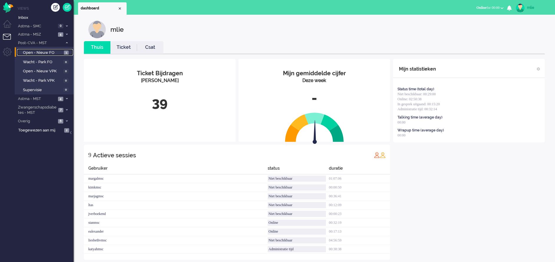
click at [66, 54] on span "1" at bounding box center [66, 53] width 5 height 4
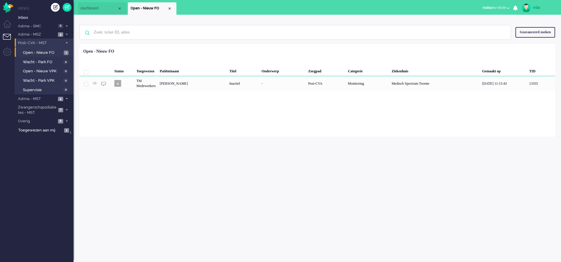
click at [68, 41] on li "Post-CVA - MST 1" at bounding box center [44, 43] width 59 height 9
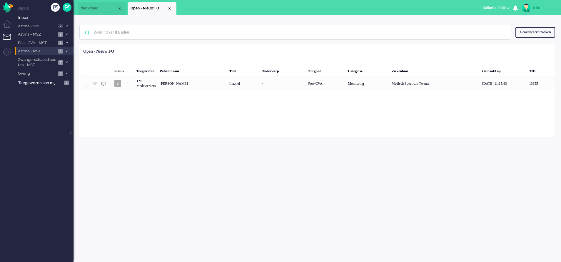
click at [66, 50] on icon at bounding box center [67, 51] width 2 height 2
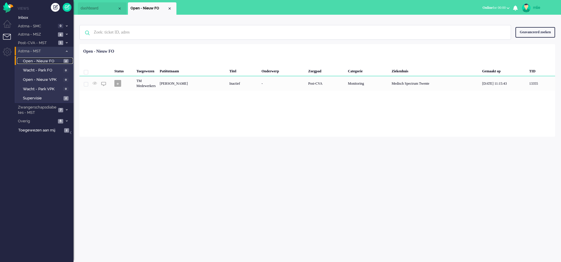
click at [31, 59] on span "Open - Nieuw FO" at bounding box center [42, 62] width 39 height 6
click at [33, 98] on span "Supervisie" at bounding box center [42, 99] width 39 height 6
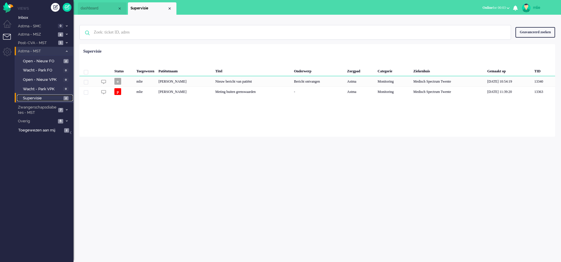
click at [35, 97] on span "Supervisie" at bounding box center [42, 99] width 39 height 6
click at [327, 81] on div "Bericht ontvangen" at bounding box center [318, 81] width 53 height 10
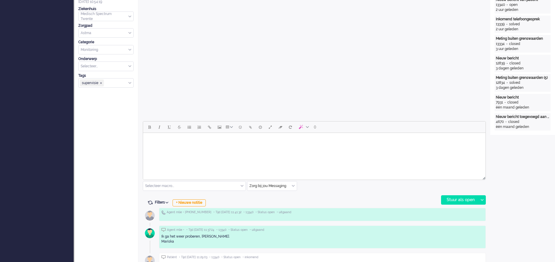
scroll to position [150, 0]
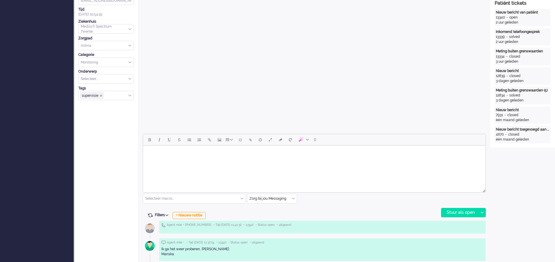
click at [182, 158] on body "Rich Text Area. Press ALT-0 for help." at bounding box center [313, 153] width 337 height 10
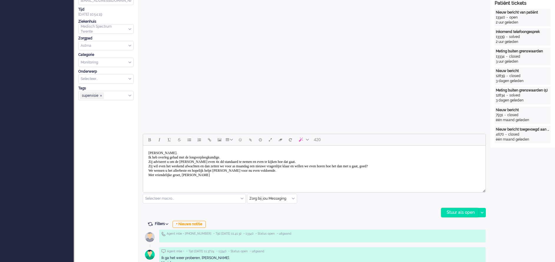
click at [466, 211] on div "Stuur als open" at bounding box center [459, 212] width 37 height 9
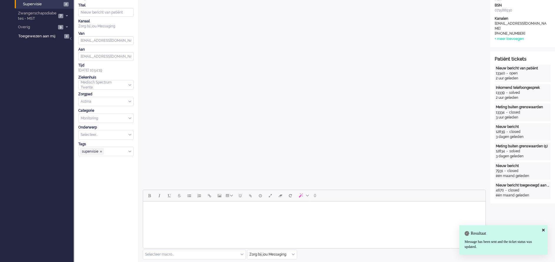
scroll to position [0, 0]
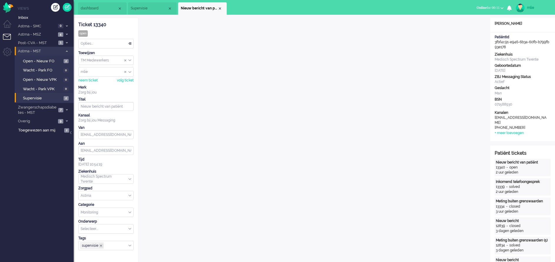
click at [102, 245] on span "supervisie ❎" at bounding box center [101, 245] width 3 height 3
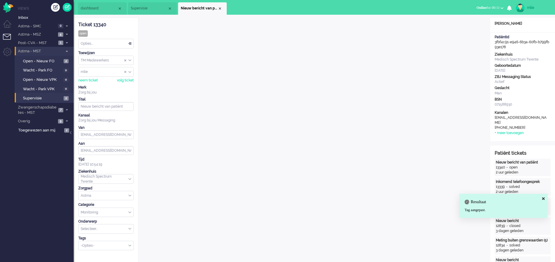
click at [130, 42] on div "Opties..." at bounding box center [106, 43] width 55 height 9
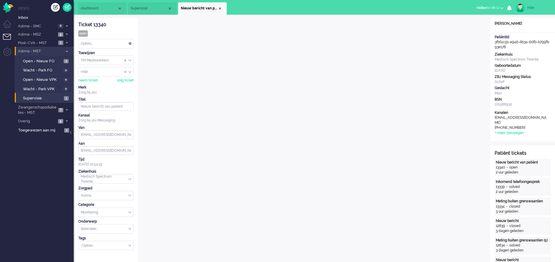
click at [130, 44] on div "Opties..." at bounding box center [106, 43] width 55 height 9
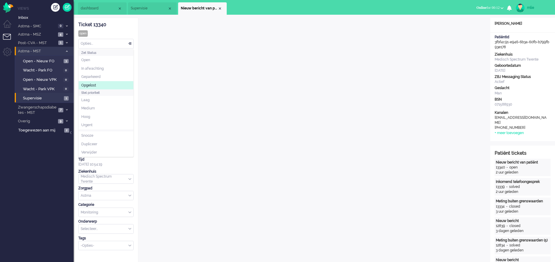
click at [92, 84] on span "Opgelost" at bounding box center [88, 85] width 15 height 5
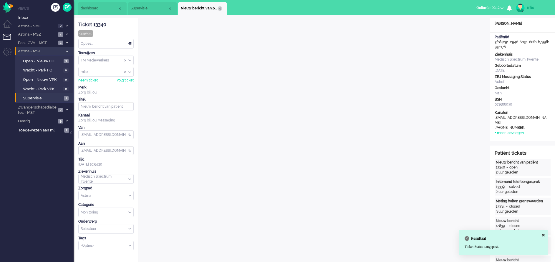
click at [220, 8] on div "Close tab" at bounding box center [219, 8] width 5 height 5
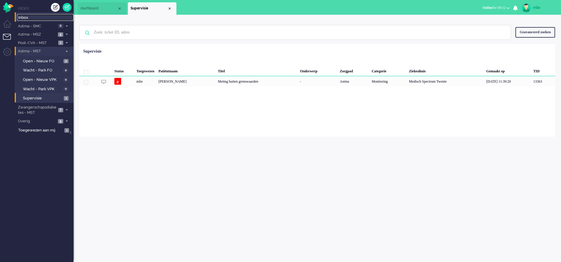
click at [24, 15] on span "Inbox" at bounding box center [45, 18] width 55 height 6
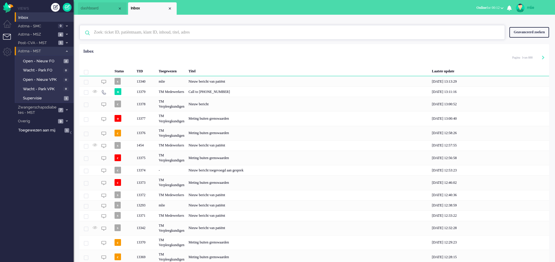
click at [149, 34] on input "text" at bounding box center [292, 32] width 407 height 14
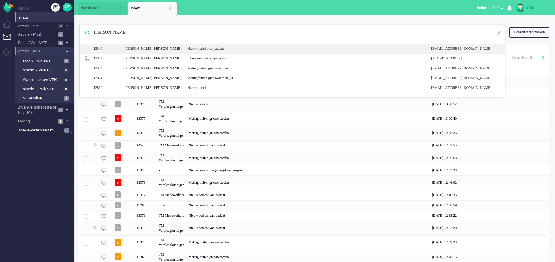
type input "mulder"
click at [221, 48] on div "Nieuw bericht van patiënt" at bounding box center [305, 48] width 244 height 5
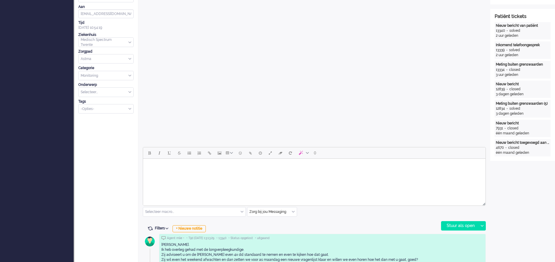
scroll to position [197, 0]
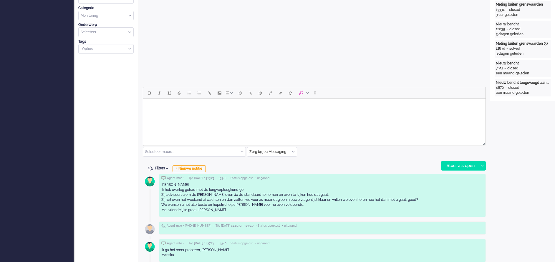
click at [184, 114] on html at bounding box center [314, 106] width 342 height 15
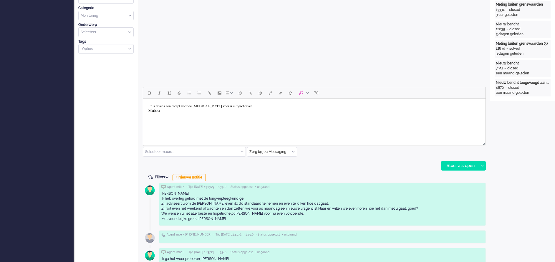
click at [149, 106] on body "Er is tevens een recept voor de Ventolin voor u uitgeschreven. Mariska" at bounding box center [313, 108] width 337 height 15
click at [450, 166] on div "Stuur als open" at bounding box center [459, 166] width 37 height 9
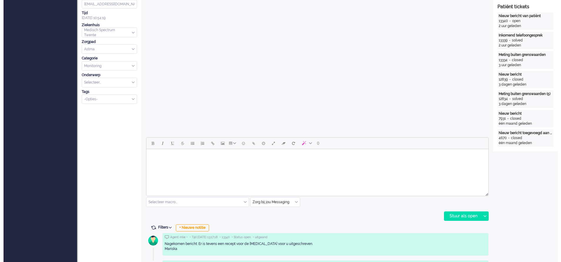
scroll to position [0, 0]
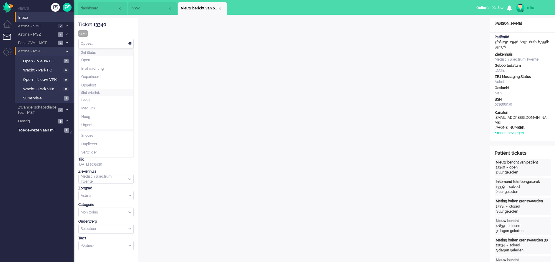
click at [129, 43] on div "Opties..." at bounding box center [106, 43] width 55 height 9
click at [92, 85] on span "Opgelost" at bounding box center [88, 85] width 15 height 5
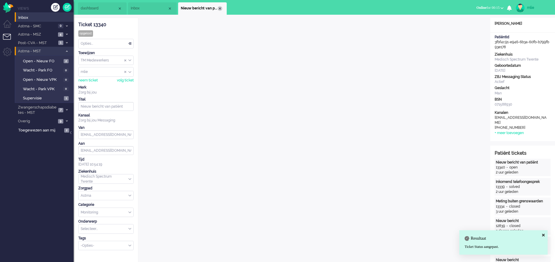
click at [219, 8] on div "Close tab" at bounding box center [219, 8] width 5 height 5
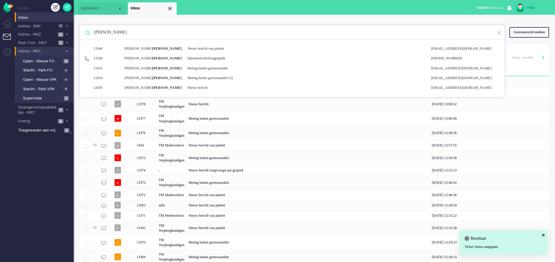
click at [168, 9] on div "Close tab" at bounding box center [169, 8] width 5 height 5
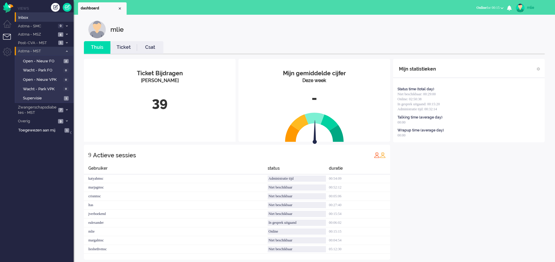
click at [126, 46] on link "Ticket" at bounding box center [123, 47] width 26 height 7
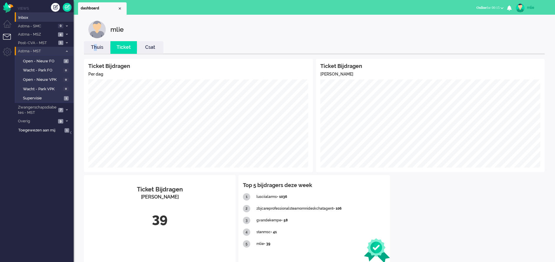
click at [96, 50] on link "Thuis" at bounding box center [97, 47] width 26 height 7
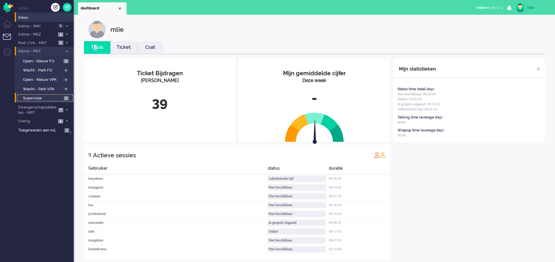
click at [28, 97] on span "Supervisie" at bounding box center [42, 99] width 39 height 6
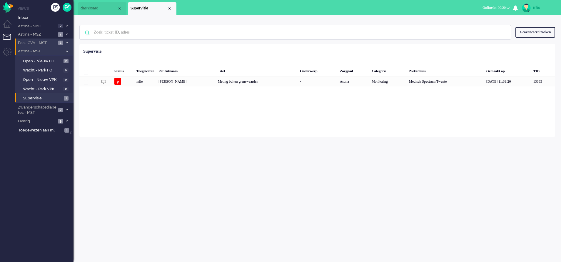
click at [67, 41] on span at bounding box center [66, 42] width 4 height 3
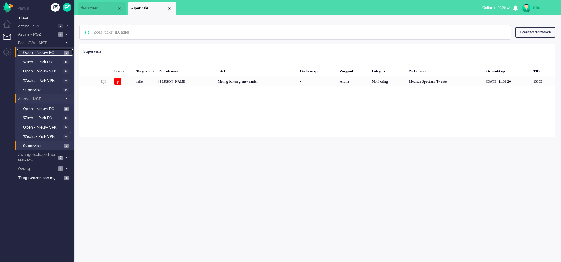
click at [56, 53] on span "Open - Nieuw FO" at bounding box center [42, 53] width 39 height 6
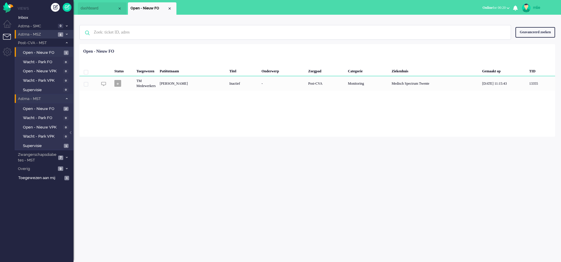
click at [66, 39] on li "Post-CVA - MST 1" at bounding box center [44, 43] width 59 height 9
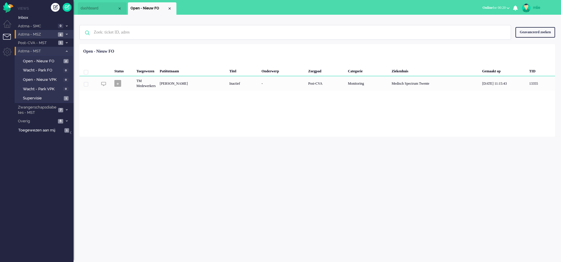
click at [67, 31] on li "Astma - MSZ 4" at bounding box center [44, 34] width 59 height 9
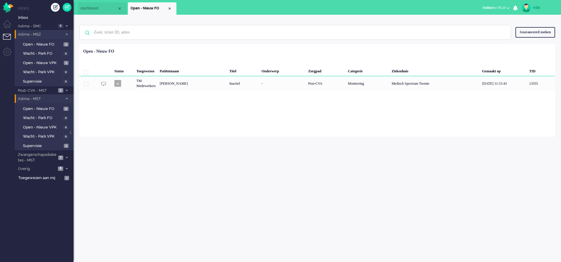
click at [67, 31] on li "Astma - MSZ 4" at bounding box center [44, 34] width 59 height 9
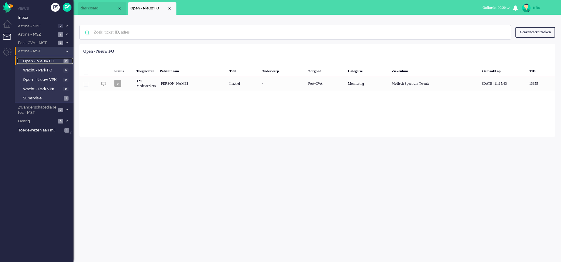
click at [48, 61] on span "Open - Nieuw FO" at bounding box center [42, 62] width 39 height 6
click at [66, 51] on icon at bounding box center [67, 51] width 2 height 2
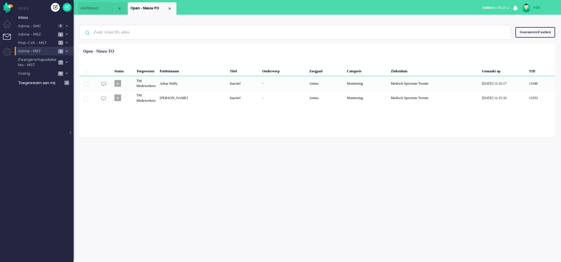
click at [67, 51] on icon at bounding box center [67, 51] width 2 height 2
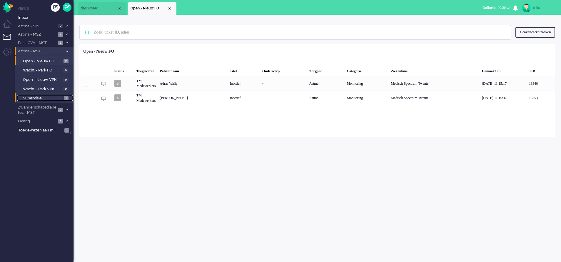
click at [39, 96] on span "Supervisie" at bounding box center [42, 99] width 39 height 6
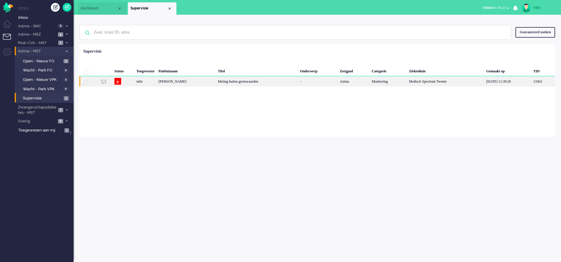
click at [277, 81] on div "Meting buiten grenswaarden" at bounding box center [257, 81] width 82 height 10
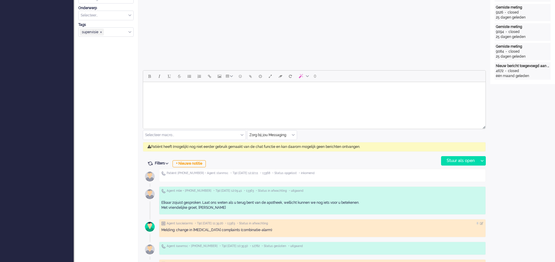
scroll to position [221, 0]
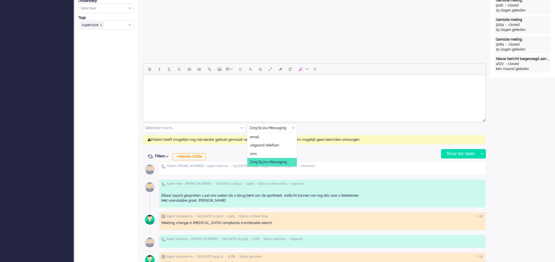
click at [295, 127] on input "text" at bounding box center [271, 128] width 49 height 9
click at [259, 144] on span "uitgaand telefoon" at bounding box center [264, 145] width 29 height 5
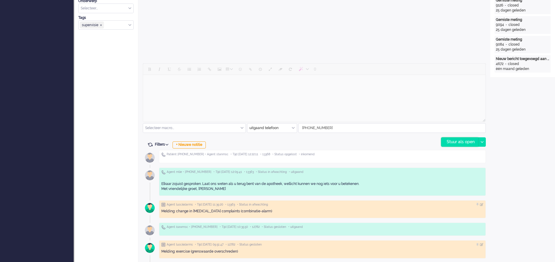
click at [453, 140] on div "Stuur als open" at bounding box center [459, 142] width 37 height 9
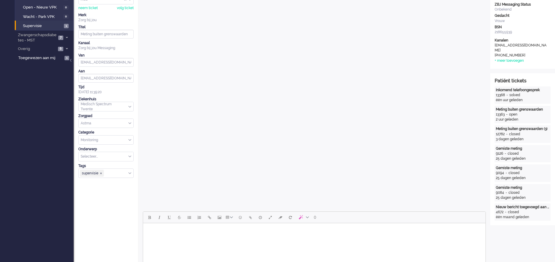
scroll to position [88, 0]
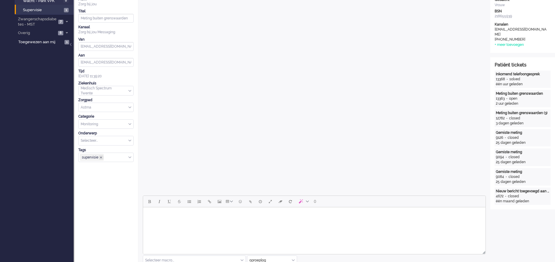
click at [102, 156] on span "supervisie ❎" at bounding box center [101, 157] width 3 height 3
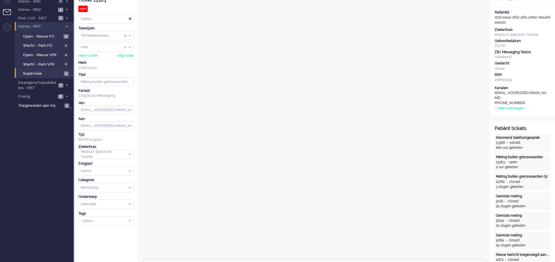
scroll to position [0, 0]
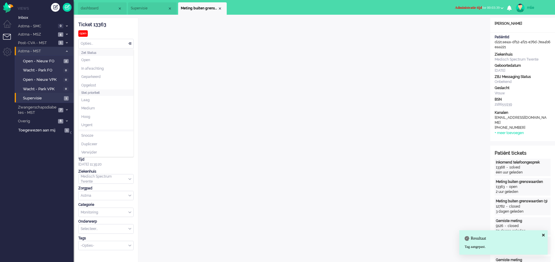
click at [130, 43] on div "Opties..." at bounding box center [106, 43] width 55 height 9
click at [92, 83] on span "Opgelost" at bounding box center [88, 85] width 15 height 5
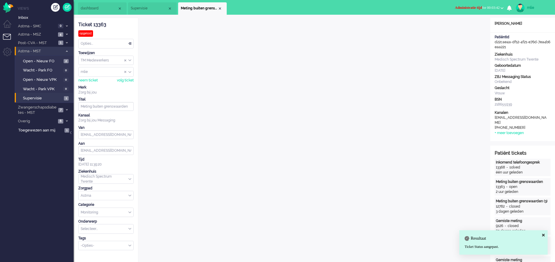
click at [466, 6] on span "Administratie tijd" at bounding box center [468, 8] width 27 height 4
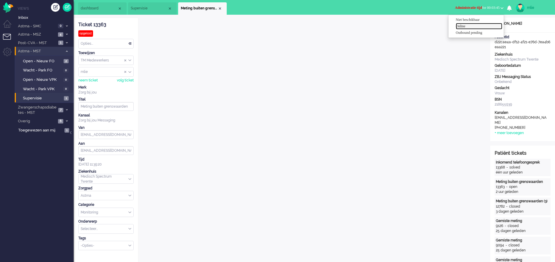
click at [465, 25] on label "Online" at bounding box center [478, 26] width 46 height 5
click at [219, 9] on div "Close tab" at bounding box center [219, 8] width 5 height 5
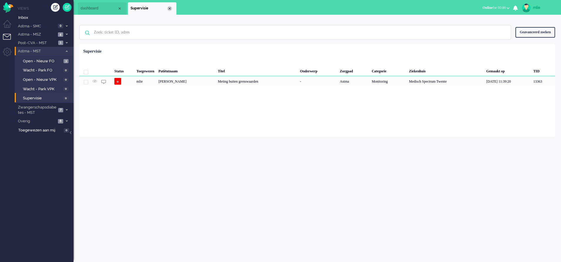
click at [171, 9] on div "Close tab" at bounding box center [169, 8] width 5 height 5
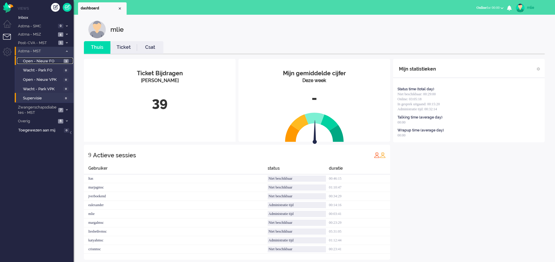
click at [50, 62] on span "Open - Nieuw FO" at bounding box center [42, 62] width 39 height 6
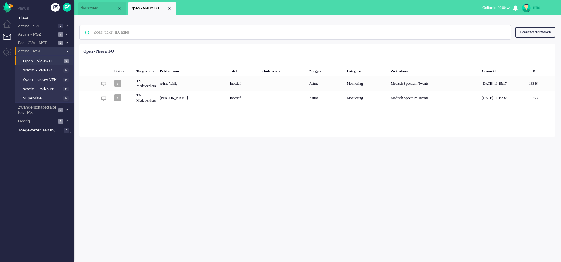
click at [68, 51] on span at bounding box center [66, 51] width 4 height 3
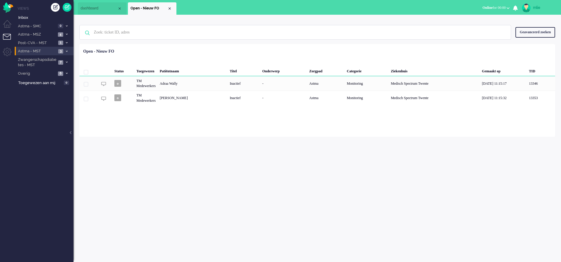
click at [68, 50] on span at bounding box center [66, 51] width 4 height 3
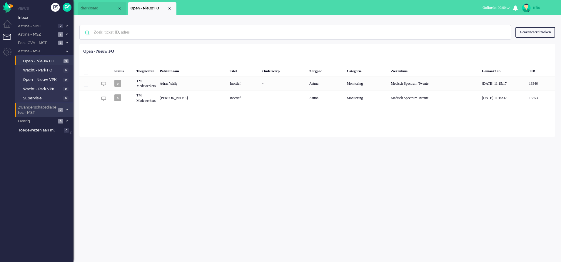
click at [64, 108] on li "Zwangerschapsdiabetes - MST 7" at bounding box center [44, 110] width 59 height 14
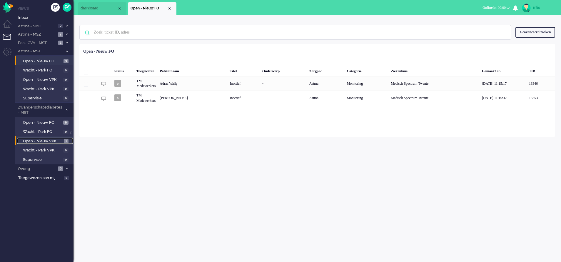
click at [40, 138] on link "Open - Nieuw VPK 1" at bounding box center [45, 141] width 56 height 6
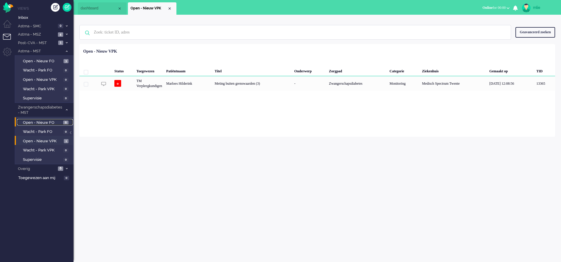
click at [50, 122] on span "Open - Nieuw FO" at bounding box center [42, 123] width 39 height 6
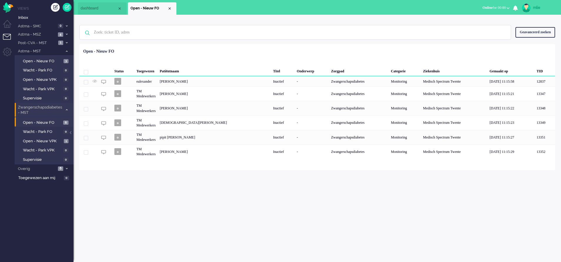
click at [67, 109] on icon at bounding box center [67, 110] width 2 height 2
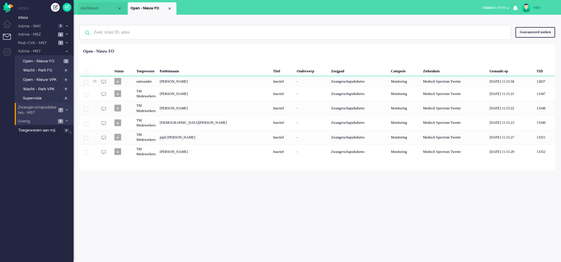
click at [60, 119] on span "6" at bounding box center [60, 121] width 5 height 4
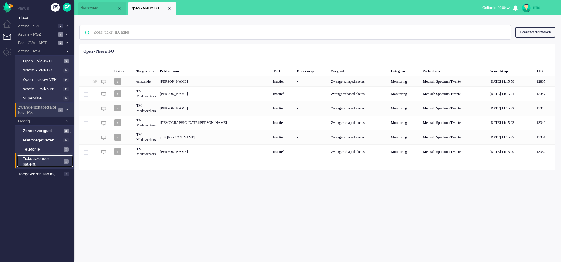
click at [34, 162] on span "Tickets zonder patient" at bounding box center [42, 161] width 39 height 11
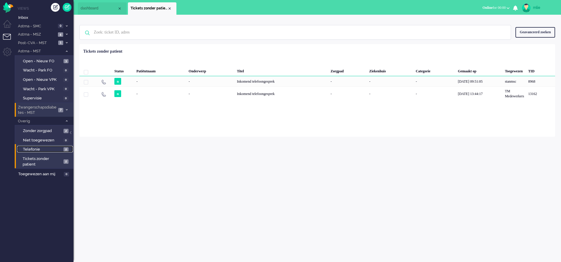
click at [32, 148] on span "Telefonie" at bounding box center [42, 150] width 39 height 6
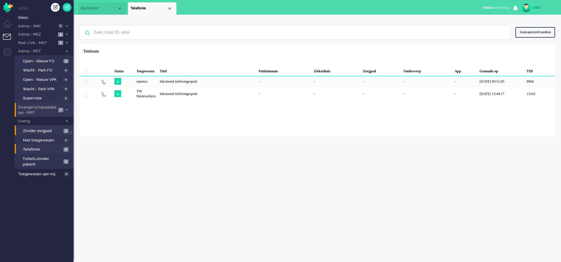
click at [35, 127] on li "Zonder zorgpad 2" at bounding box center [44, 130] width 58 height 9
click at [65, 119] on li "Overig 6" at bounding box center [44, 121] width 59 height 9
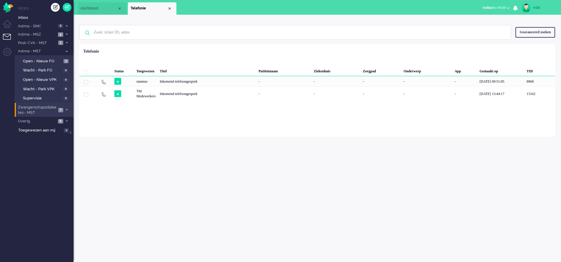
click at [172, 9] on li "Telefonie" at bounding box center [152, 8] width 49 height 12
click at [170, 8] on div "Close tab" at bounding box center [169, 8] width 5 height 5
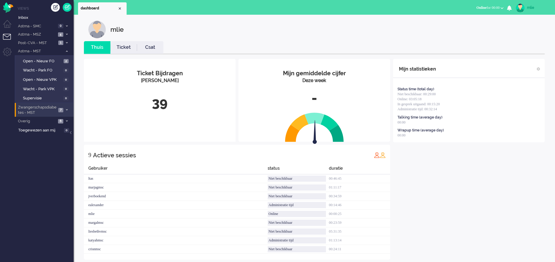
click at [123, 46] on link "Ticket" at bounding box center [123, 47] width 26 height 7
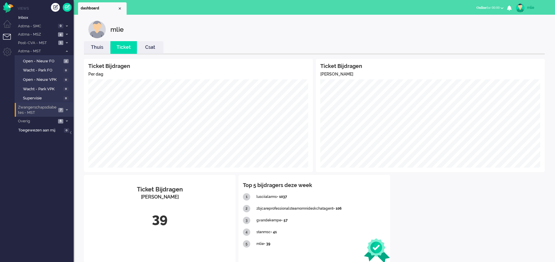
click at [95, 46] on link "Thuis" at bounding box center [97, 47] width 26 height 7
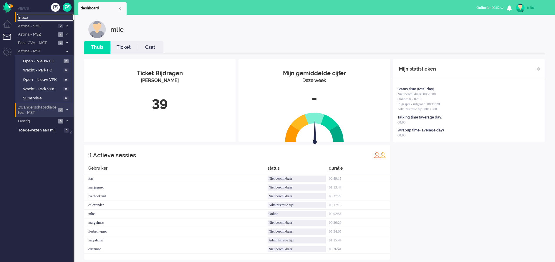
click at [26, 18] on span "Inbox" at bounding box center [45, 18] width 55 height 6
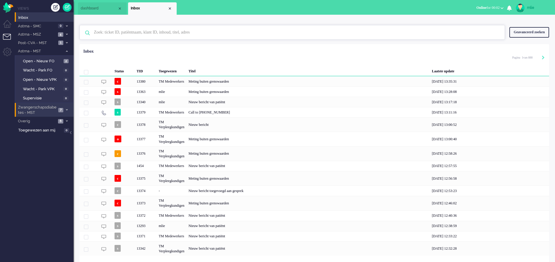
click at [133, 33] on input "text" at bounding box center [292, 32] width 407 height 14
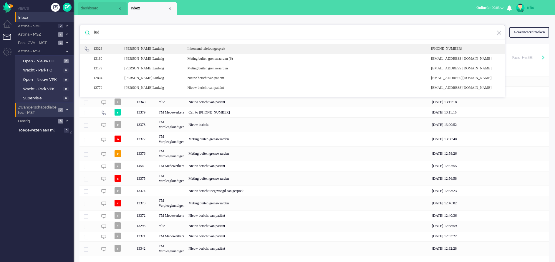
type input "lud"
click at [214, 49] on div "Inkomend telefoongesprek" at bounding box center [305, 48] width 244 height 5
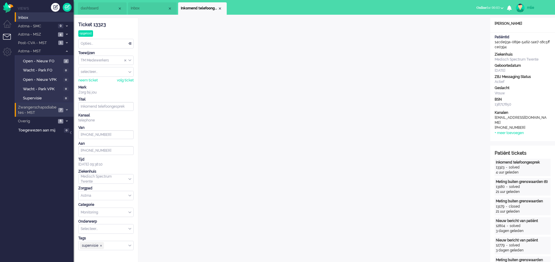
scroll to position [18, 0]
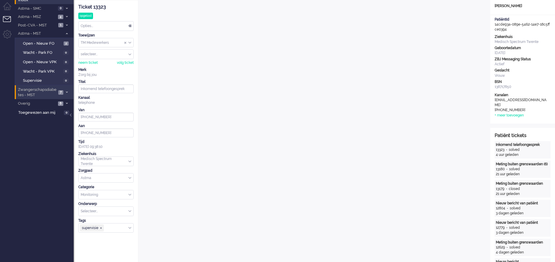
click at [130, 24] on div "Opties..." at bounding box center [106, 25] width 55 height 9
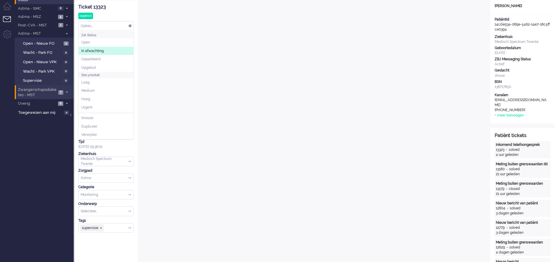
click at [99, 50] on span "In afwachting" at bounding box center [92, 51] width 22 height 5
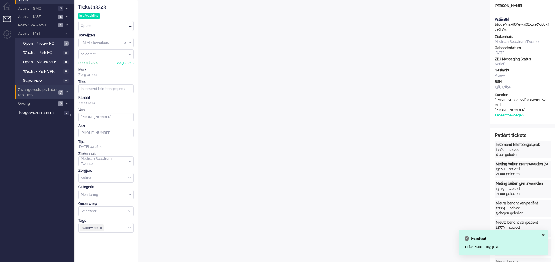
click at [88, 63] on div "neem ticket" at bounding box center [87, 62] width 19 height 5
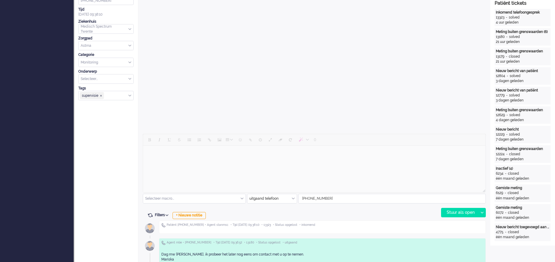
scroll to position [194, 0]
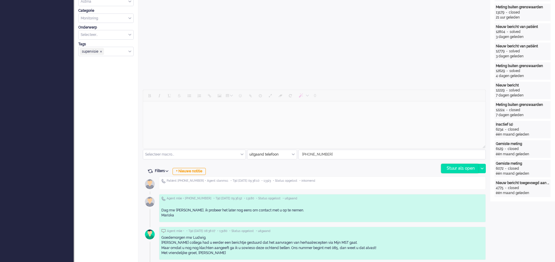
click at [450, 167] on div "Stuur als open" at bounding box center [459, 168] width 37 height 9
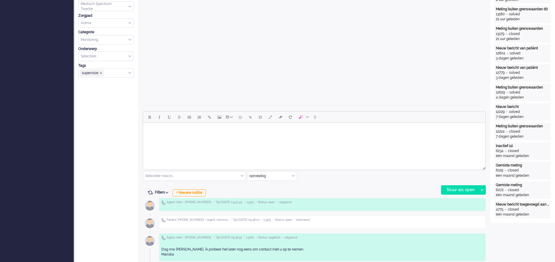
scroll to position [177, 0]
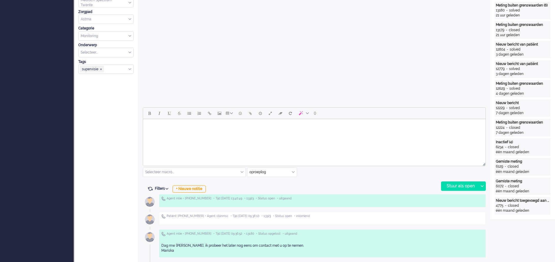
click at [162, 126] on body "Rich Text Area. Press ALT-0 for help." at bounding box center [313, 127] width 337 height 10
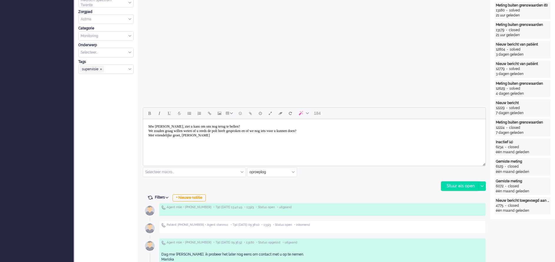
click at [465, 186] on div "Stuur als open" at bounding box center [459, 186] width 37 height 9
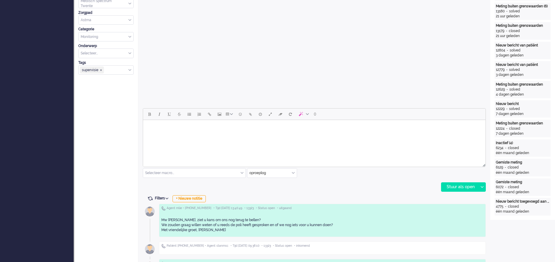
scroll to position [0, 0]
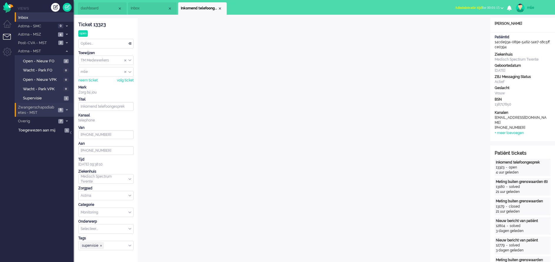
click at [130, 42] on div "Opties..." at bounding box center [106, 43] width 55 height 9
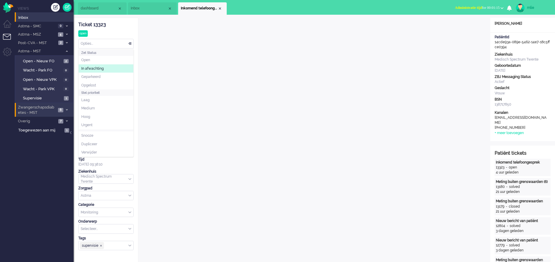
click at [98, 70] on span "In afwachting" at bounding box center [92, 68] width 22 height 5
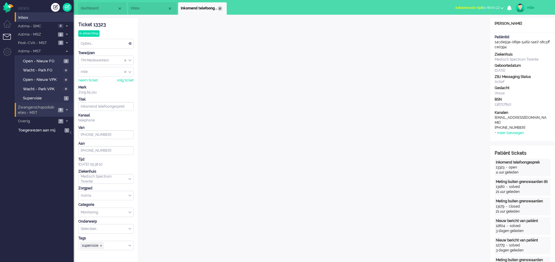
click at [220, 9] on div "Close tab" at bounding box center [219, 8] width 5 height 5
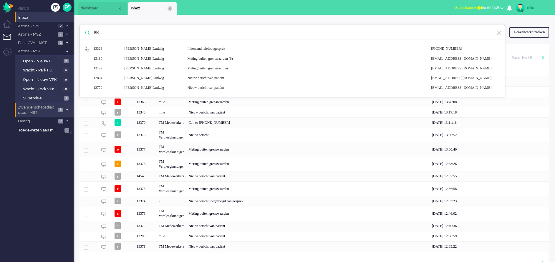
click at [170, 6] on div "Close tab" at bounding box center [169, 8] width 5 height 5
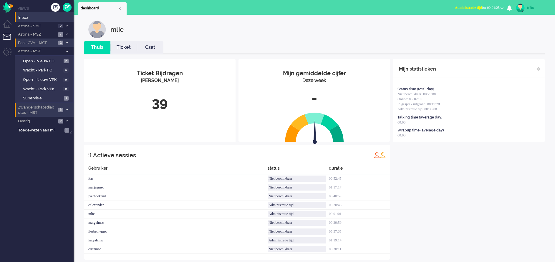
click at [67, 42] on icon at bounding box center [67, 43] width 2 height 2
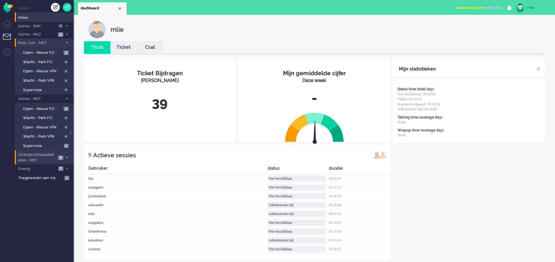
click at [67, 42] on icon at bounding box center [67, 43] width 2 height 2
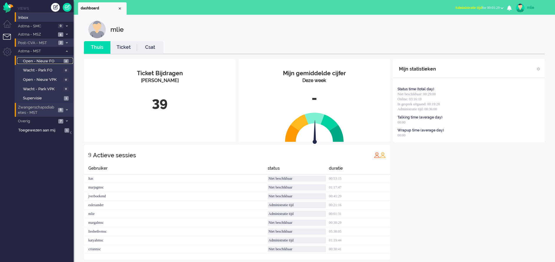
click at [40, 60] on span "Open - Nieuw FO" at bounding box center [42, 62] width 39 height 6
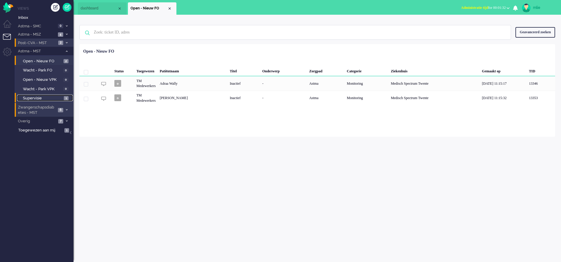
click at [39, 98] on span "Supervisie" at bounding box center [42, 99] width 39 height 6
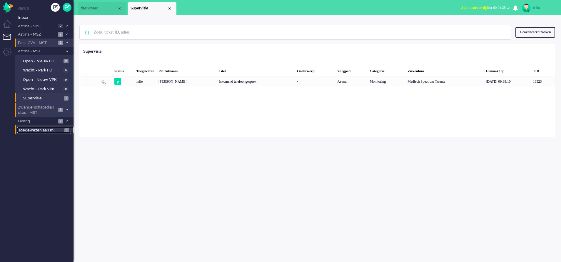
click at [42, 129] on span "Toegewezen aan mij" at bounding box center [40, 131] width 44 height 6
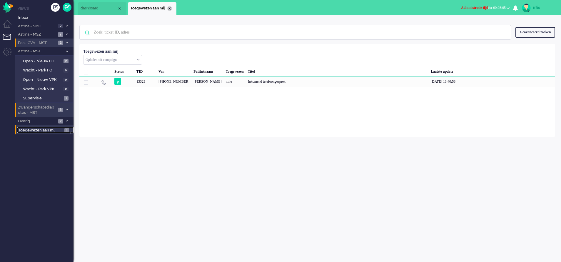
click at [170, 7] on div "Close tab" at bounding box center [169, 8] width 5 height 5
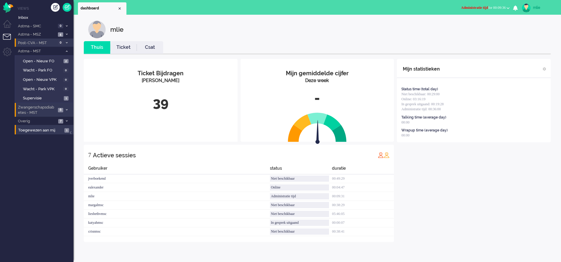
click at [120, 48] on link "Ticket" at bounding box center [123, 47] width 26 height 7
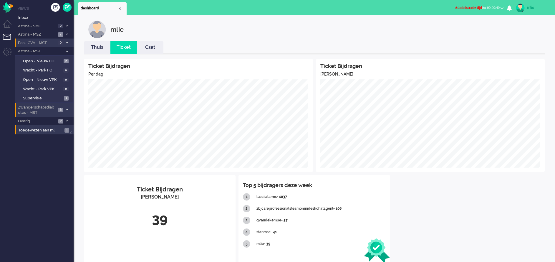
click at [100, 50] on link "Thuis" at bounding box center [97, 47] width 26 height 7
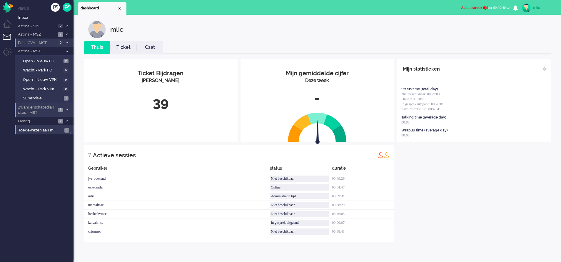
click at [124, 48] on link "Ticket" at bounding box center [123, 47] width 26 height 7
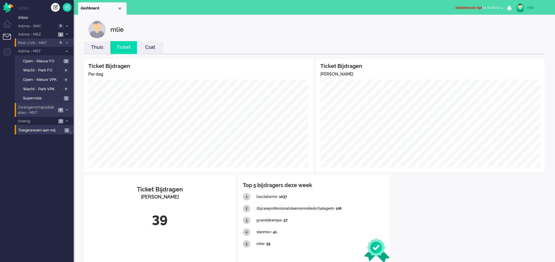
click at [460, 7] on span "Administratie tijd" at bounding box center [468, 8] width 27 height 4
click at [461, 26] on label "Online" at bounding box center [478, 26] width 46 height 5
click at [94, 50] on link "Thuis" at bounding box center [97, 47] width 26 height 7
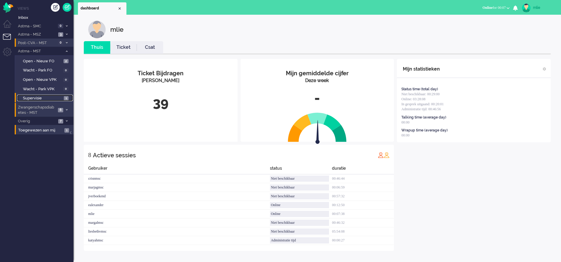
click at [60, 97] on span "Supervisie" at bounding box center [42, 99] width 39 height 6
